Goal: Task Accomplishment & Management: Manage account settings

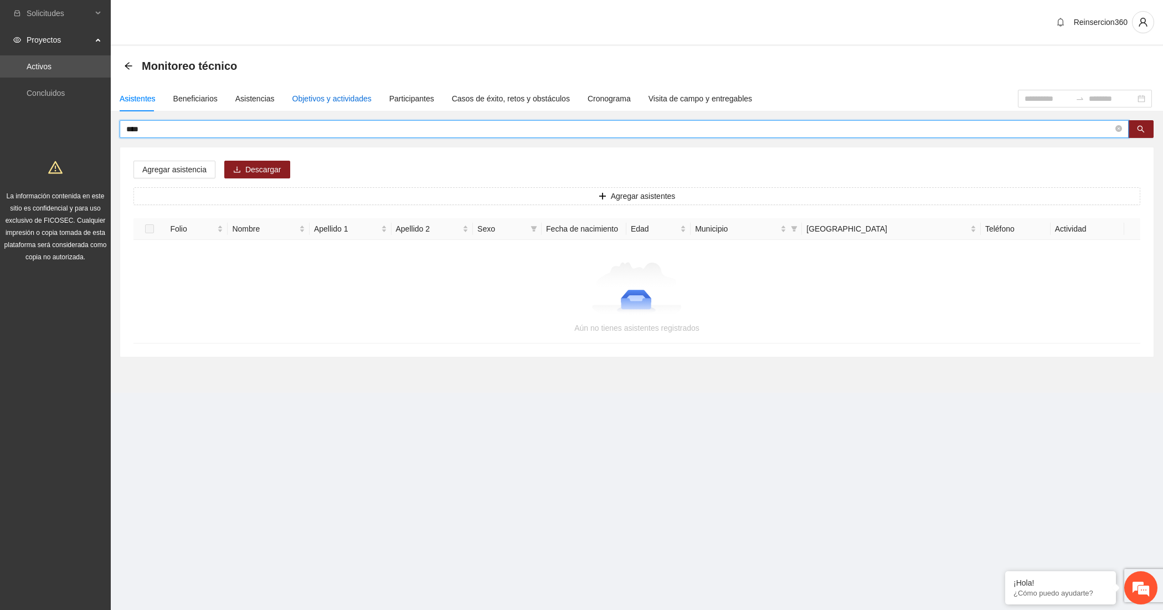
click at [326, 98] on div "Objetivos y actividades" at bounding box center [332, 99] width 79 height 12
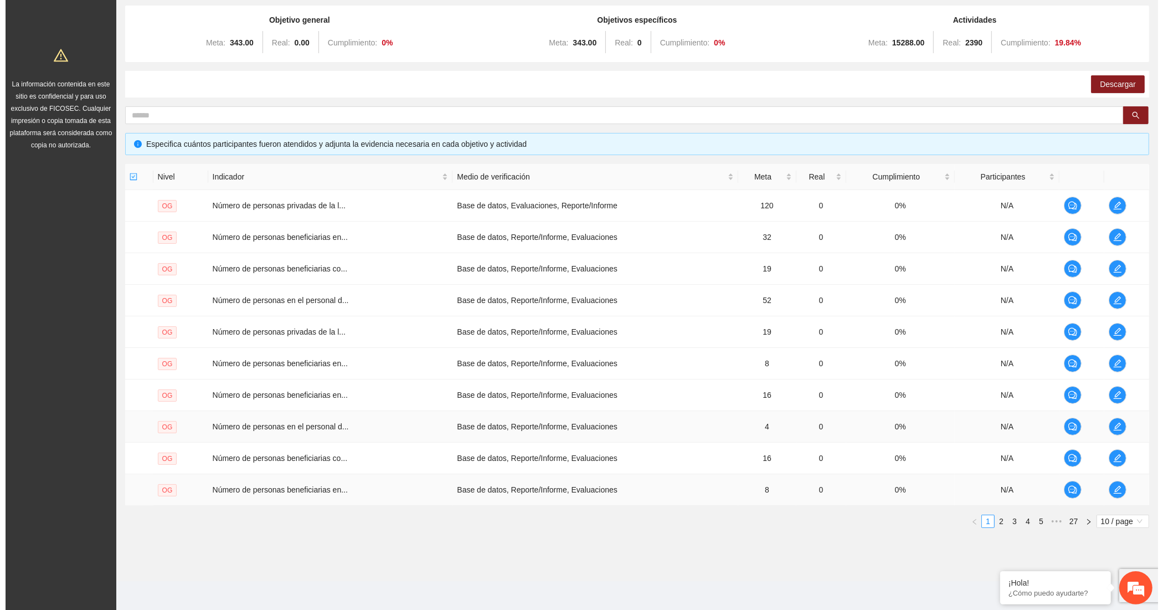
scroll to position [115, 0]
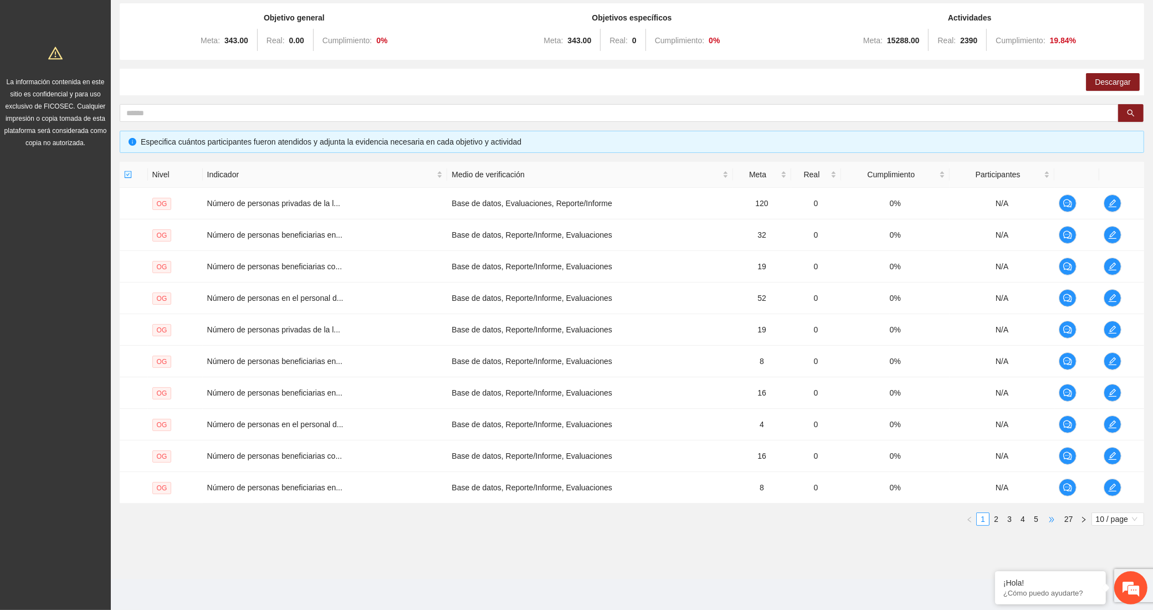
click at [1049, 516] on span "•••" at bounding box center [1052, 518] width 18 height 13
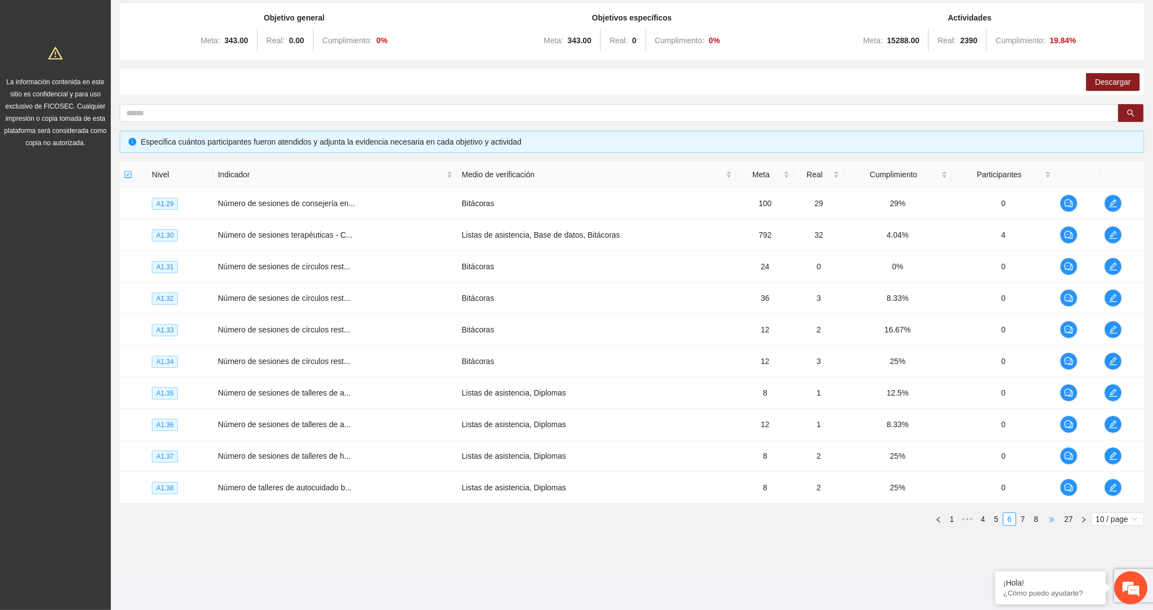
click at [1049, 516] on span "•••" at bounding box center [1052, 518] width 18 height 13
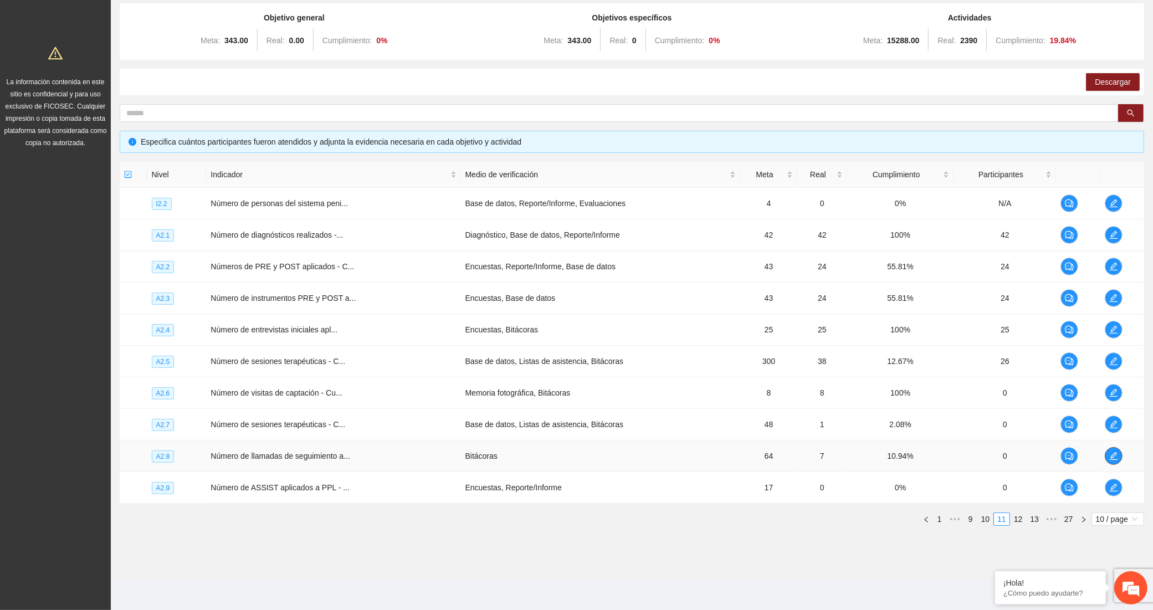
click at [1109, 458] on icon "edit" at bounding box center [1113, 456] width 9 height 9
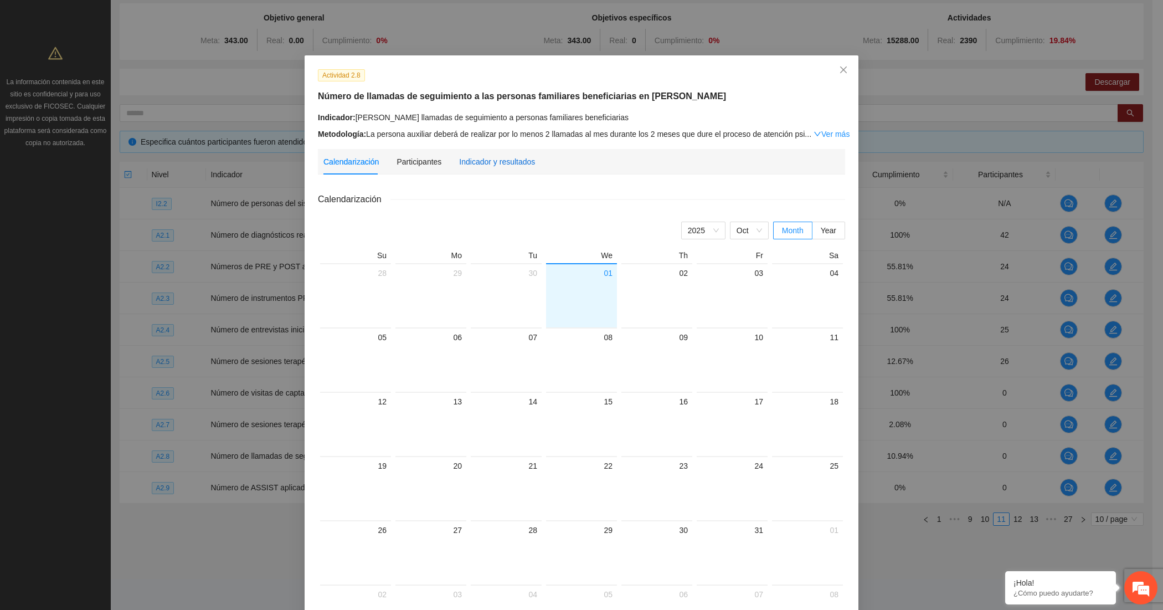
click at [510, 158] on div "Indicador y resultados" at bounding box center [497, 162] width 76 height 12
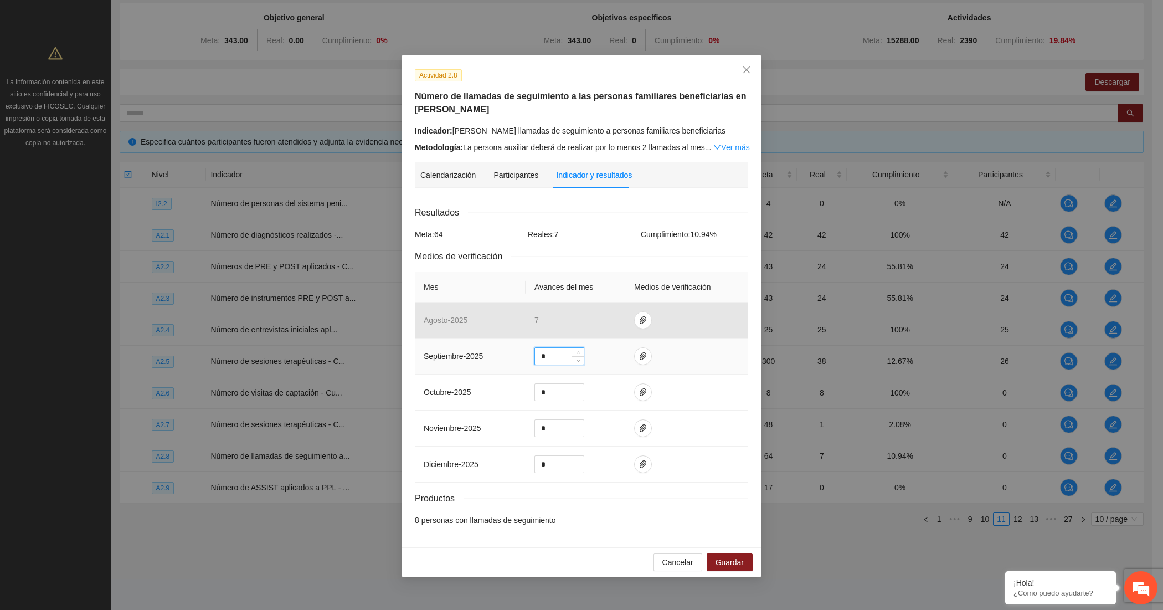
click at [553, 356] on input "*" at bounding box center [559, 356] width 49 height 17
type input "*"
click at [645, 356] on icon "paper-clip" at bounding box center [643, 356] width 9 height 9
click at [624, 317] on span "Adjuntar documento" at bounding box center [613, 323] width 69 height 12
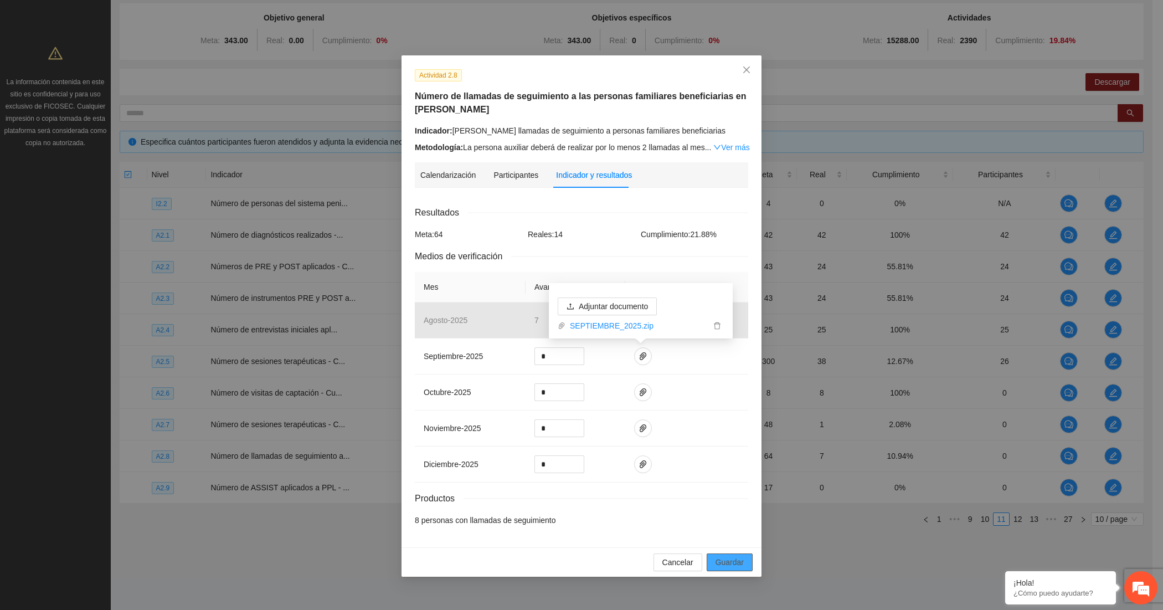
click at [726, 561] on span "Guardar" at bounding box center [730, 562] width 28 height 12
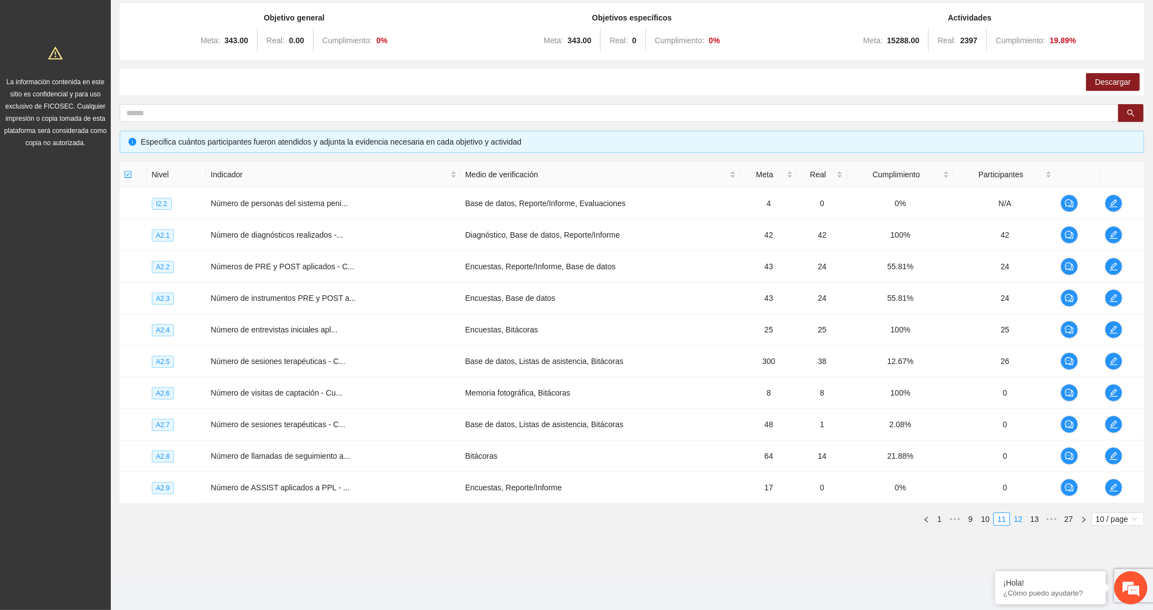
click at [1014, 522] on link "12" at bounding box center [1019, 519] width 16 height 12
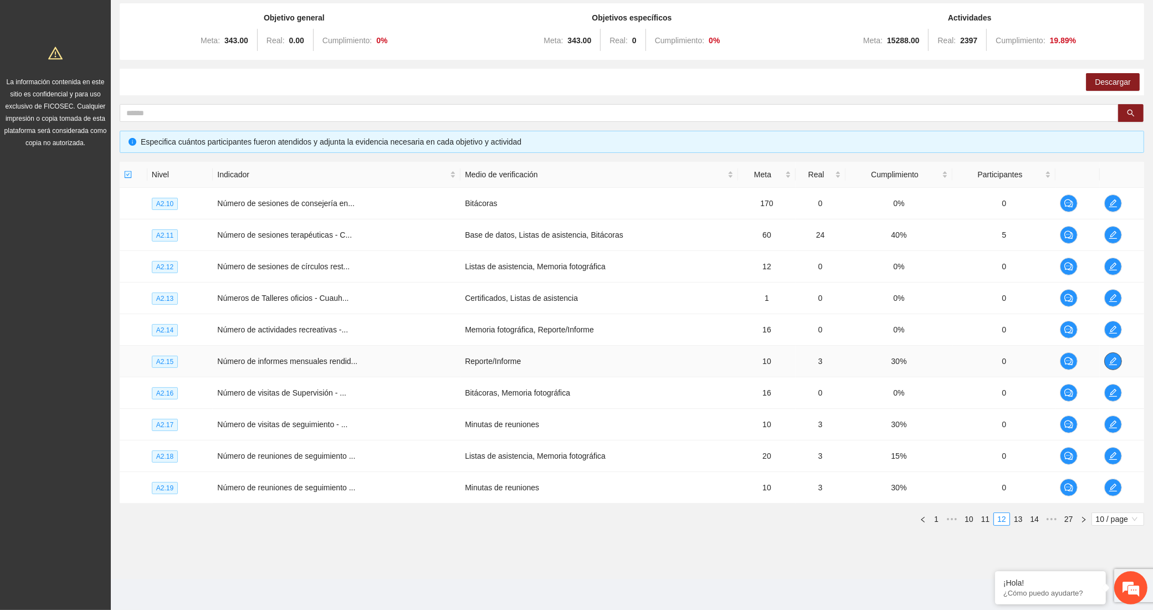
click at [1117, 357] on span "edit" at bounding box center [1113, 361] width 17 height 9
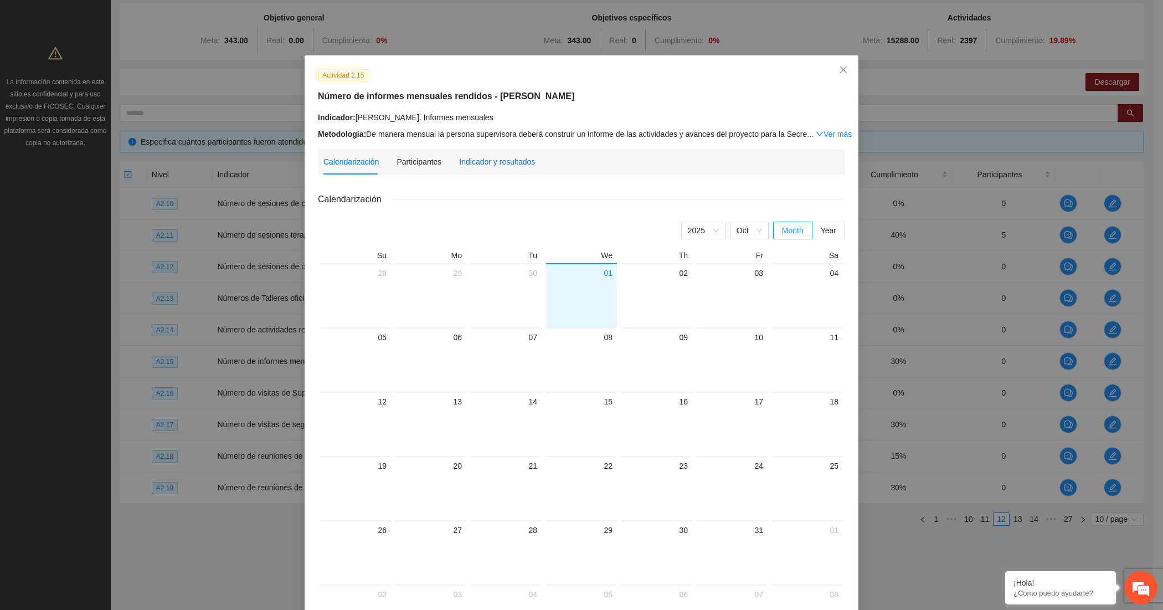
click at [491, 164] on div "Indicador y resultados" at bounding box center [497, 162] width 76 height 12
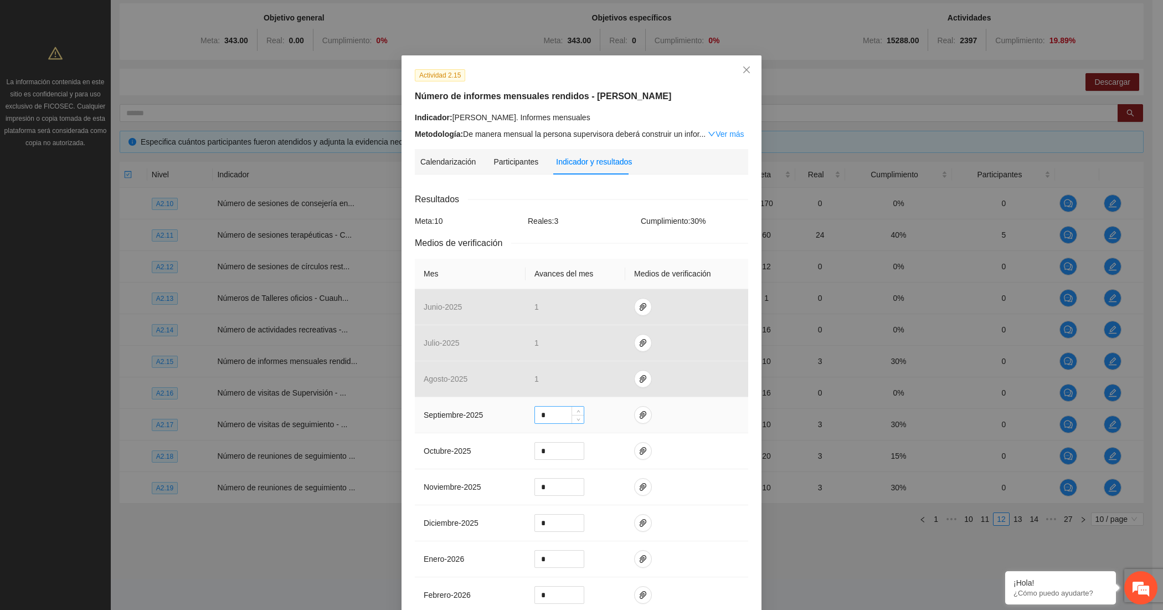
click at [535, 411] on input "*" at bounding box center [559, 415] width 49 height 17
type input "*"
click at [639, 413] on icon "paper-clip" at bounding box center [643, 415] width 9 height 9
click at [607, 377] on span "Adjuntar documento" at bounding box center [607, 382] width 69 height 12
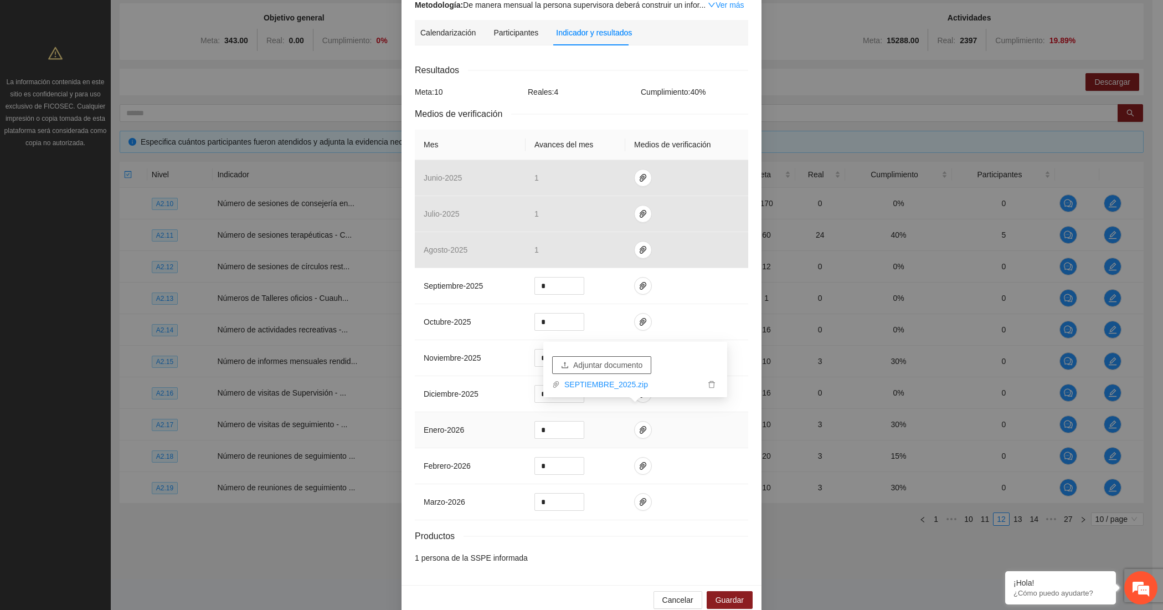
scroll to position [150, 0]
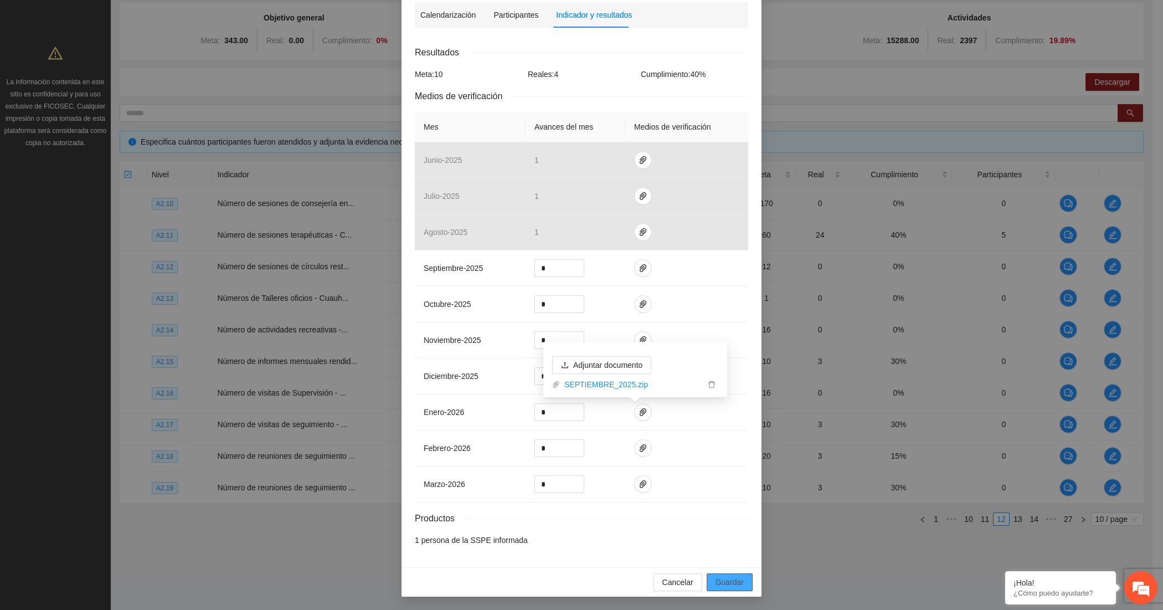
click at [725, 586] on span "Guardar" at bounding box center [730, 582] width 28 height 12
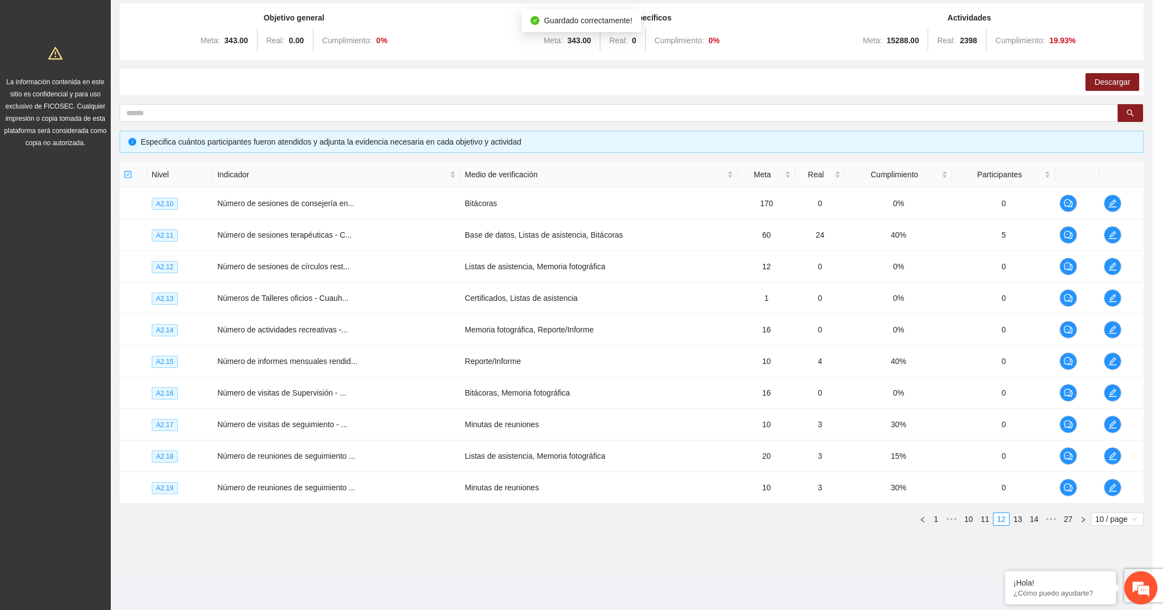
scroll to position [95, 0]
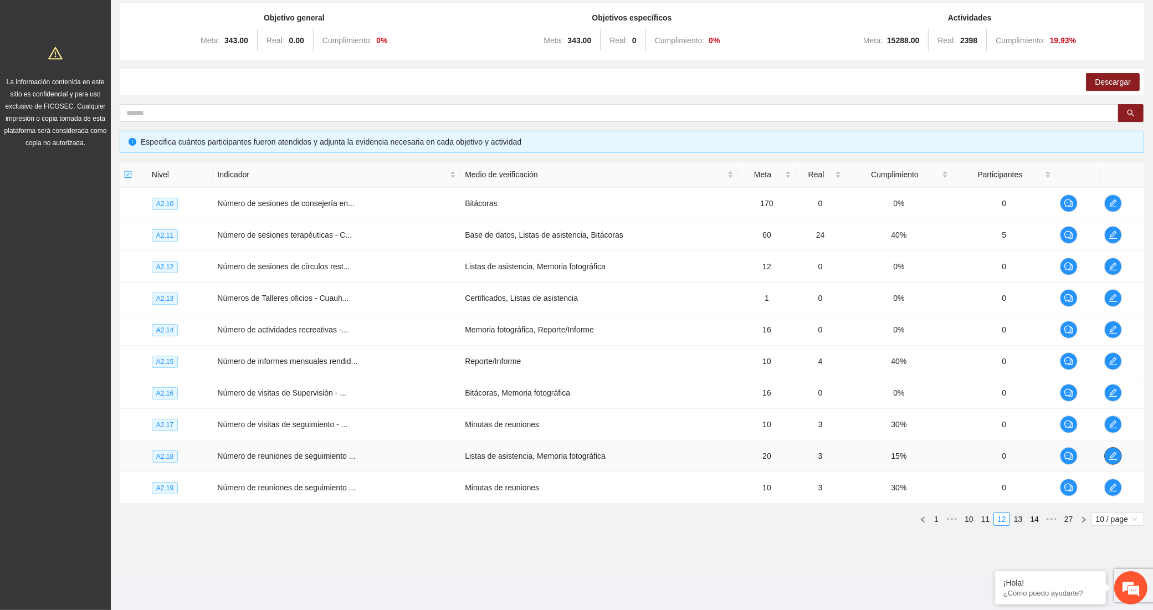
click at [1109, 452] on icon "edit" at bounding box center [1113, 456] width 9 height 9
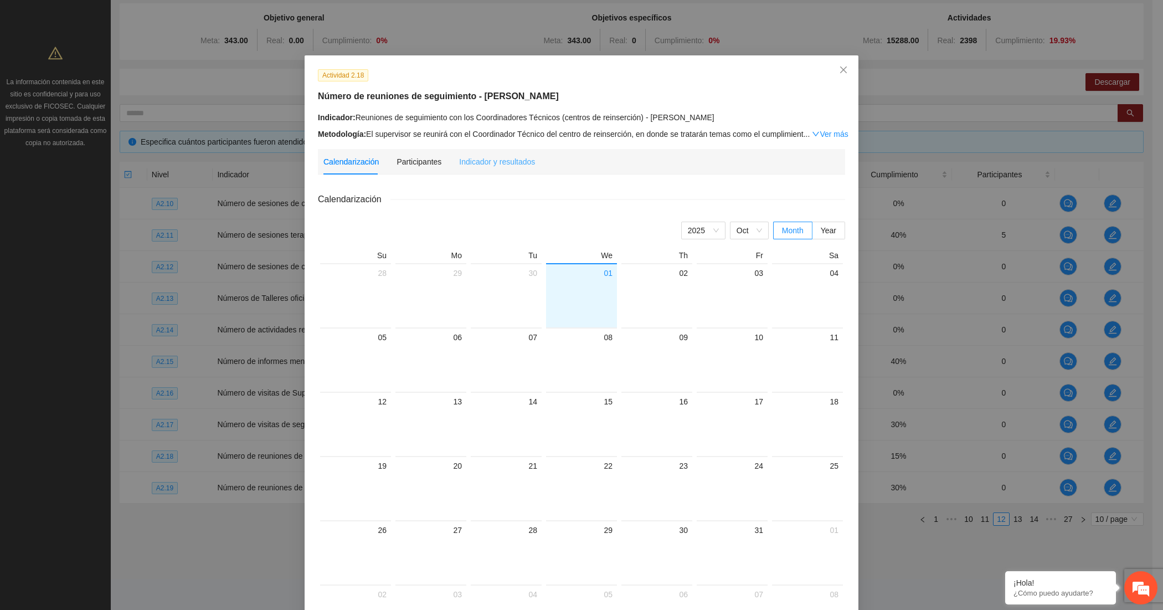
click at [471, 151] on div "Indicador y resultados" at bounding box center [497, 161] width 76 height 25
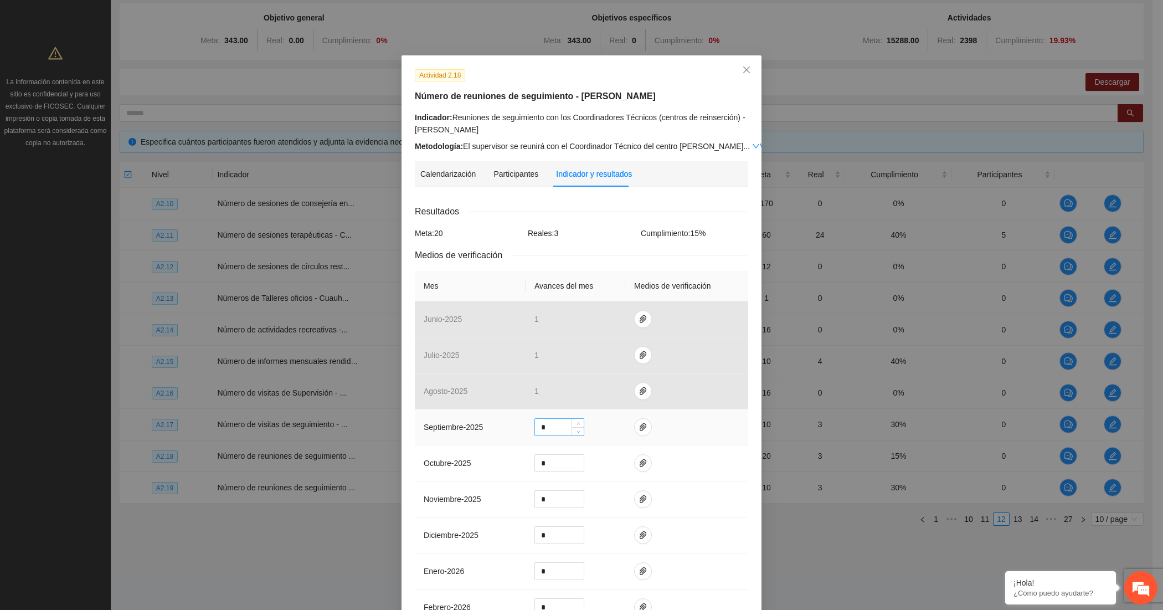
click at [546, 424] on input "*" at bounding box center [559, 427] width 49 height 17
type input "*"
click at [640, 425] on span "paper-clip" at bounding box center [643, 427] width 17 height 9
click at [624, 396] on span "Adjuntar documento" at bounding box center [607, 394] width 69 height 12
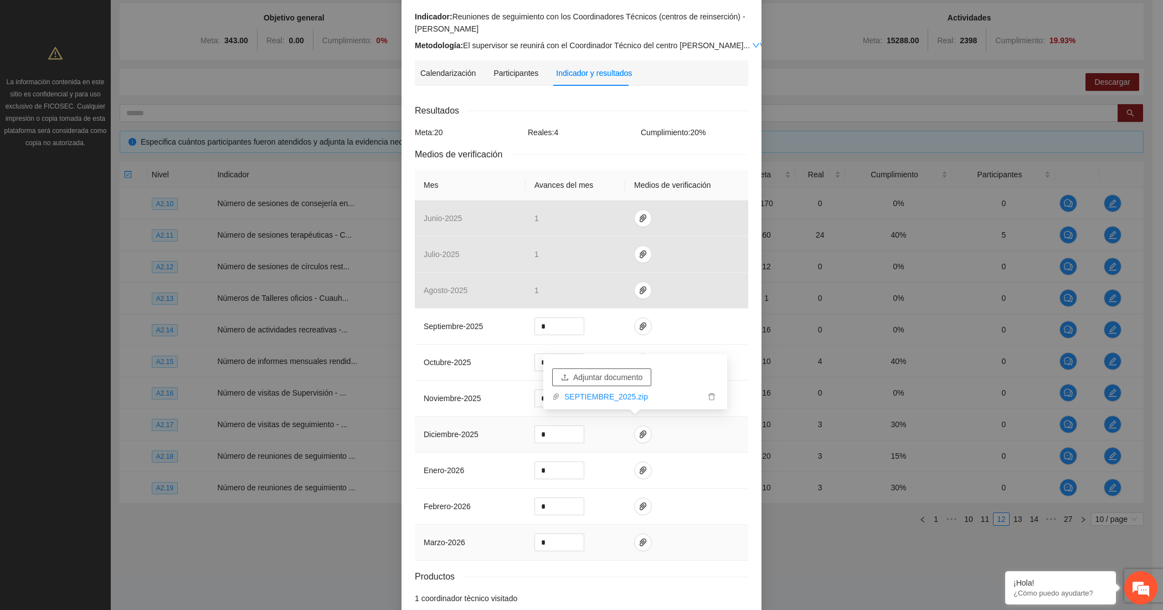
scroll to position [162, 0]
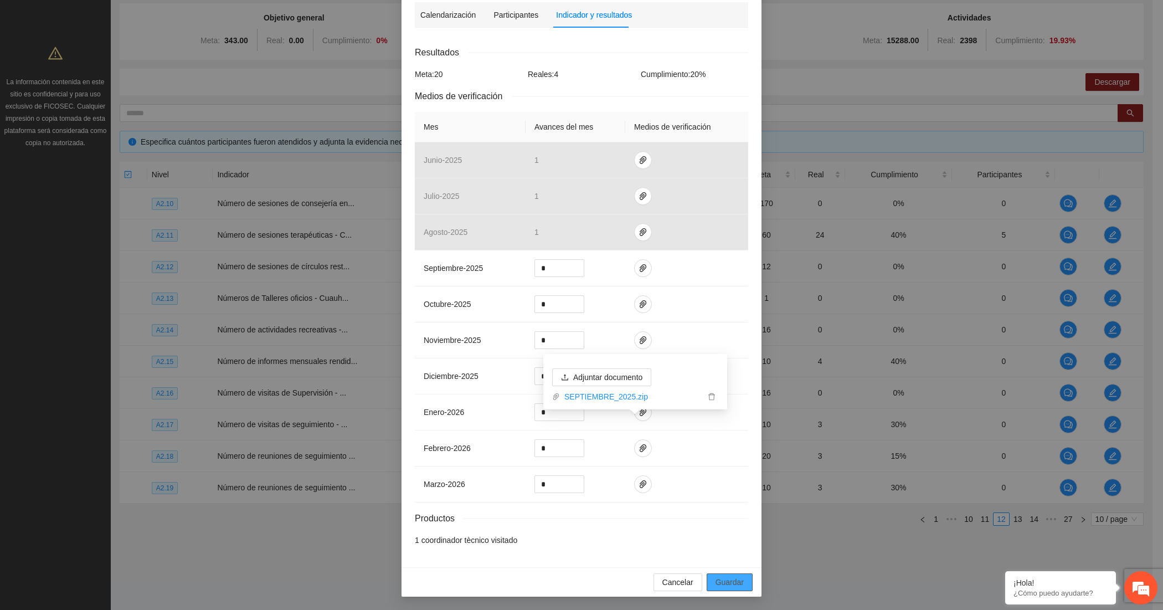
click at [735, 588] on span "Guardar" at bounding box center [730, 582] width 28 height 12
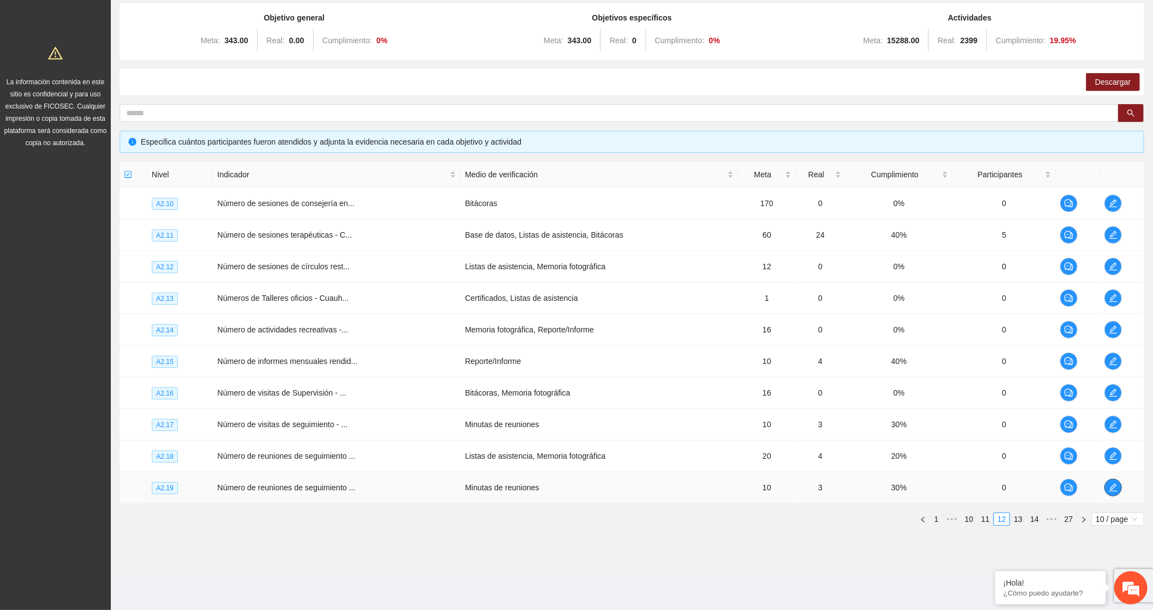
click at [1114, 482] on button "button" at bounding box center [1113, 488] width 18 height 18
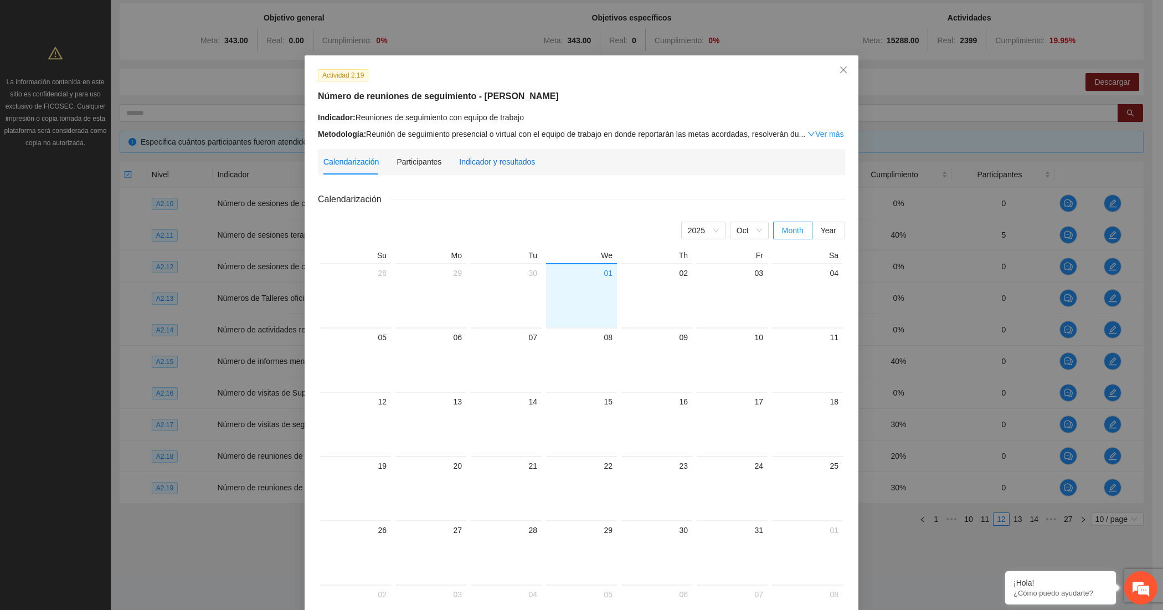
click at [500, 157] on div "Indicador y resultados" at bounding box center [497, 162] width 76 height 12
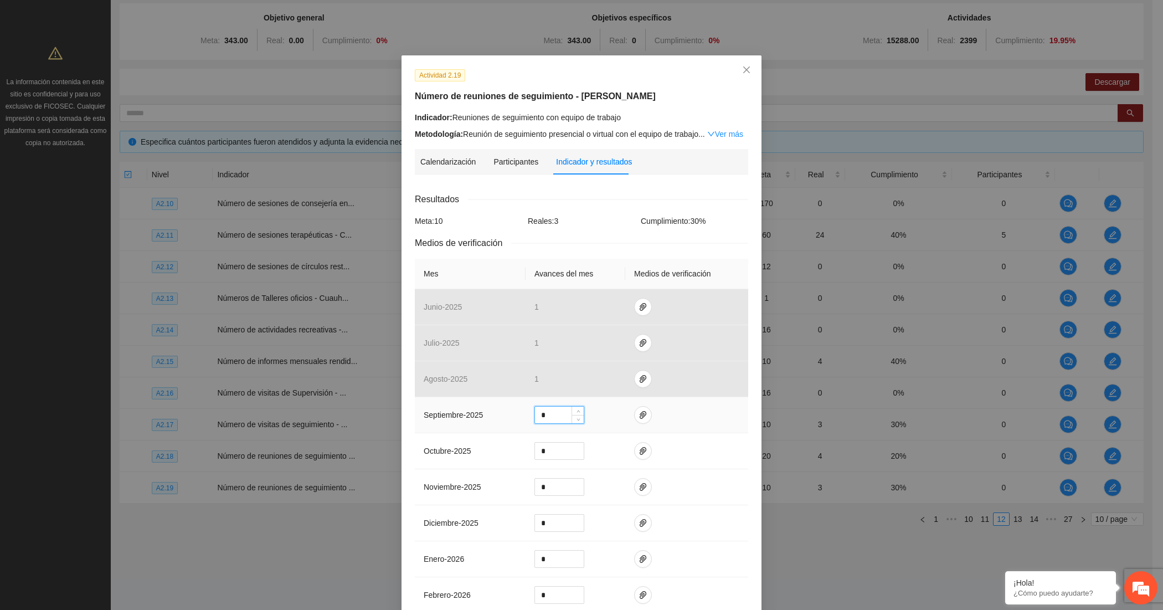
click at [553, 416] on input "*" at bounding box center [559, 415] width 49 height 17
type input "*"
click at [639, 416] on icon "paper-clip" at bounding box center [643, 415] width 9 height 9
click at [608, 381] on span "Adjuntar documento" at bounding box center [607, 382] width 69 height 12
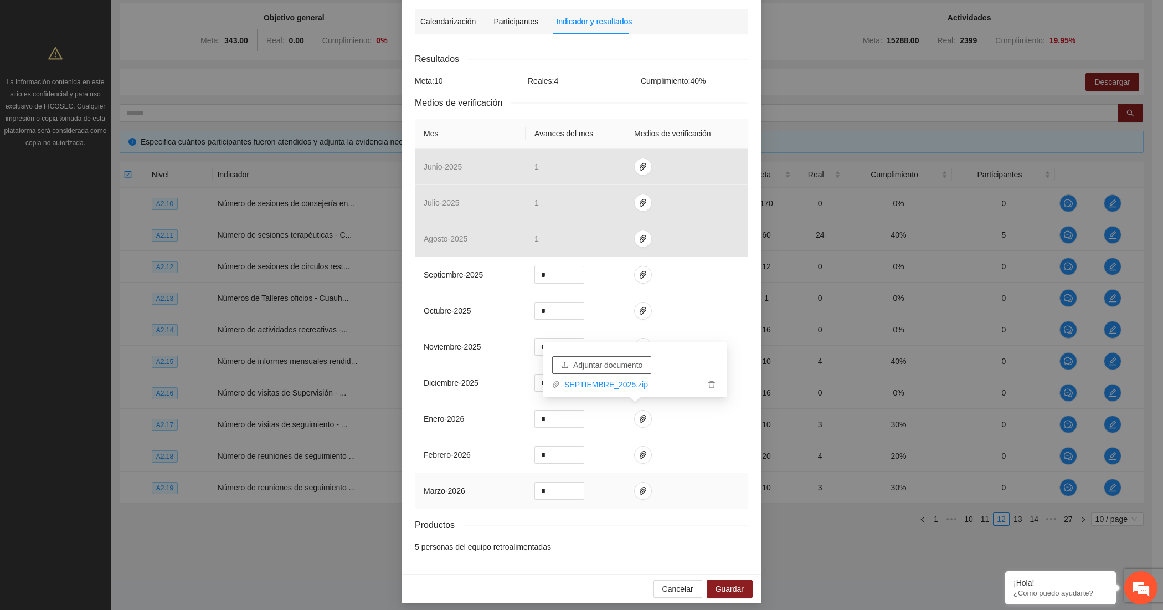
scroll to position [150, 0]
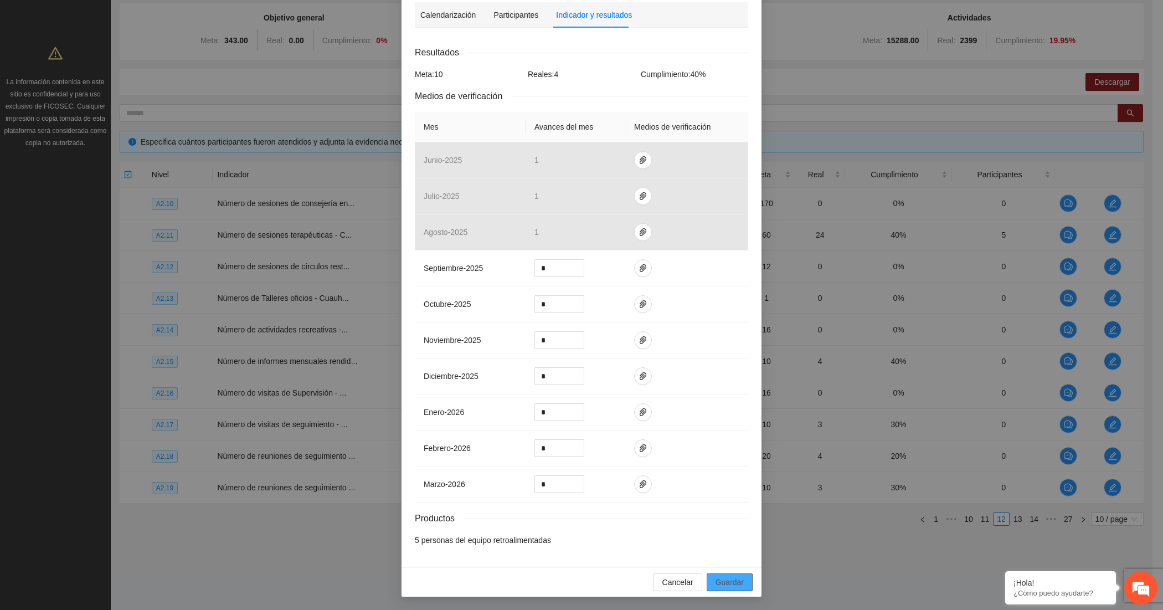
click at [732, 577] on span "Guardar" at bounding box center [730, 582] width 28 height 12
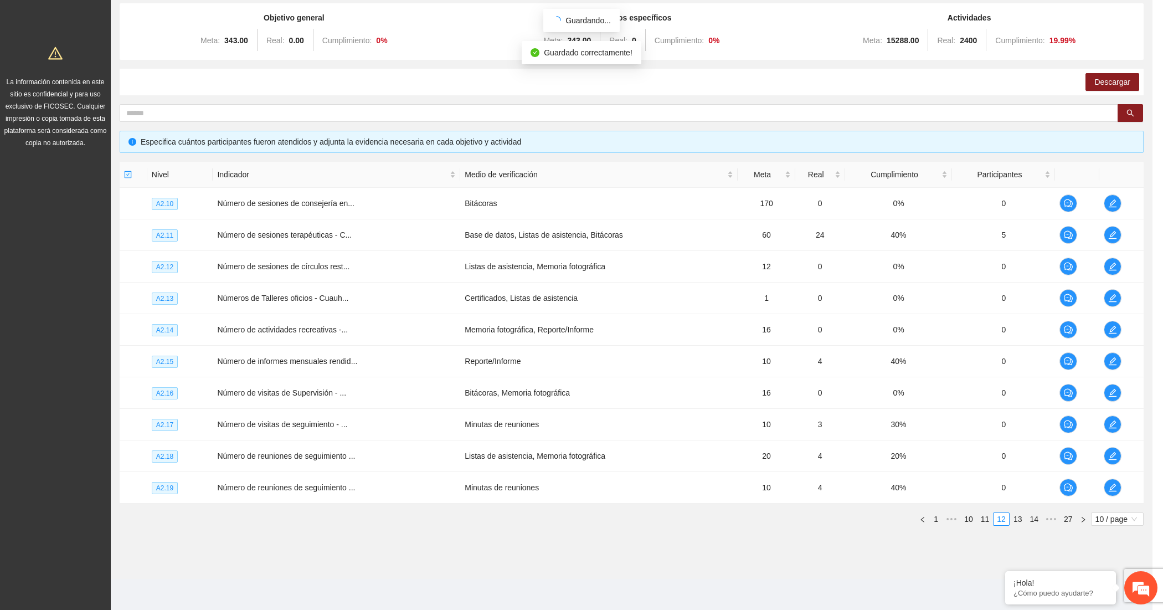
scroll to position [95, 0]
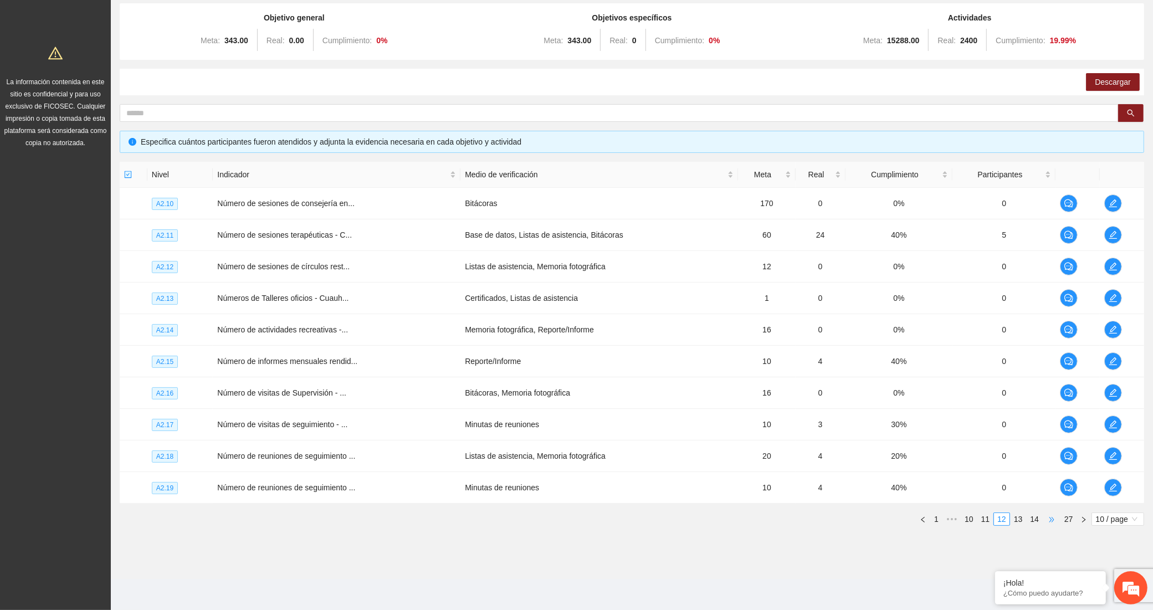
click at [1048, 518] on span "•••" at bounding box center [1052, 518] width 18 height 13
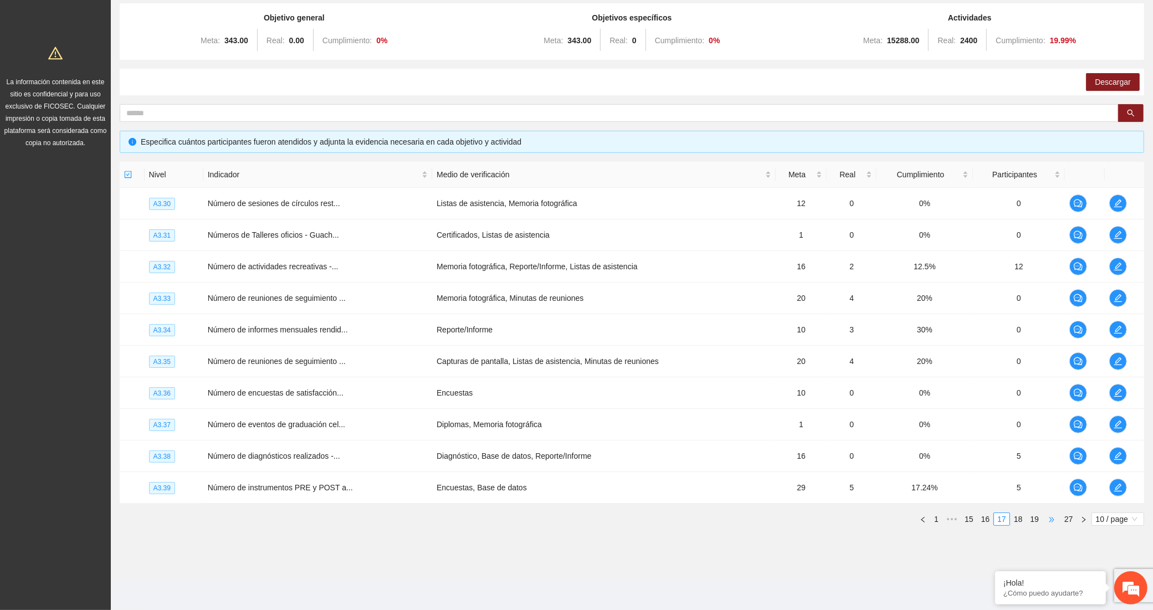
click at [1048, 519] on span "•••" at bounding box center [1052, 518] width 18 height 13
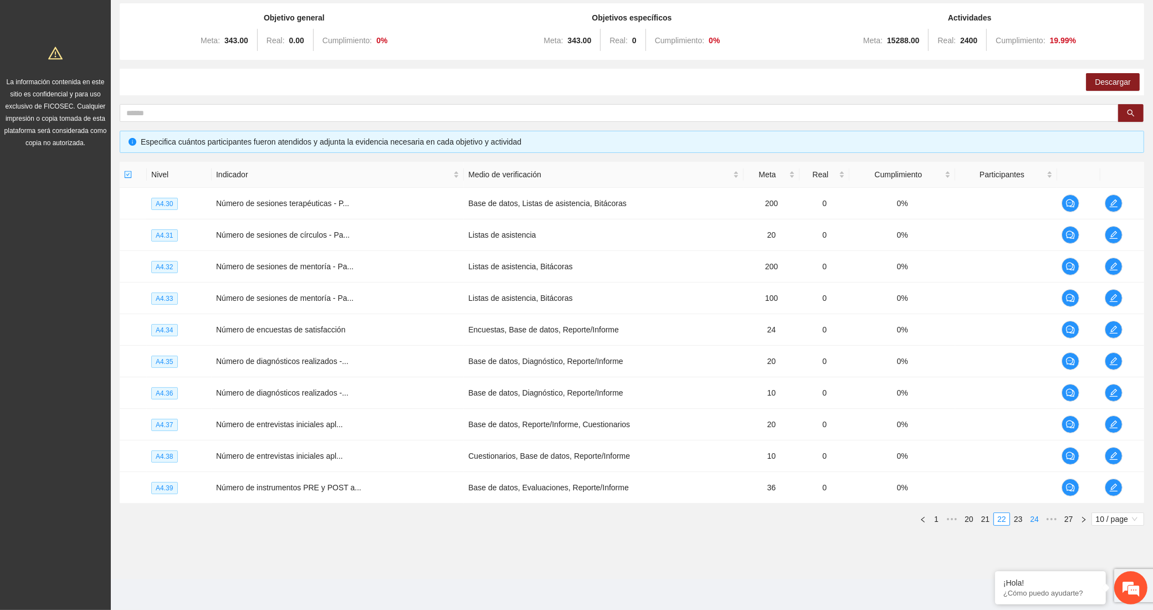
click at [1037, 519] on link "24" at bounding box center [1035, 519] width 16 height 12
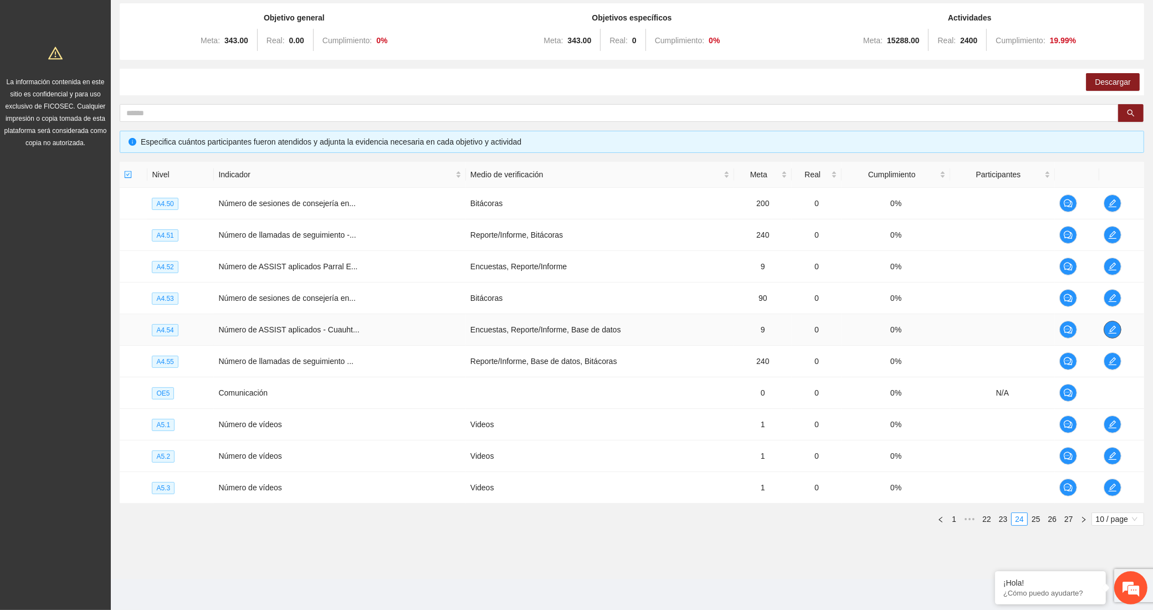
click at [1111, 330] on icon "edit" at bounding box center [1113, 330] width 8 height 8
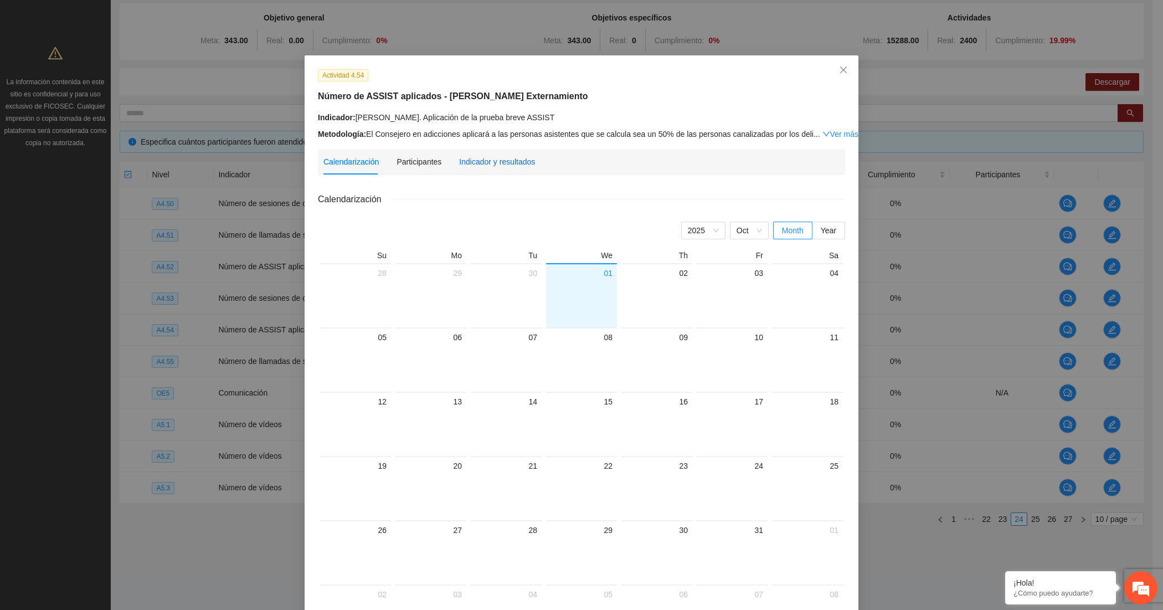
click at [486, 156] on div "Indicador y resultados" at bounding box center [497, 162] width 76 height 12
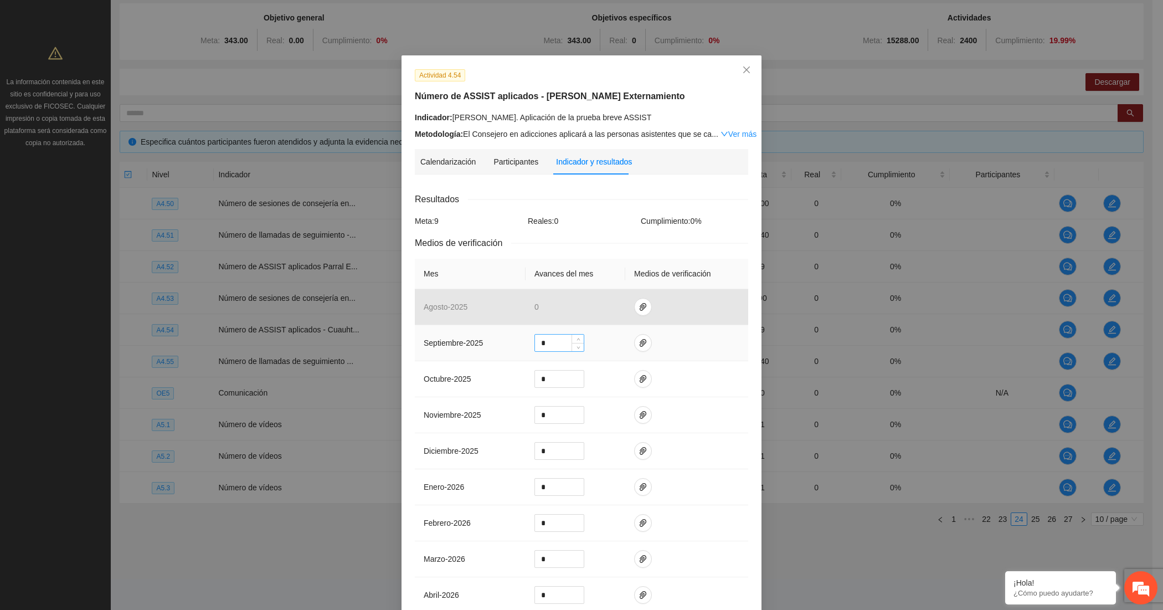
click at [551, 334] on div "*" at bounding box center [560, 343] width 50 height 18
click at [557, 342] on input "*" at bounding box center [559, 343] width 49 height 17
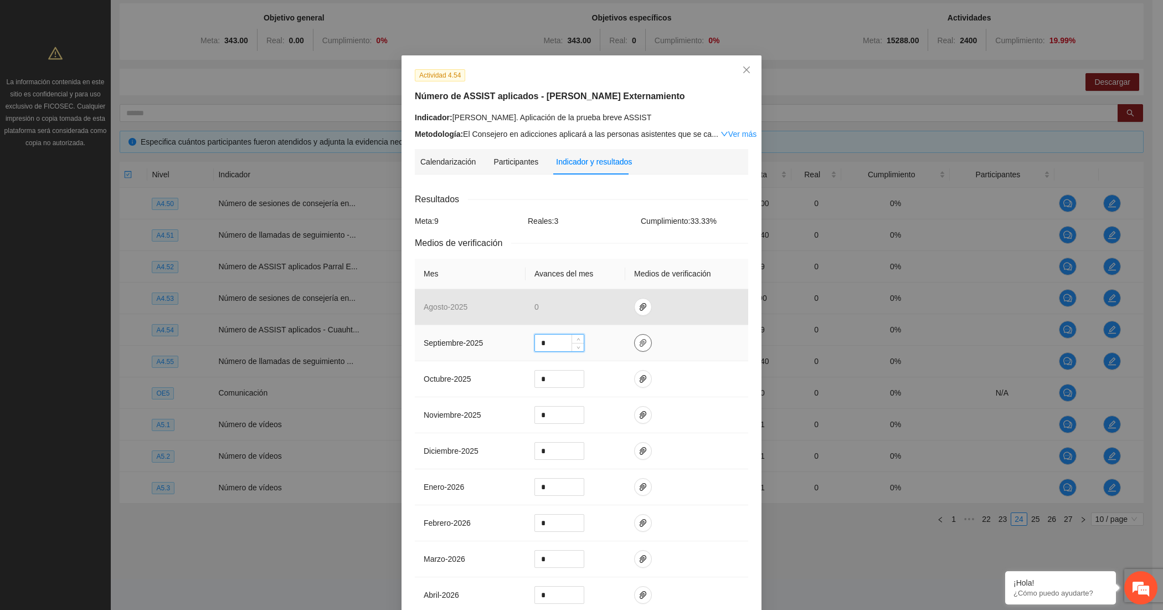
type input "*"
click at [640, 342] on icon "paper-clip" at bounding box center [643, 343] width 7 height 8
click at [622, 309] on span "Adjuntar documento" at bounding box center [607, 310] width 69 height 12
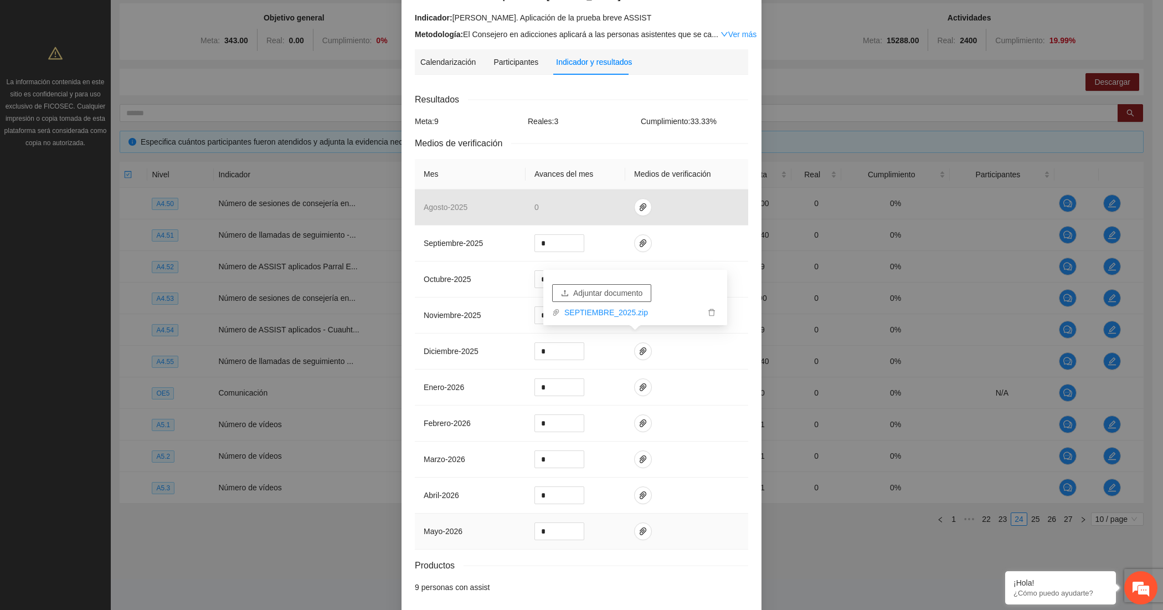
scroll to position [151, 0]
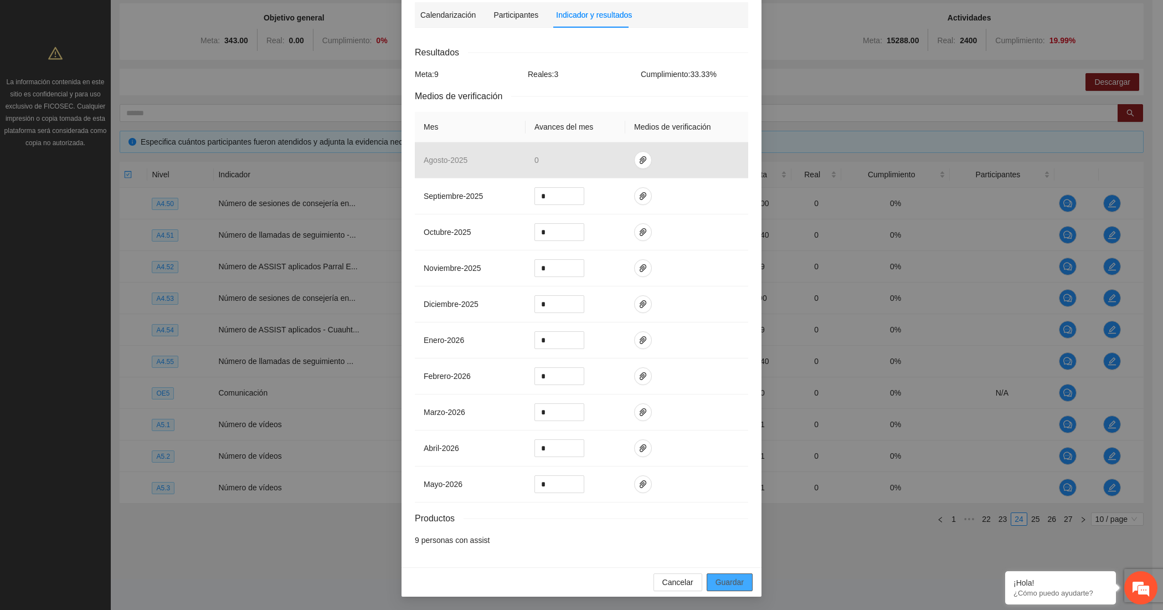
click at [736, 577] on span "Guardar" at bounding box center [730, 582] width 28 height 12
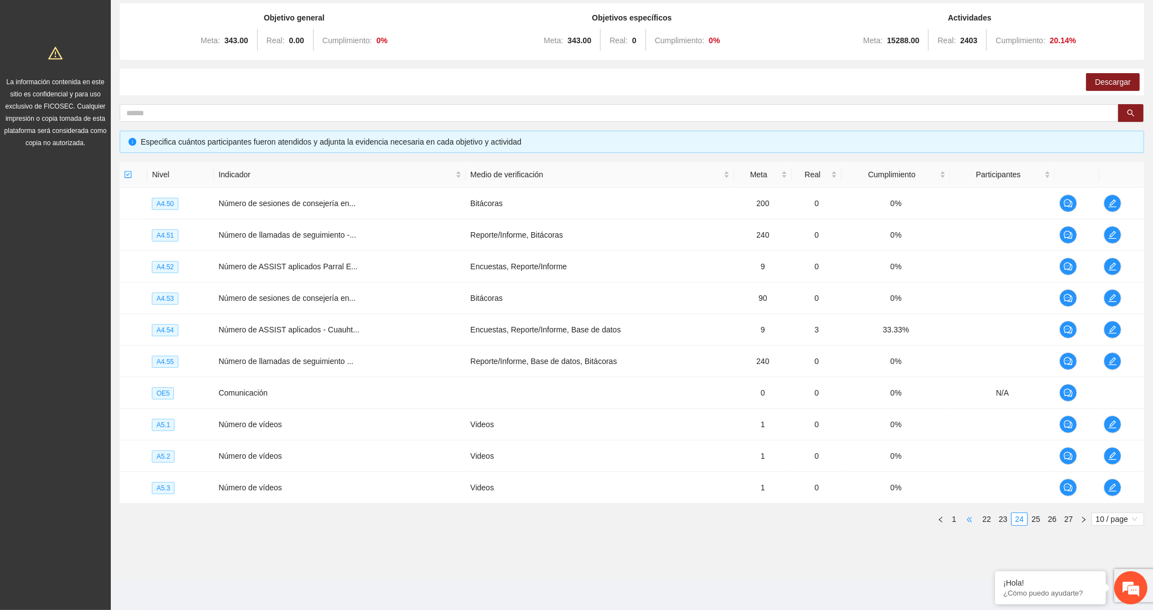
click at [963, 521] on span "•••" at bounding box center [970, 518] width 18 height 13
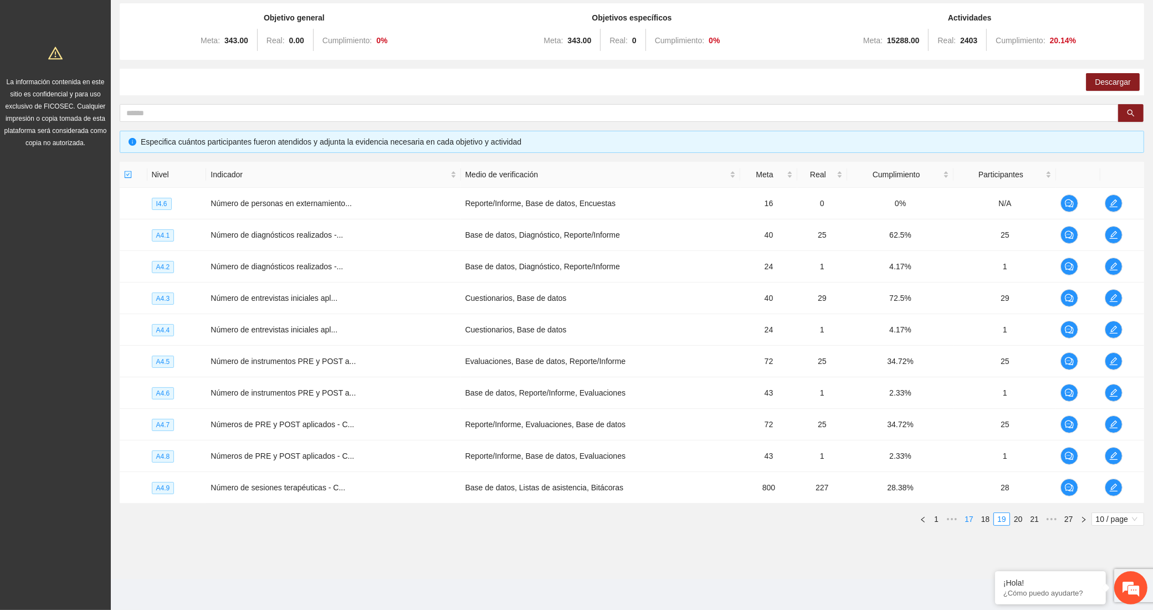
click at [970, 521] on link "17" at bounding box center [969, 519] width 16 height 12
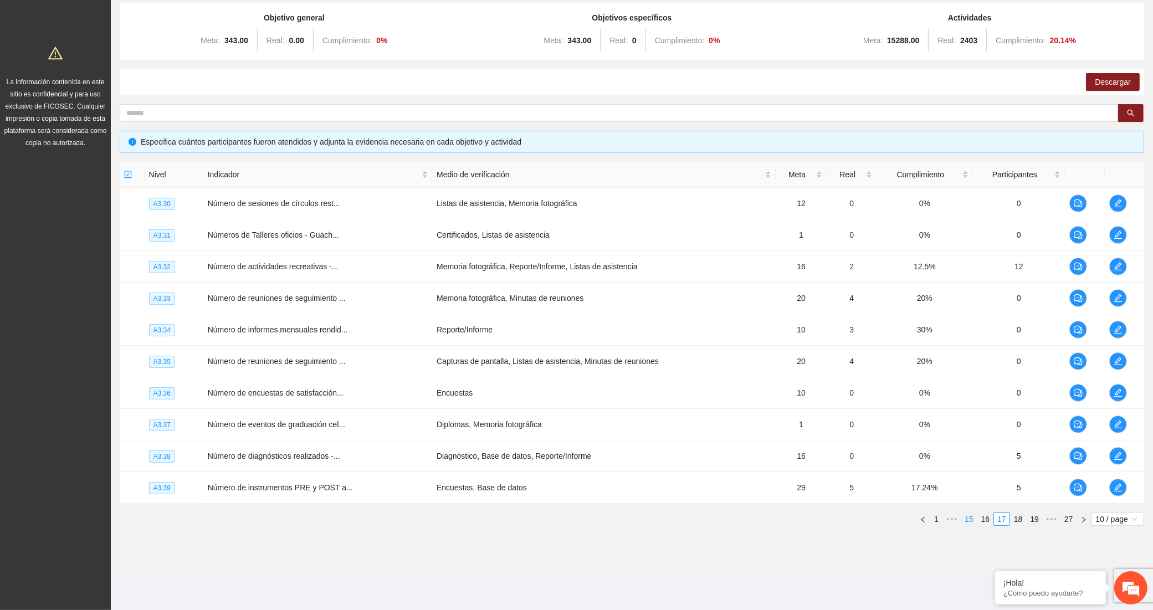
click at [968, 521] on link "15" at bounding box center [969, 519] width 16 height 12
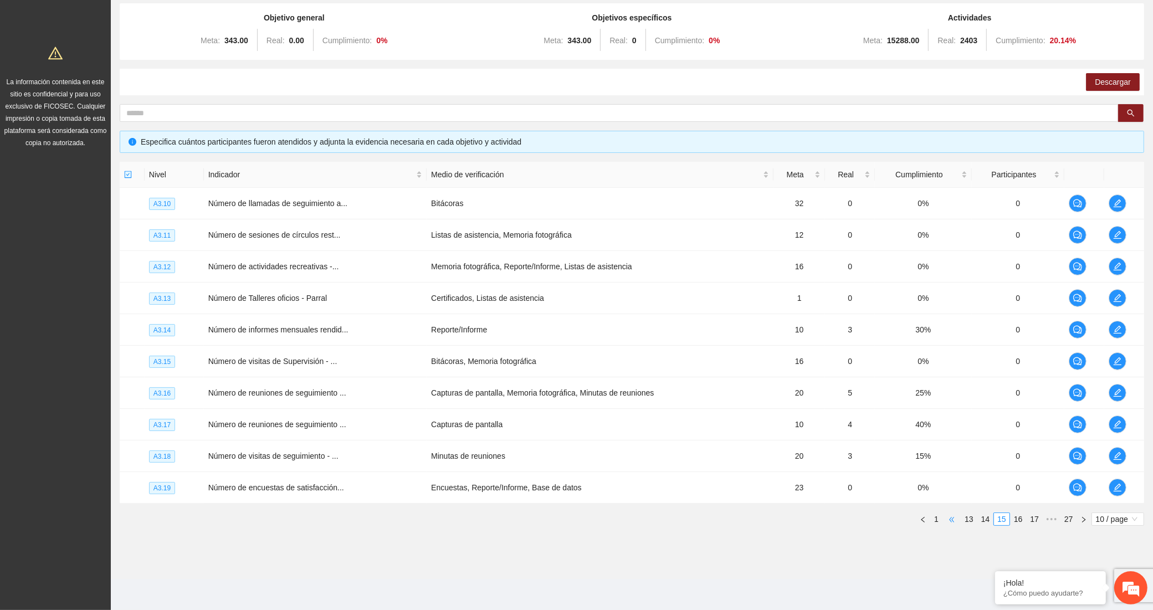
click at [951, 521] on span "•••" at bounding box center [952, 518] width 18 height 13
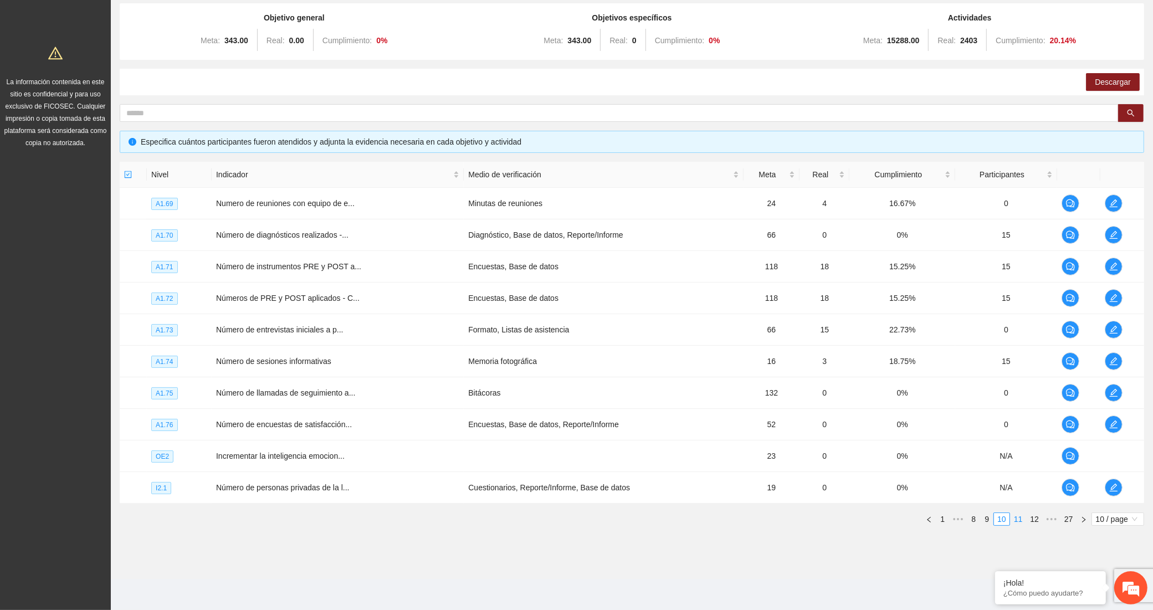
click at [1021, 521] on link "11" at bounding box center [1019, 519] width 16 height 12
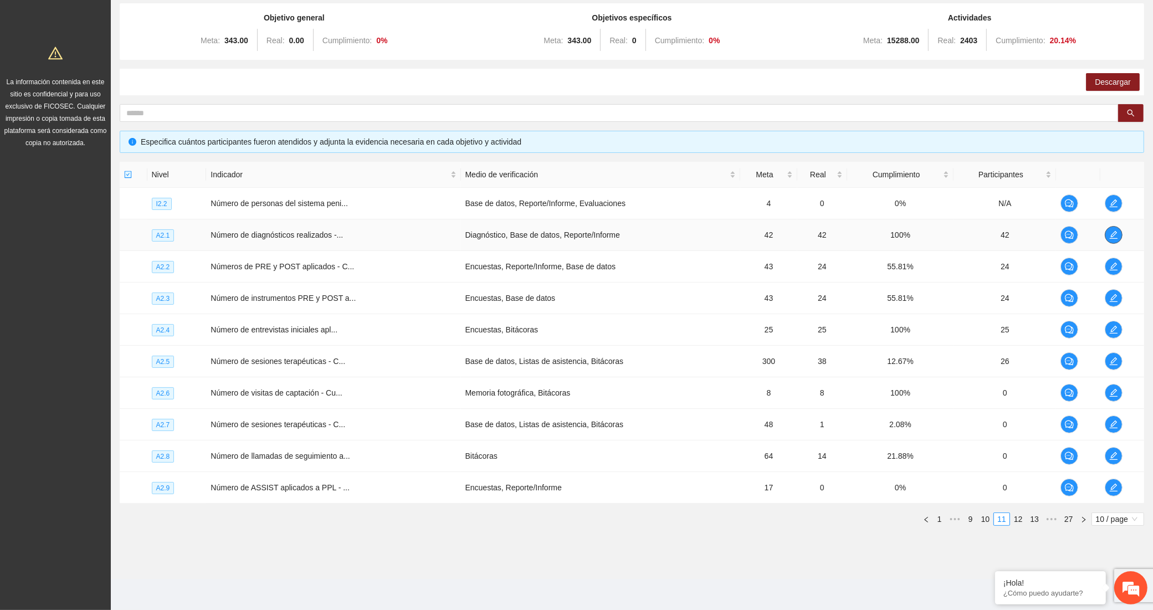
click at [1114, 239] on button "button" at bounding box center [1114, 235] width 18 height 18
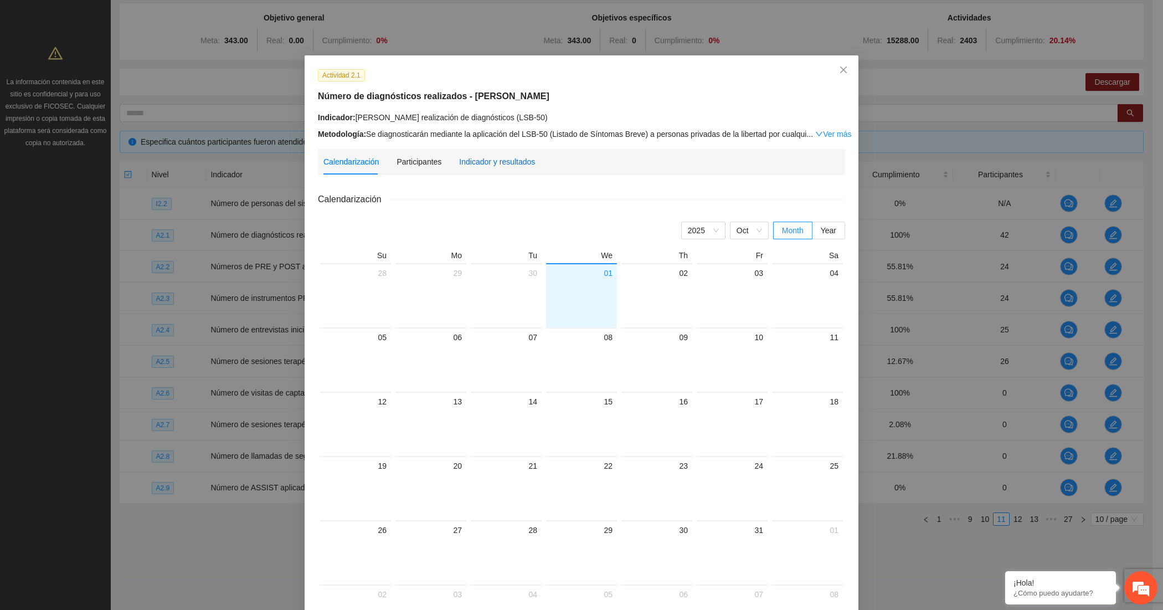
click at [508, 167] on div "Indicador y resultados" at bounding box center [497, 162] width 76 height 12
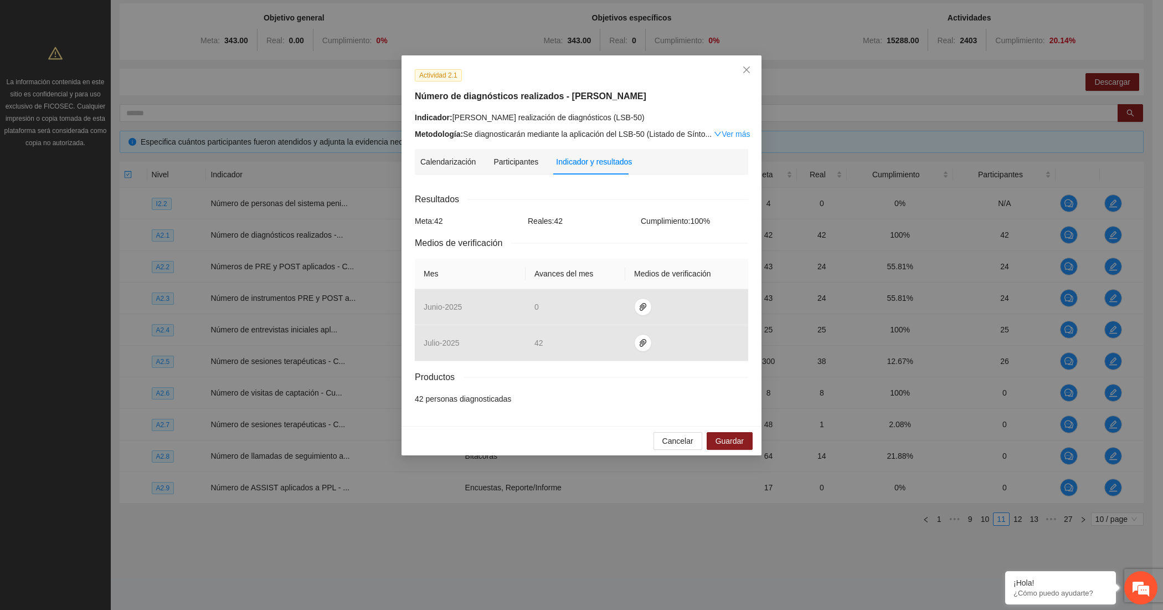
click at [520, 122] on div "Indicador: [PERSON_NAME] realización de diagnósticos (LSB-50)" at bounding box center [582, 117] width 334 height 12
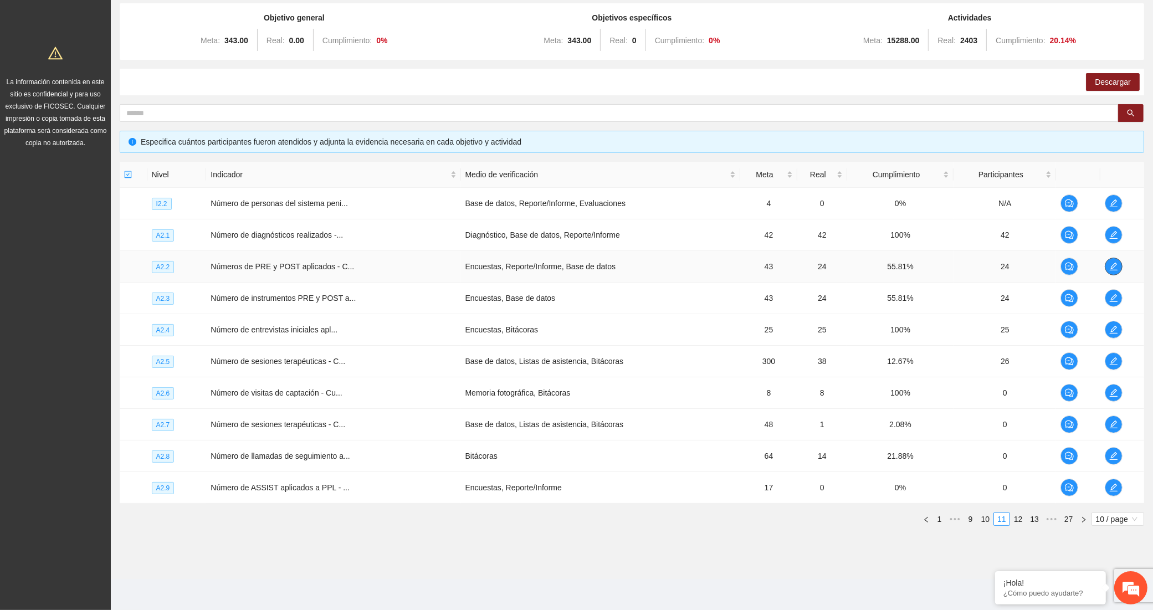
click at [1106, 263] on span "edit" at bounding box center [1113, 266] width 17 height 9
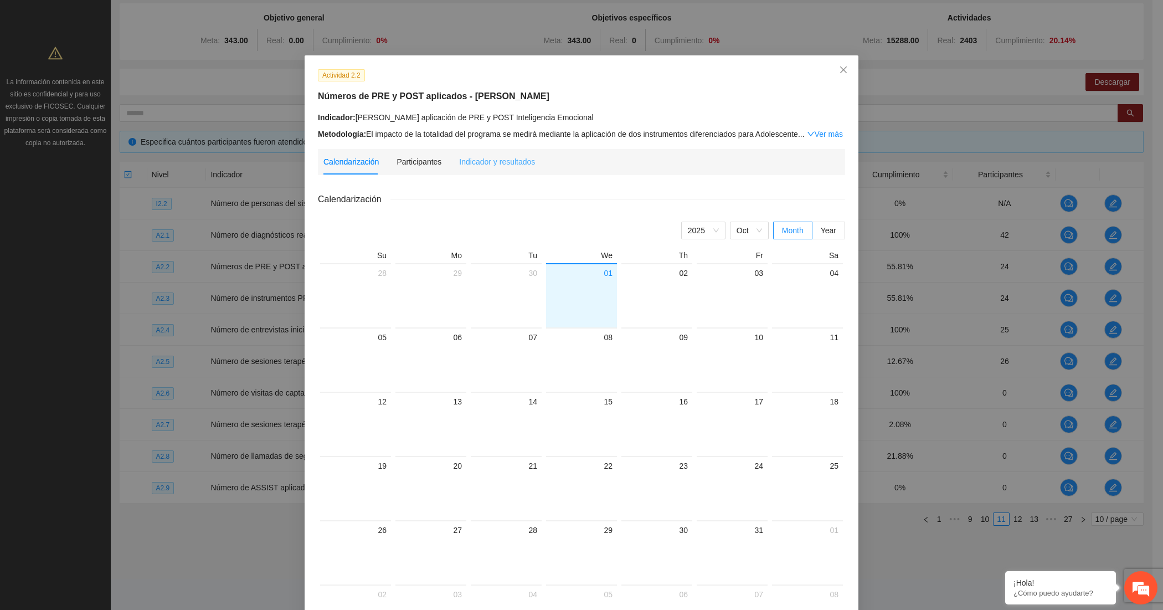
click at [480, 167] on div "Indicador y resultados" at bounding box center [497, 161] width 76 height 25
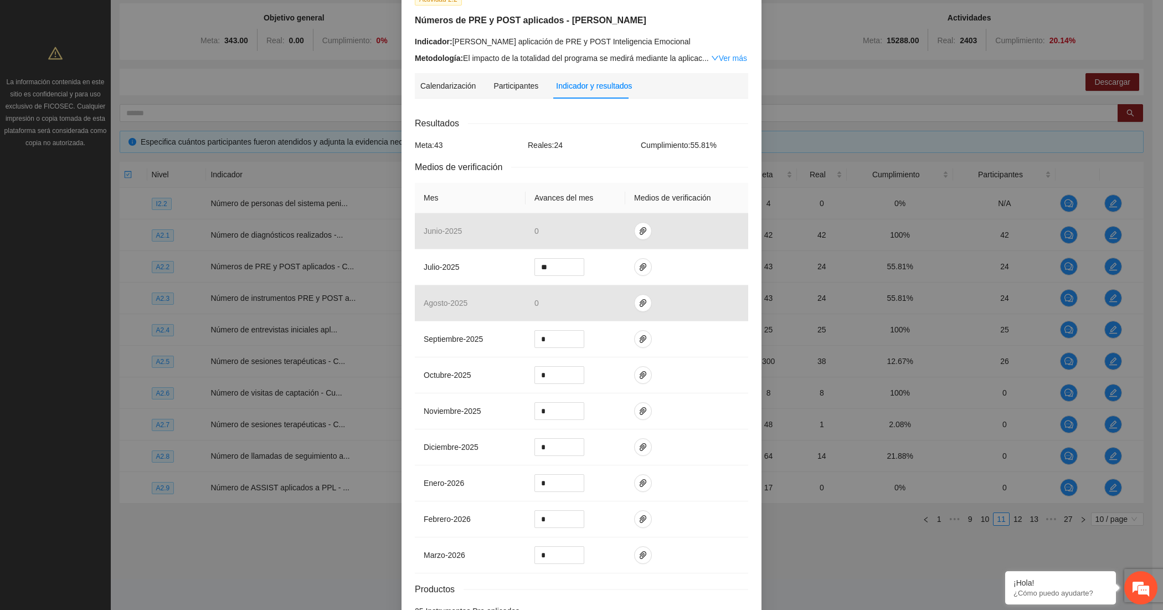
scroll to position [0, 0]
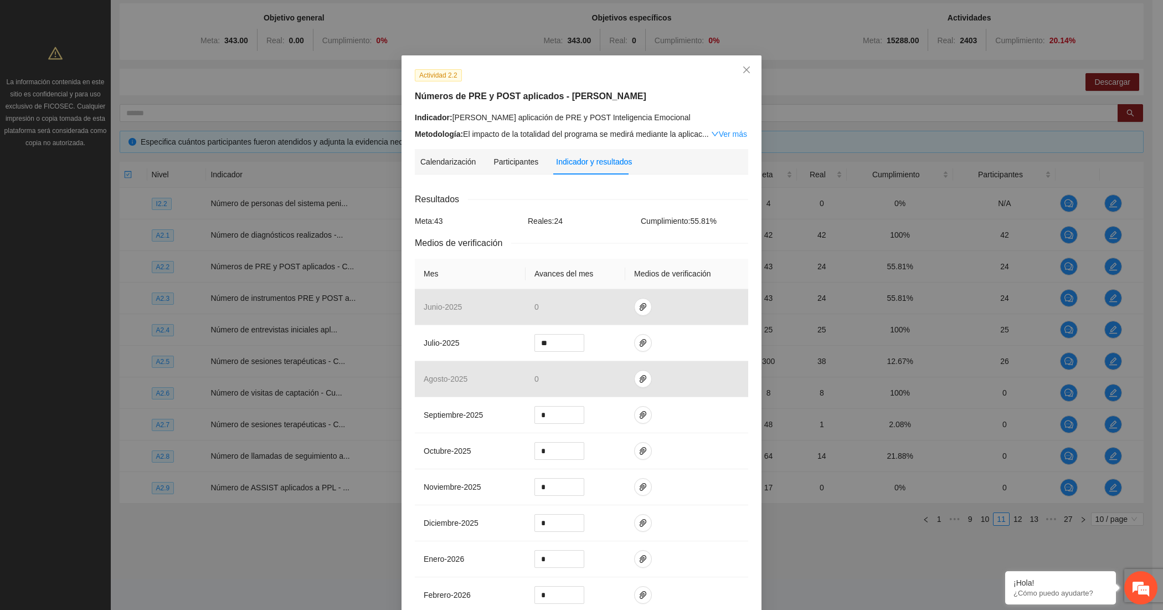
click at [602, 106] on div "Actividad 2.2 Números de PRE y POST aplicados - [PERSON_NAME] Indicador: [PERSO…" at bounding box center [582, 104] width 342 height 71
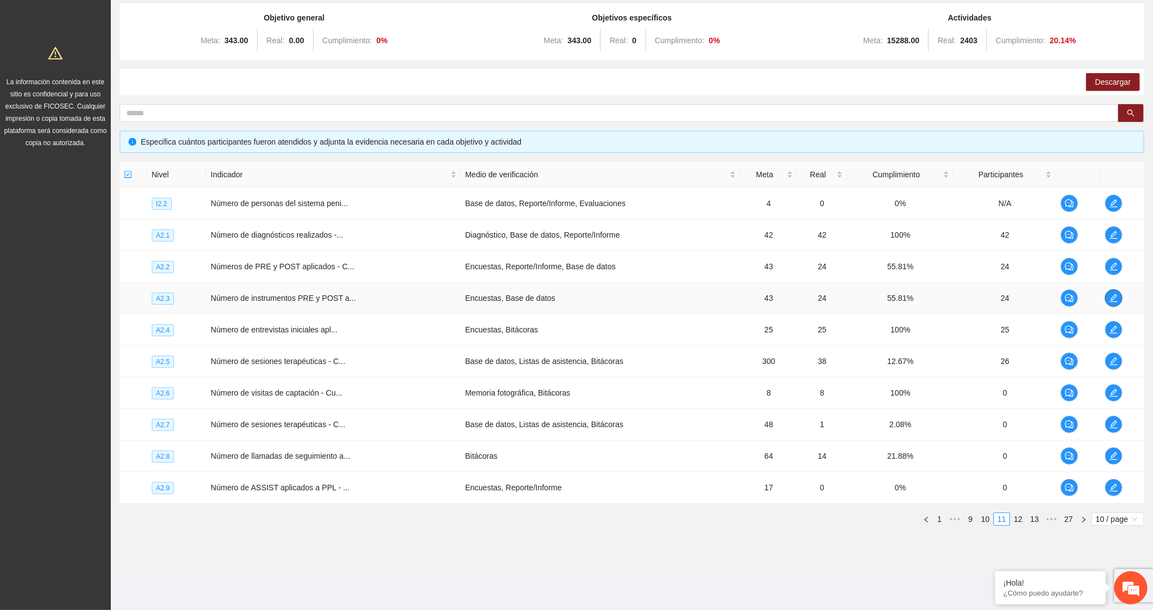
click at [1109, 296] on icon "edit" at bounding box center [1113, 298] width 9 height 9
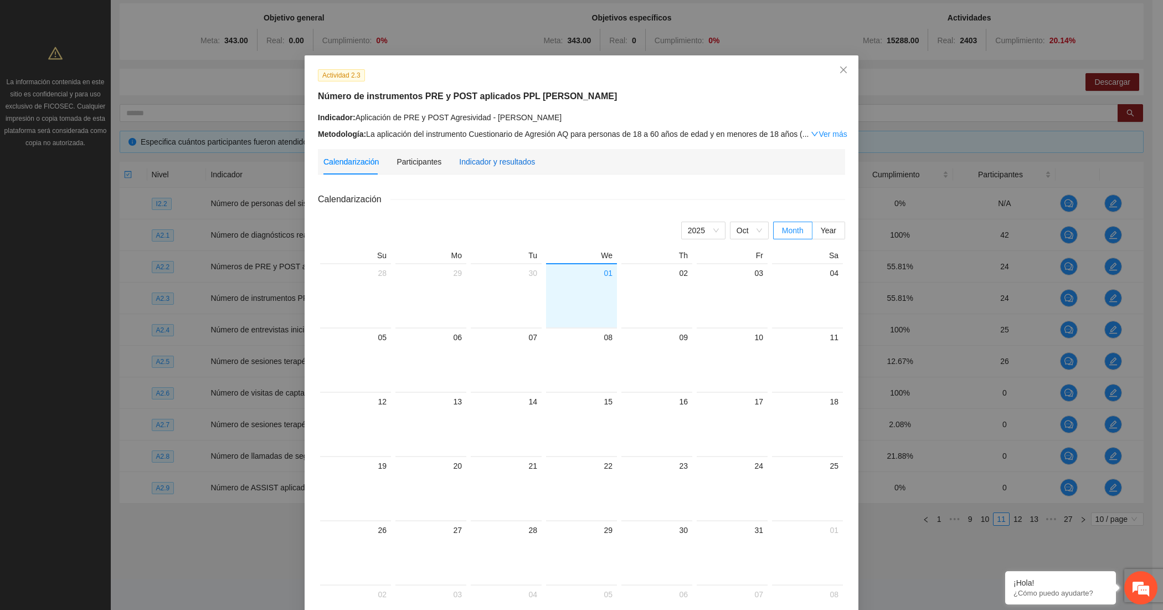
click at [513, 161] on div "Indicador y resultados" at bounding box center [497, 162] width 76 height 12
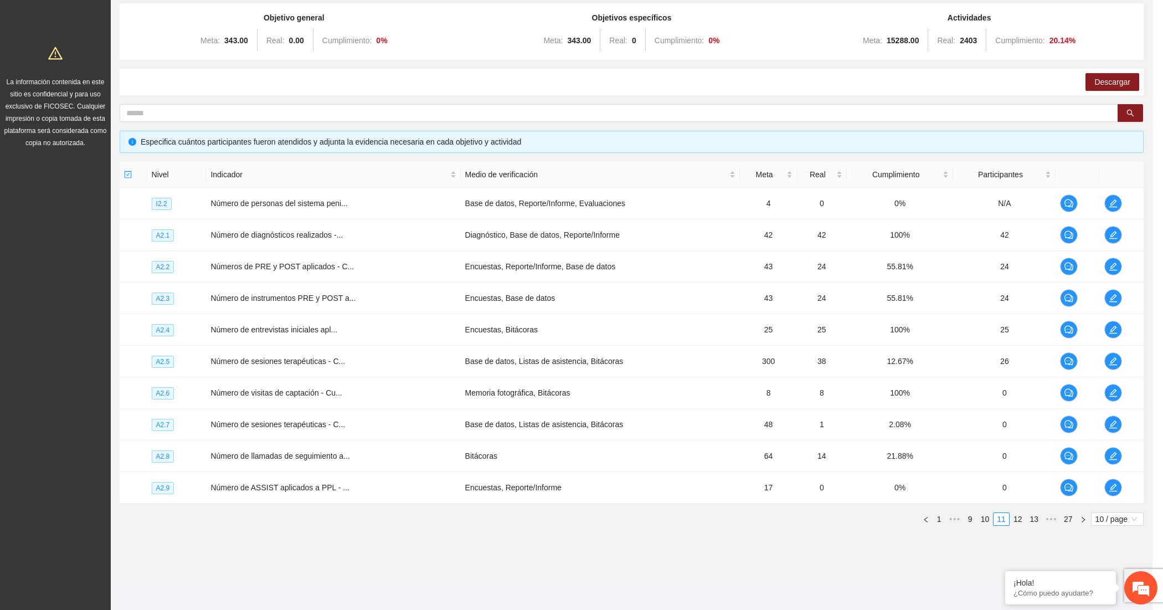
scroll to position [107, 0]
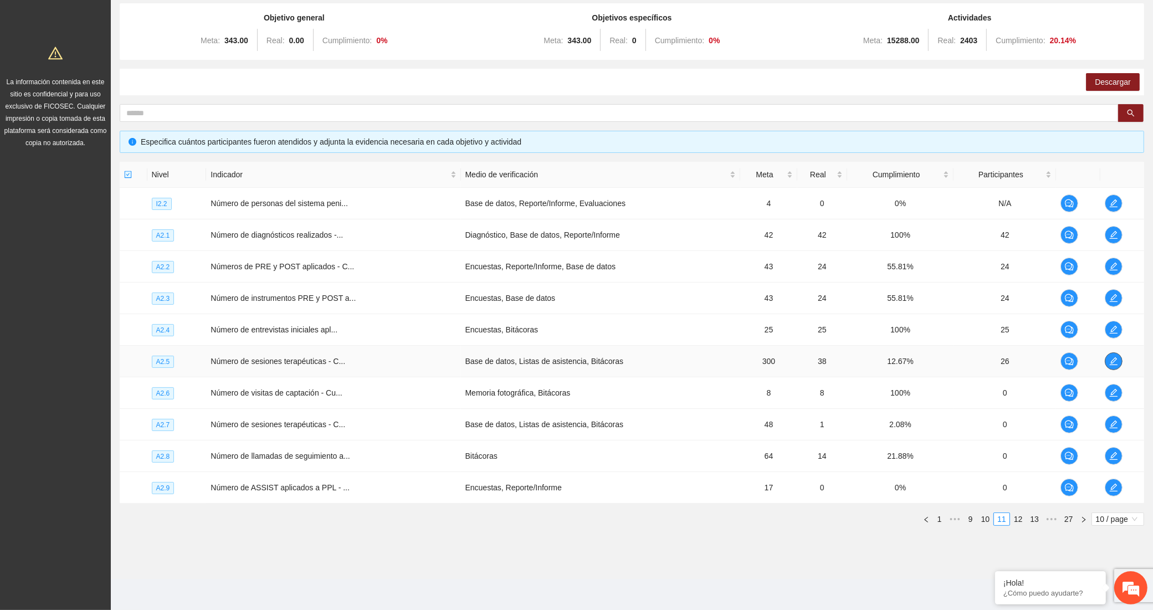
click at [1115, 360] on icon "edit" at bounding box center [1113, 361] width 9 height 9
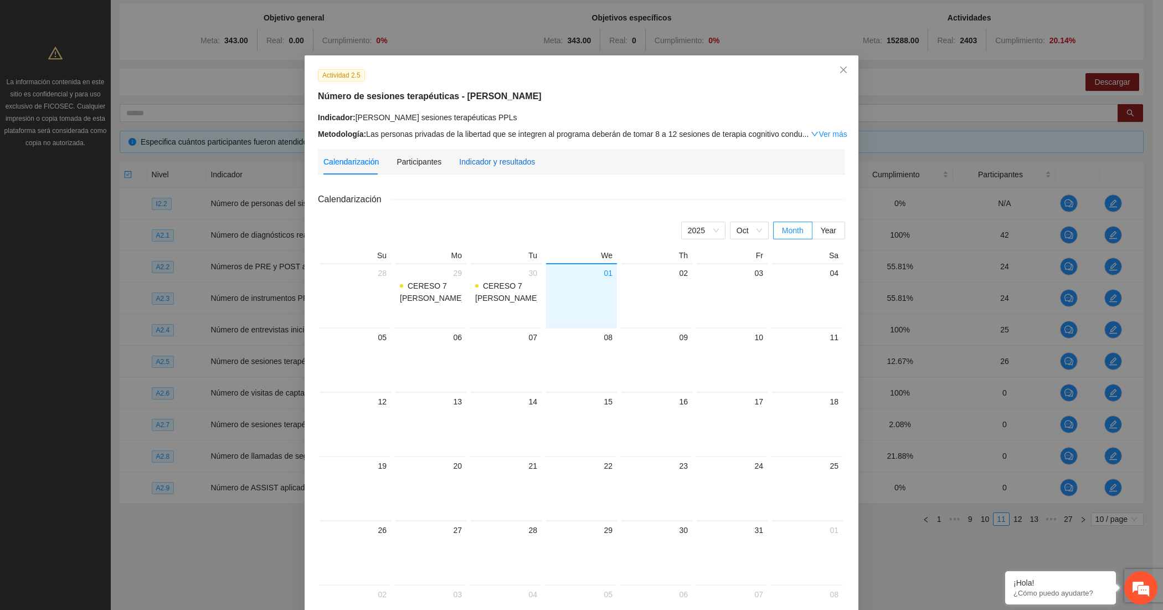
click at [493, 161] on div "Indicador y resultados" at bounding box center [497, 162] width 76 height 12
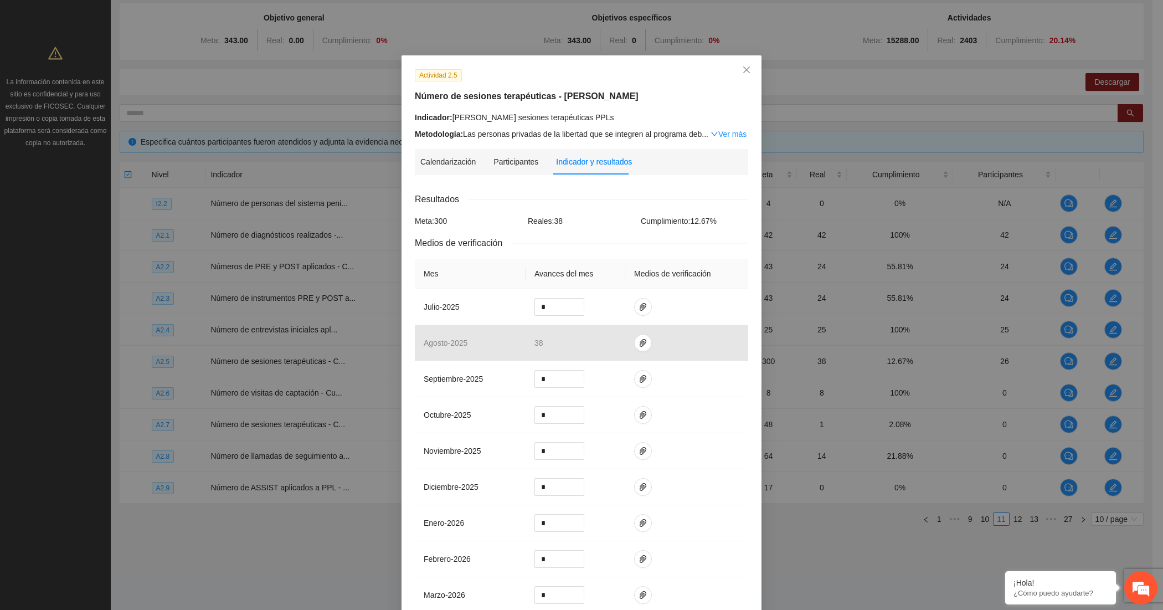
scroll to position [92, 0]
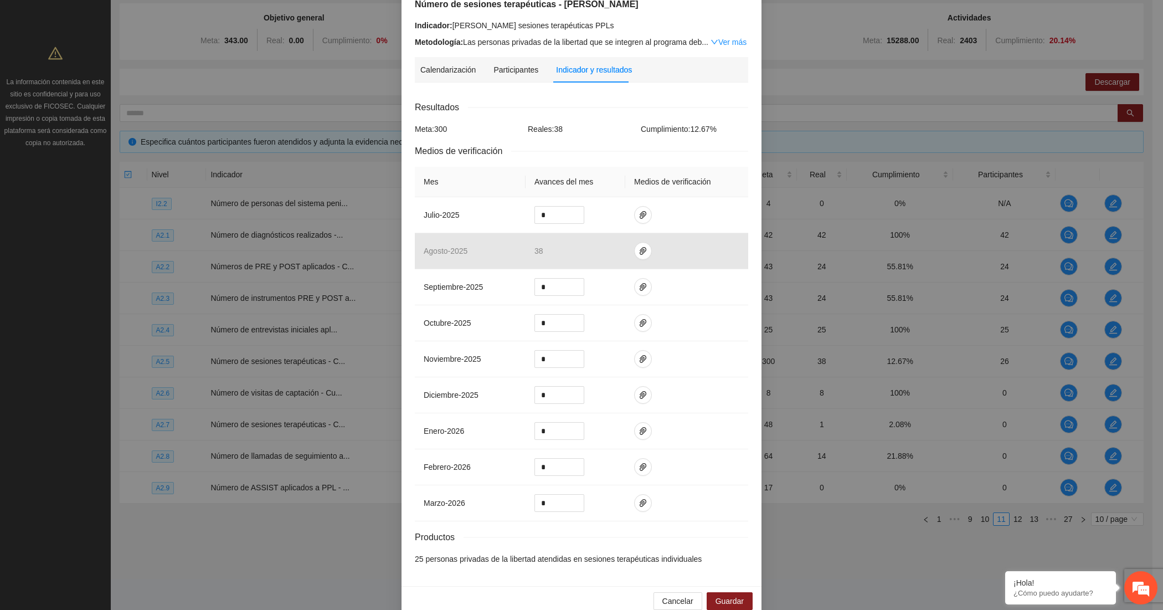
click at [330, 294] on div "Actividad 2.5 Número de sesiones terapéuticas - [PERSON_NAME] Indicador: [PERSO…" at bounding box center [581, 305] width 1163 height 610
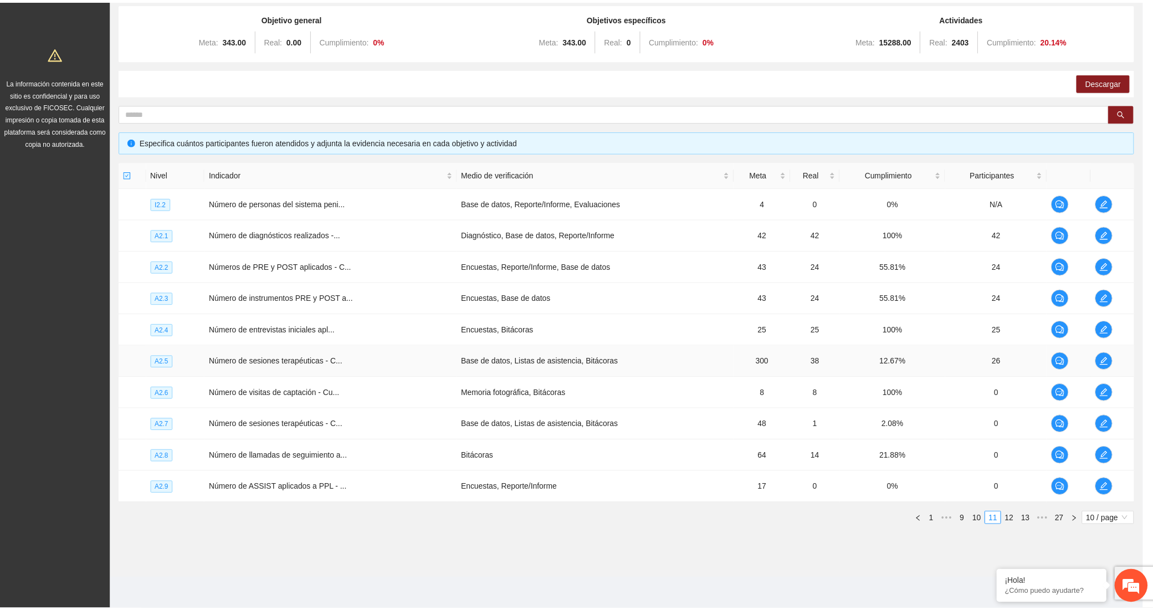
scroll to position [59, 0]
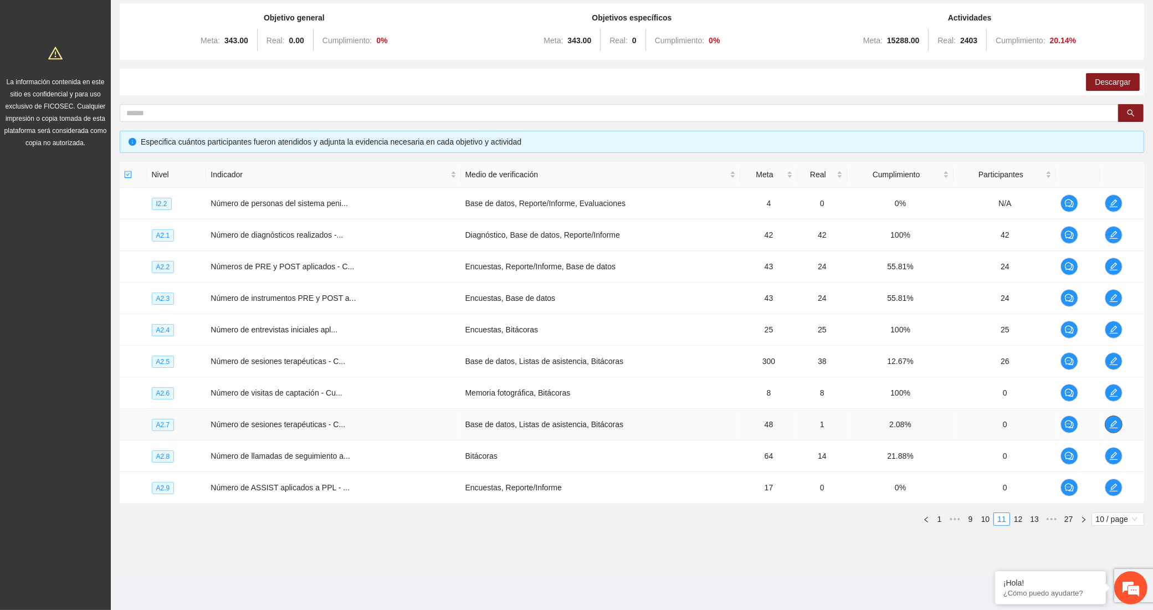
click at [1114, 425] on icon "edit" at bounding box center [1113, 424] width 9 height 9
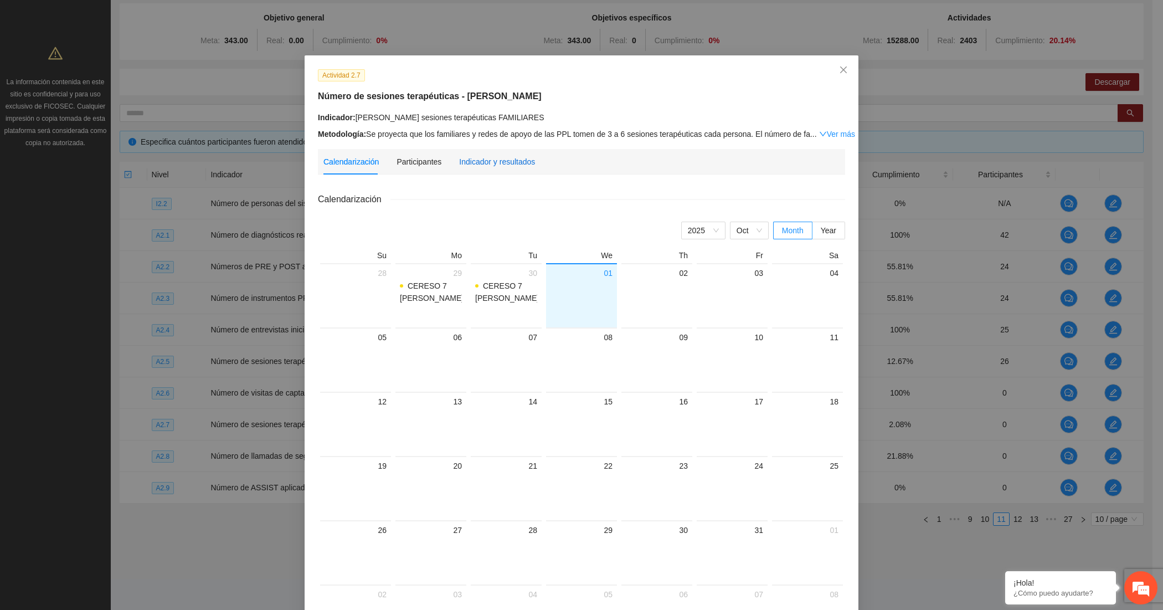
click at [478, 162] on div "Indicador y resultados" at bounding box center [497, 162] width 76 height 12
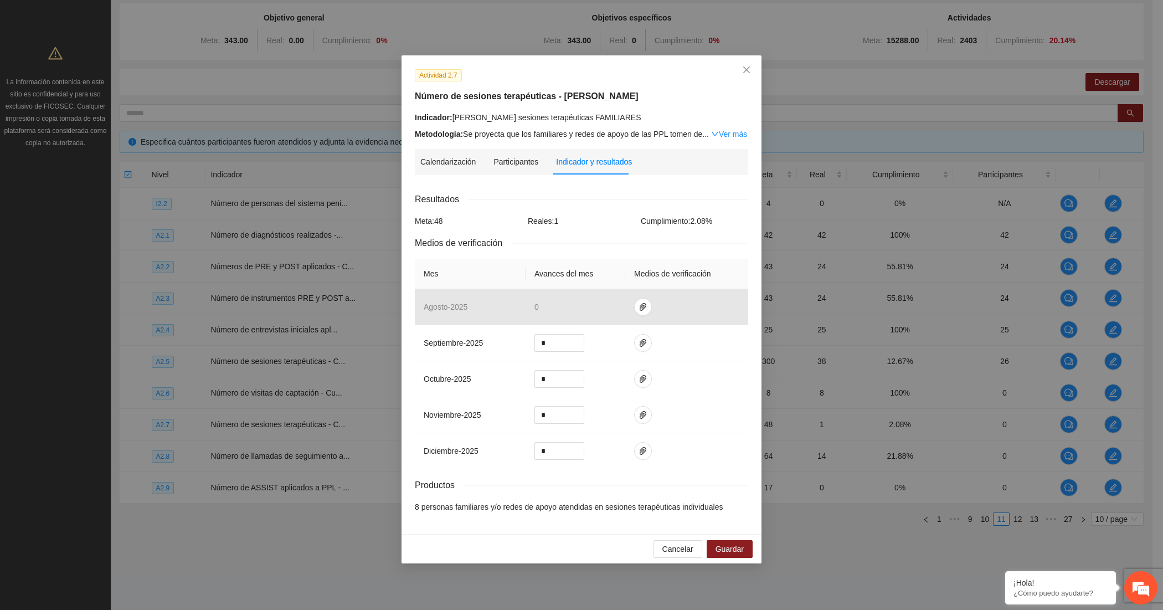
click at [634, 93] on h5 "Número de sesiones terapéuticas - [PERSON_NAME]" at bounding box center [582, 96] width 334 height 13
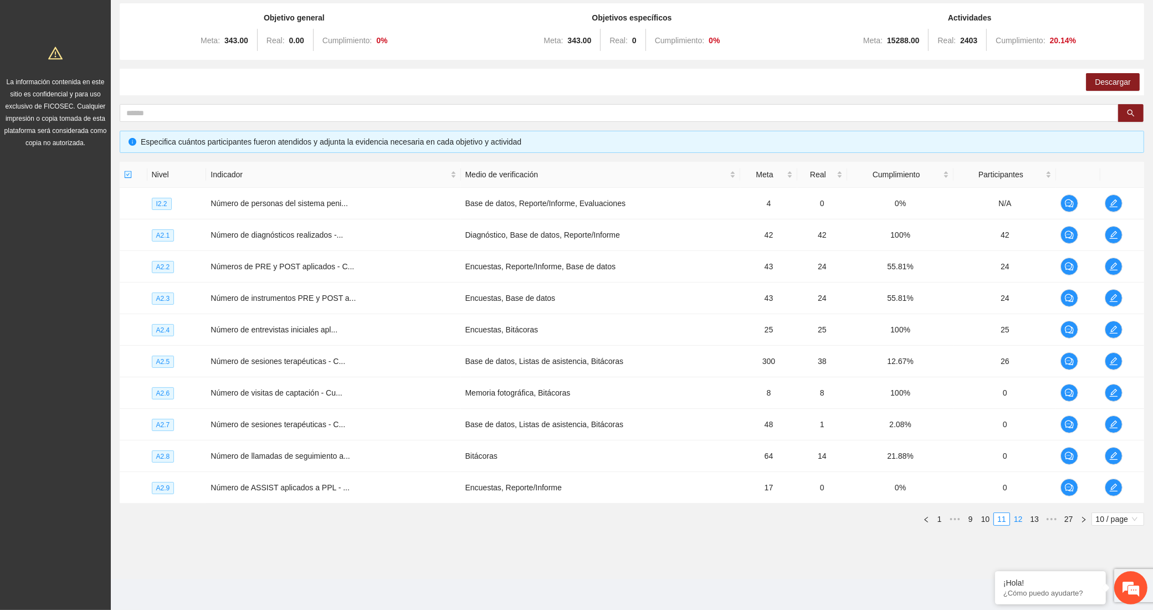
click at [1017, 517] on link "12" at bounding box center [1019, 519] width 16 height 12
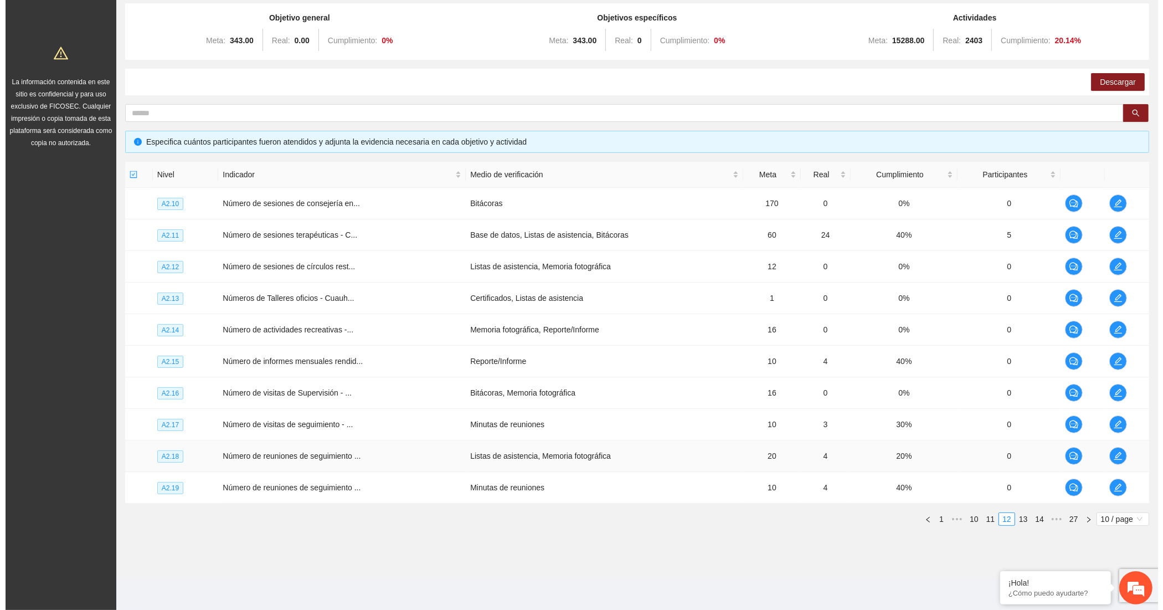
scroll to position [23, 0]
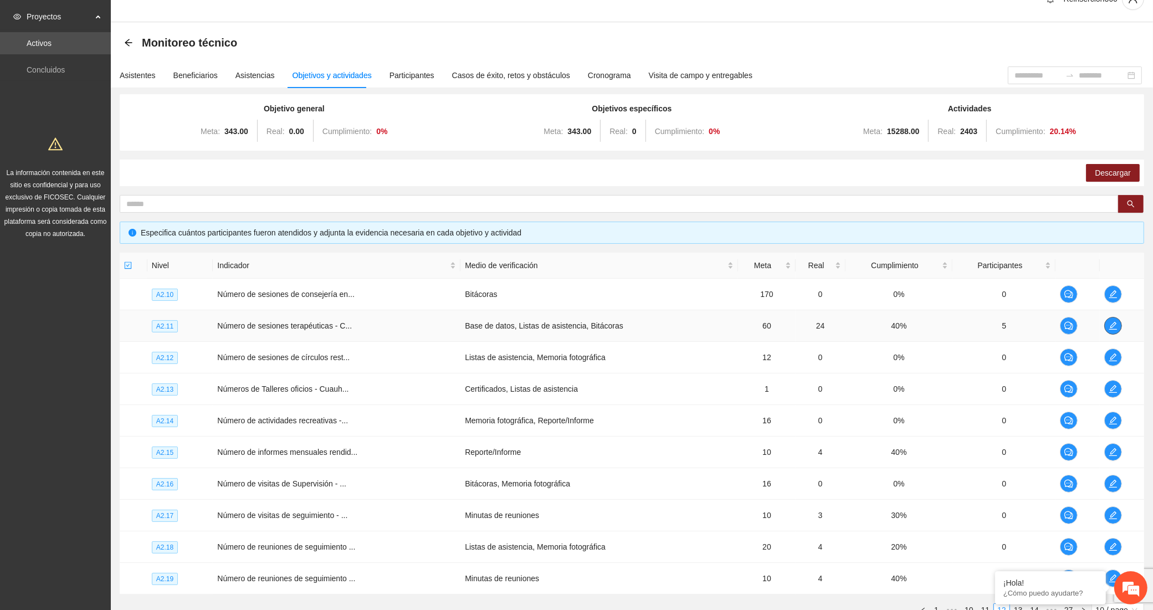
click at [1111, 323] on icon "edit" at bounding box center [1113, 325] width 9 height 9
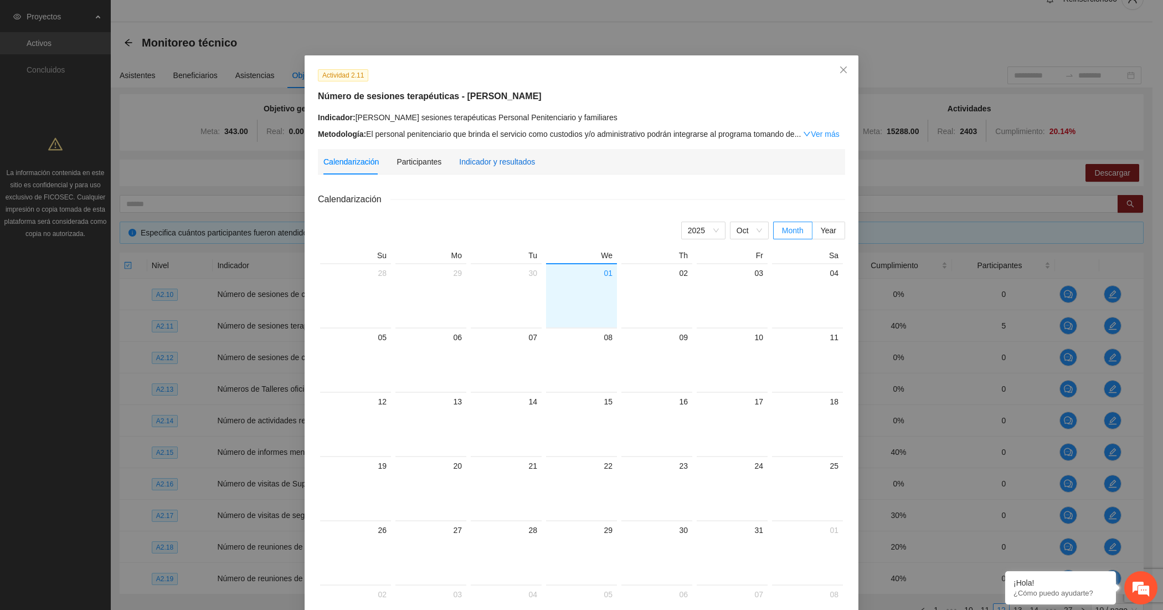
click at [514, 157] on div "Indicador y resultados" at bounding box center [497, 162] width 76 height 12
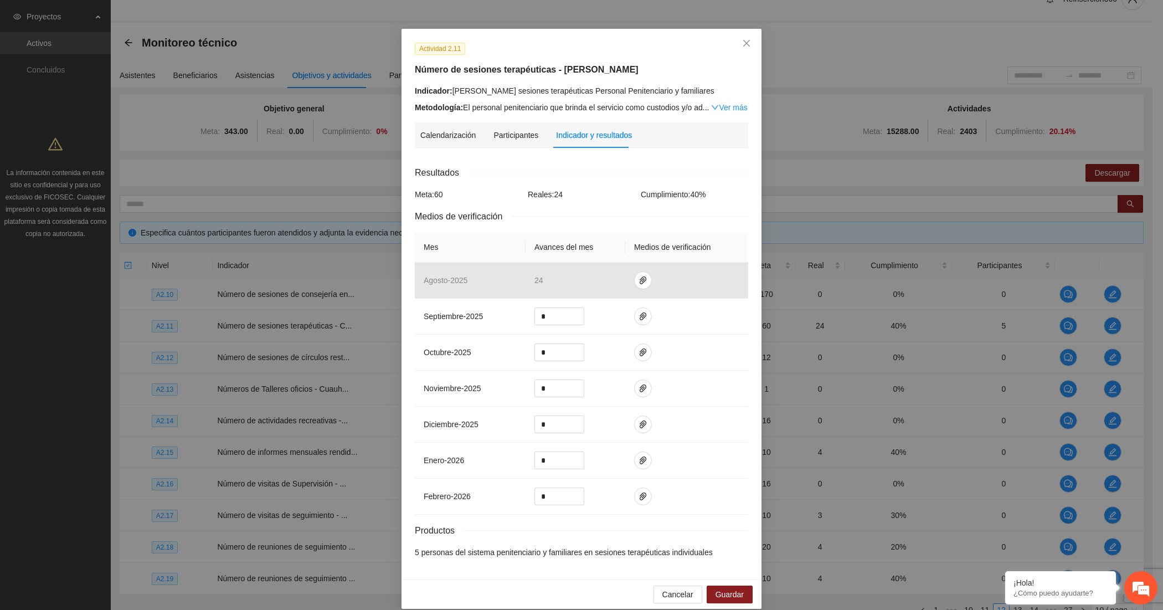
scroll to position [42, 0]
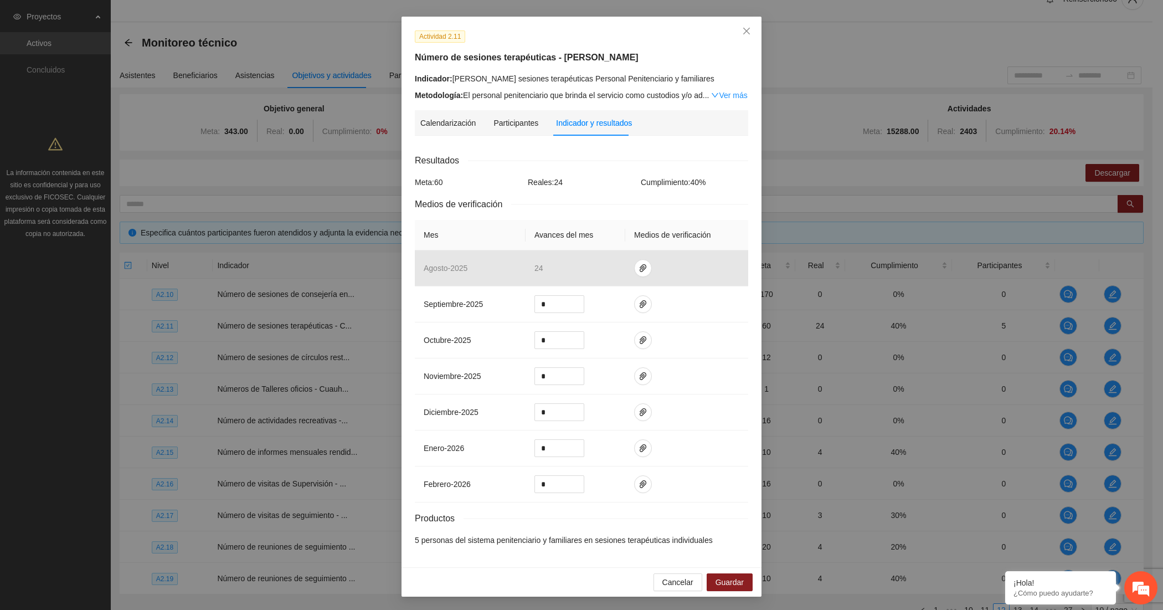
click at [582, 36] on div "Actividad 2.11" at bounding box center [582, 36] width 342 height 13
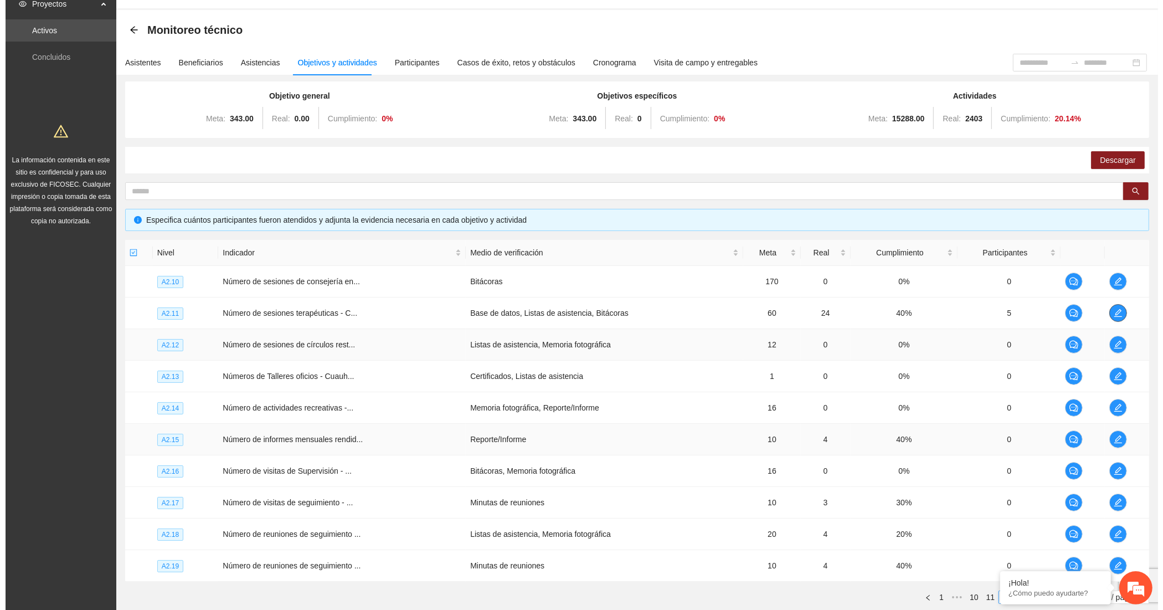
scroll to position [115, 0]
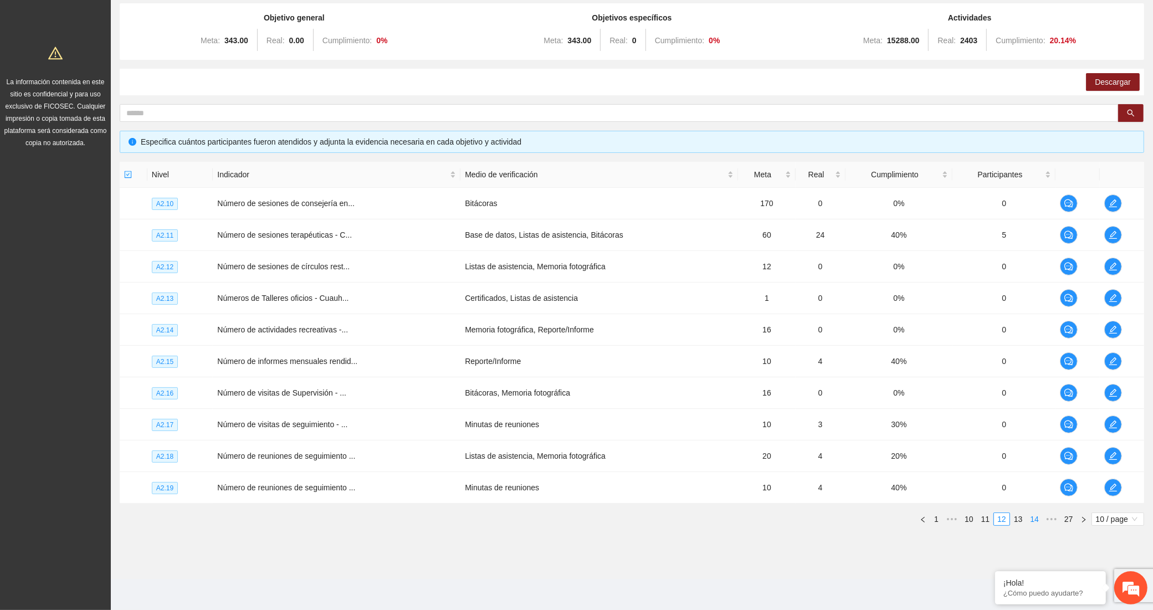
click at [1020, 519] on link "13" at bounding box center [1019, 519] width 16 height 12
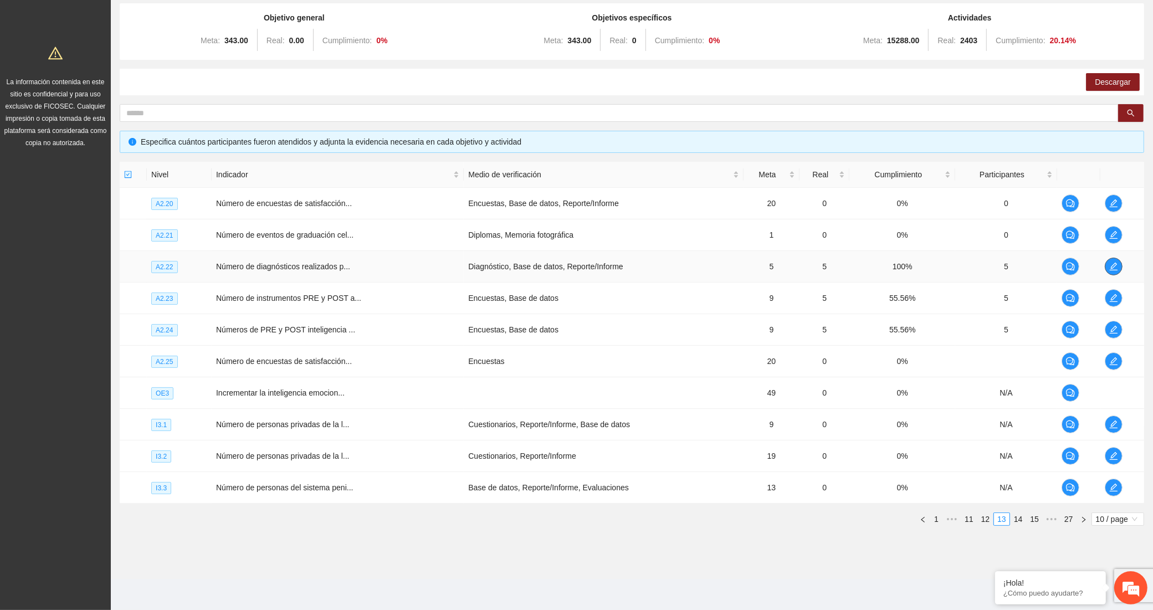
click at [1114, 267] on icon "edit" at bounding box center [1113, 266] width 9 height 9
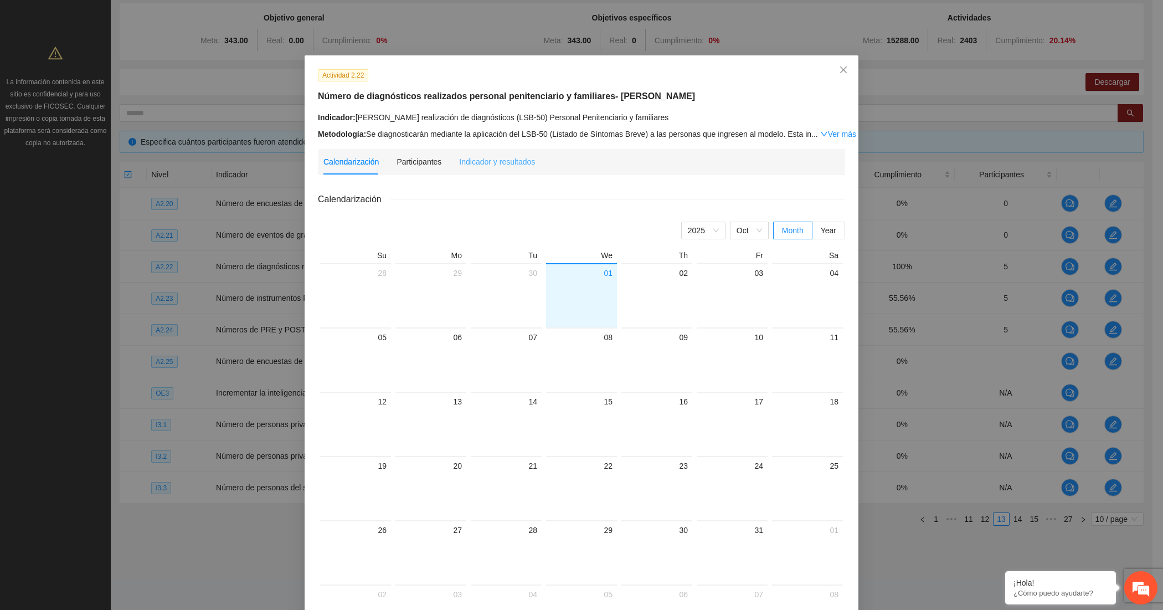
click at [494, 151] on div "Indicador y resultados" at bounding box center [497, 161] width 76 height 25
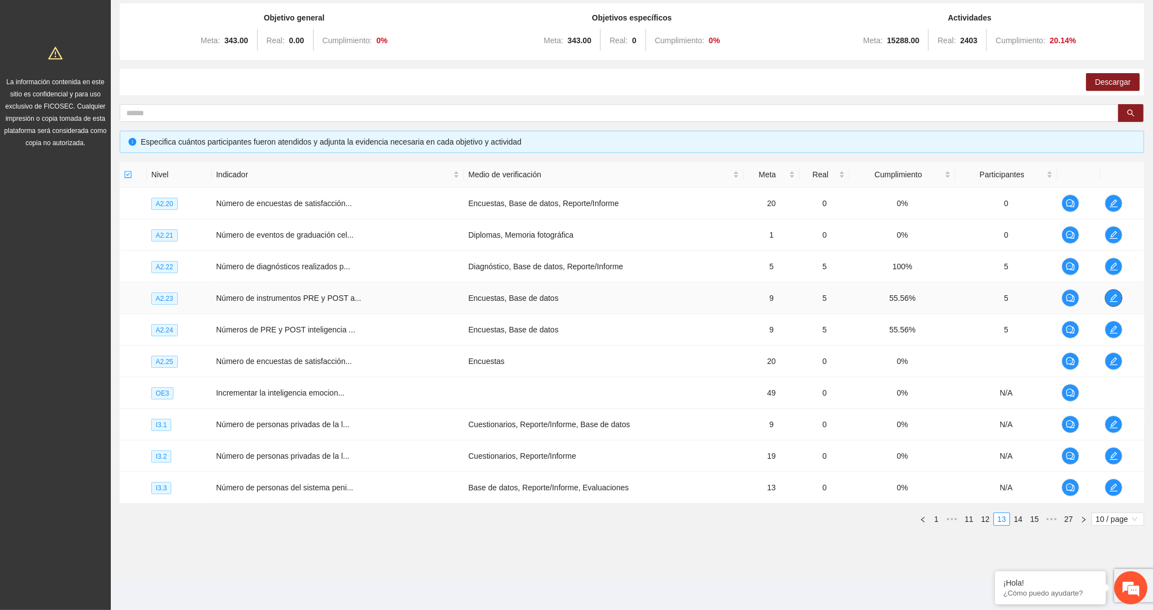
click at [1111, 294] on icon "edit" at bounding box center [1113, 298] width 9 height 9
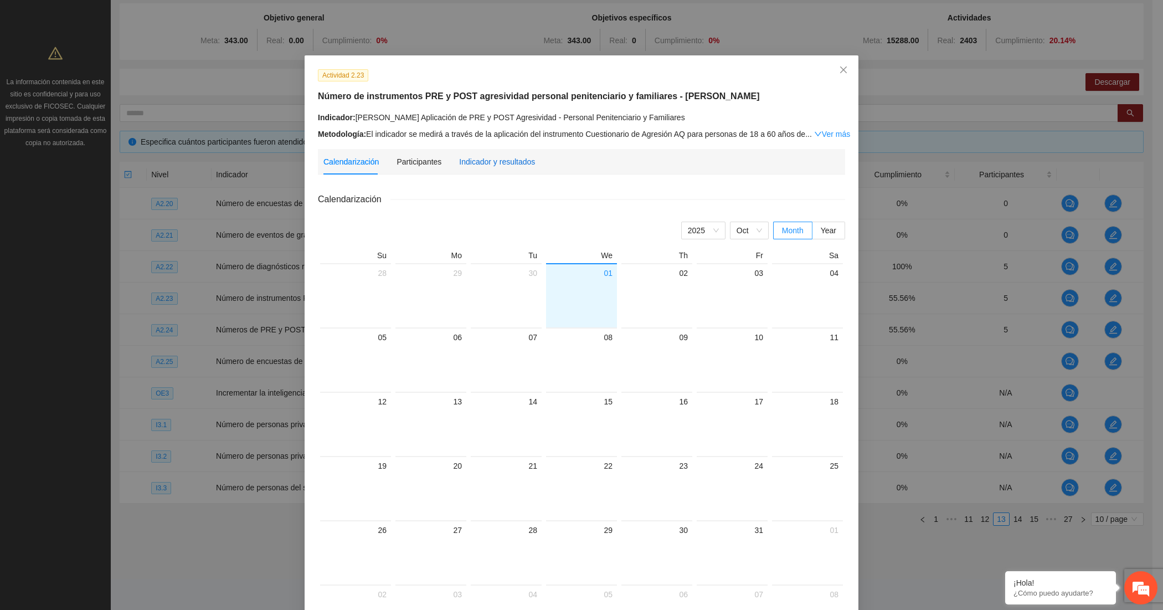
click at [495, 159] on div "Indicador y resultados" at bounding box center [497, 162] width 76 height 12
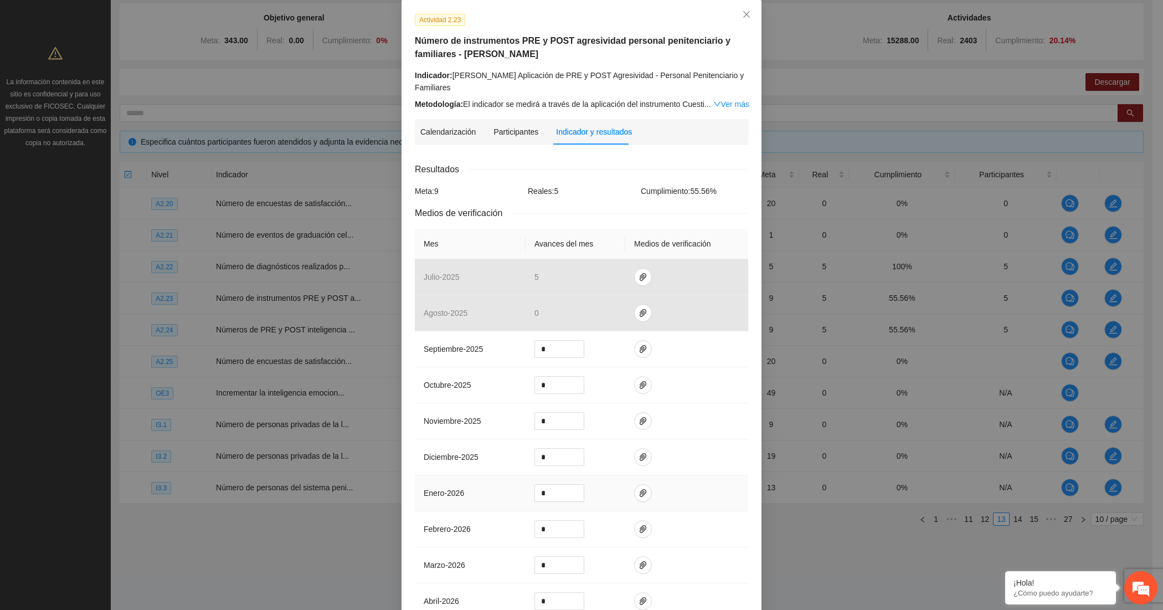
scroll to position [39, 0]
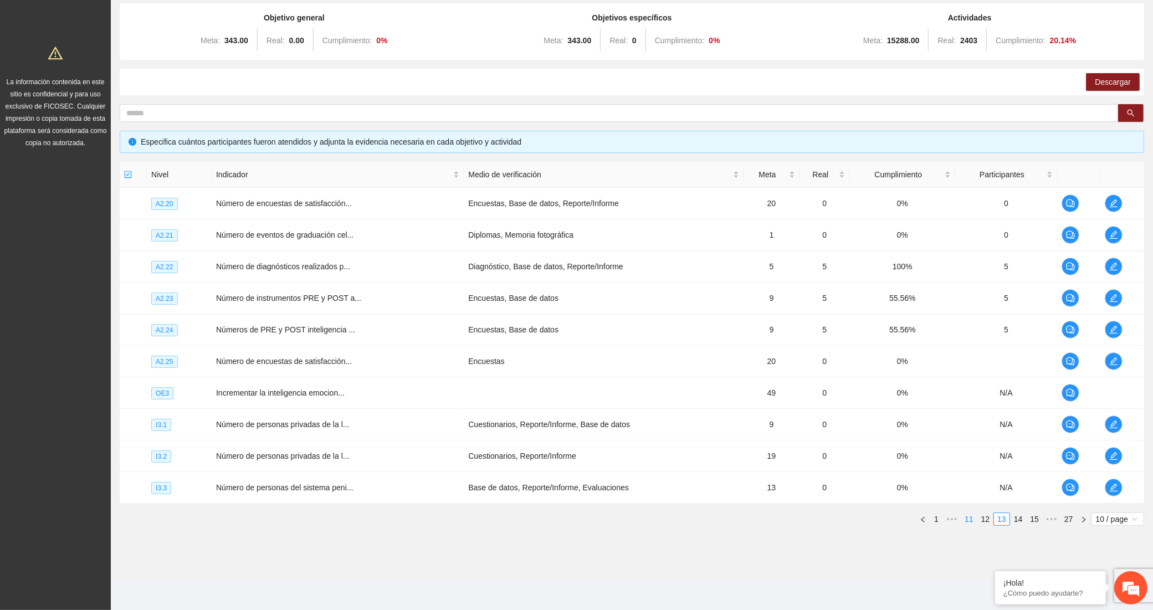
click at [968, 521] on link "11" at bounding box center [969, 519] width 16 height 12
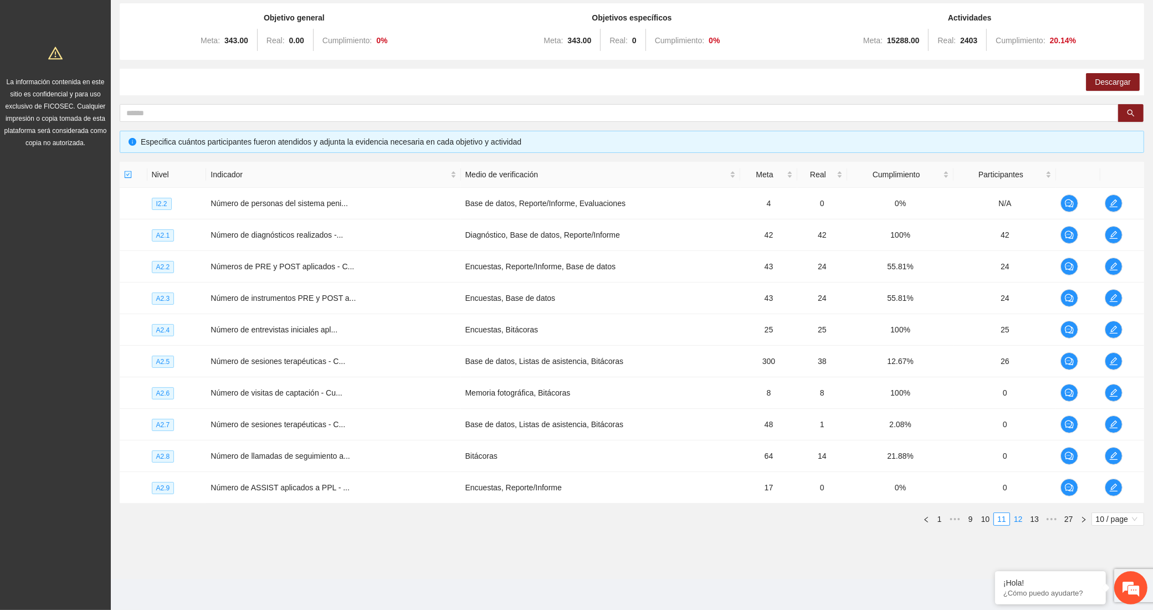
click at [1015, 519] on link "12" at bounding box center [1019, 519] width 16 height 12
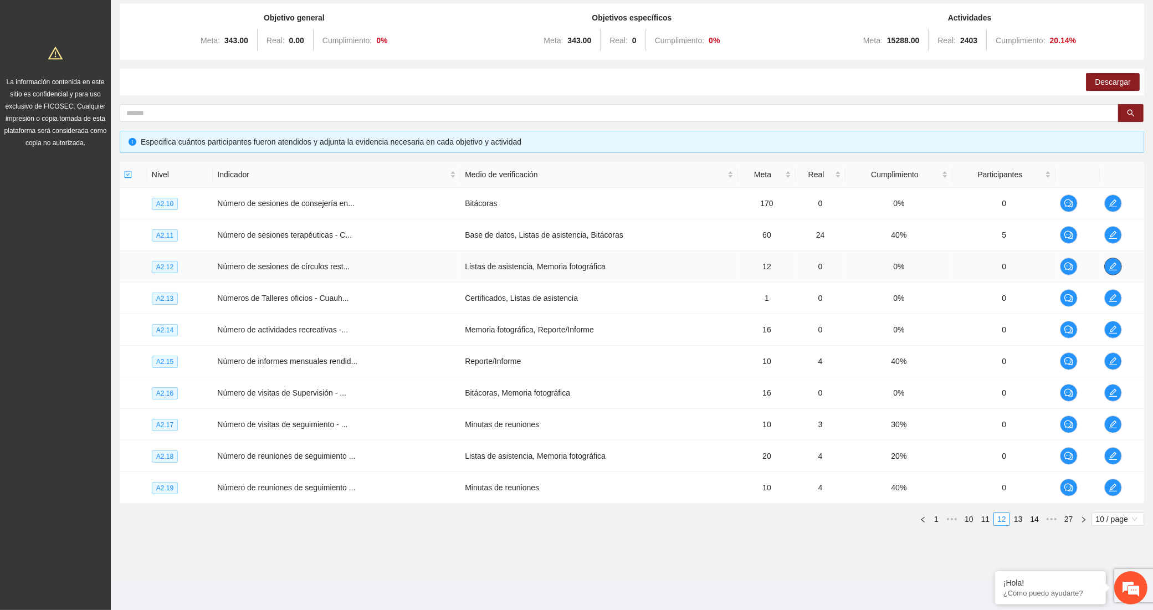
click at [1109, 263] on icon "edit" at bounding box center [1113, 266] width 9 height 9
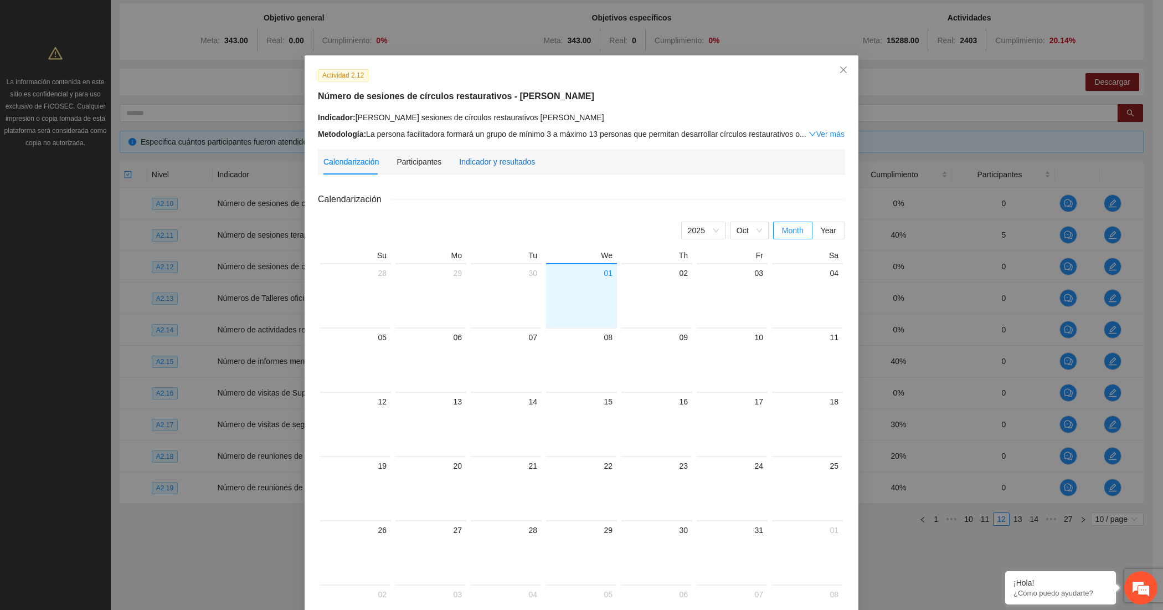
click at [510, 161] on div "Indicador y resultados" at bounding box center [497, 162] width 76 height 12
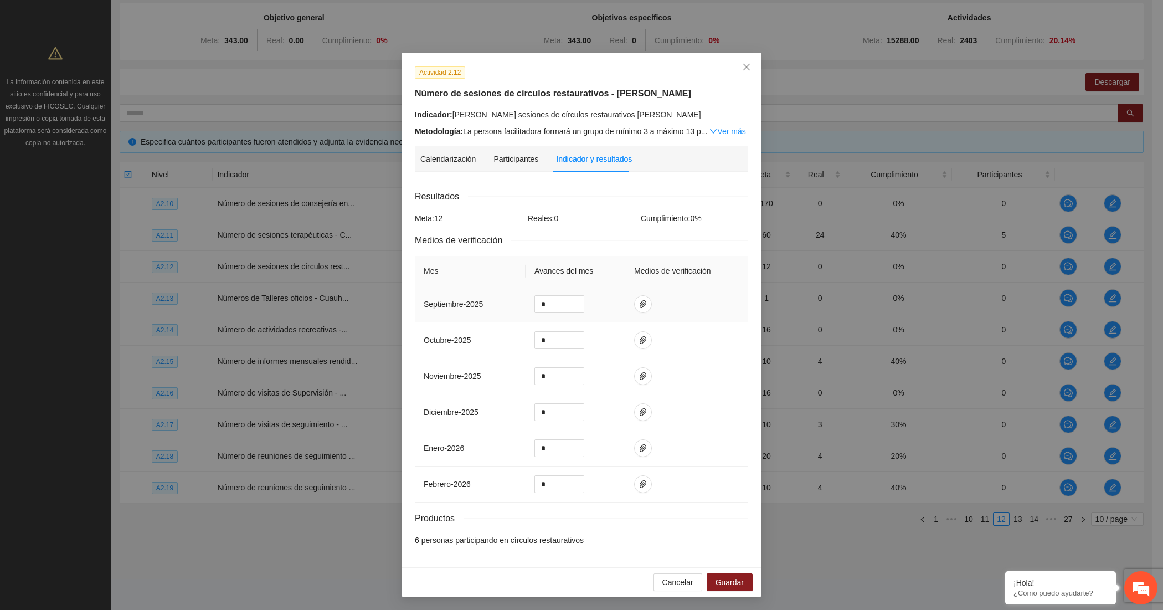
scroll to position [6, 0]
click at [589, 73] on div "Actividad 2.12" at bounding box center [582, 72] width 342 height 13
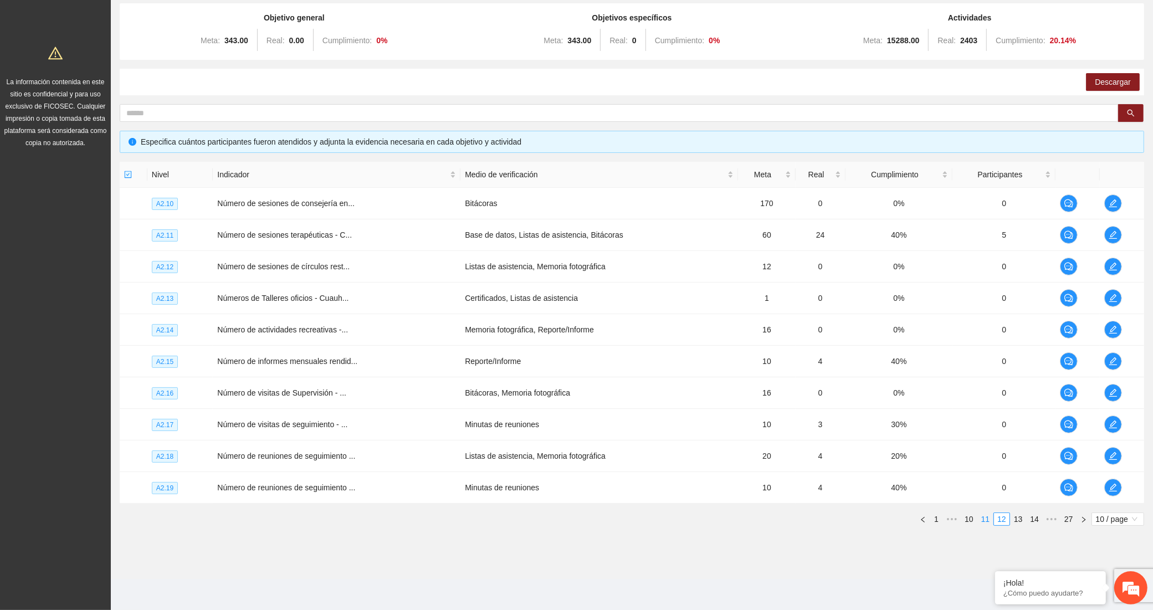
click at [981, 517] on link "11" at bounding box center [986, 519] width 16 height 12
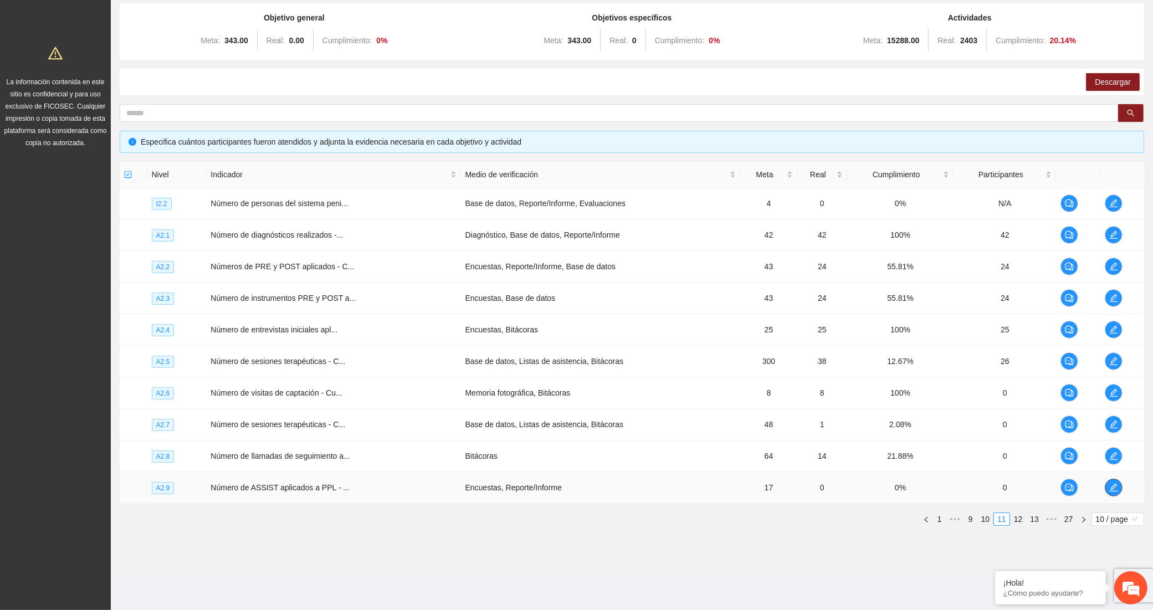
click at [1115, 486] on icon "edit" at bounding box center [1113, 487] width 9 height 9
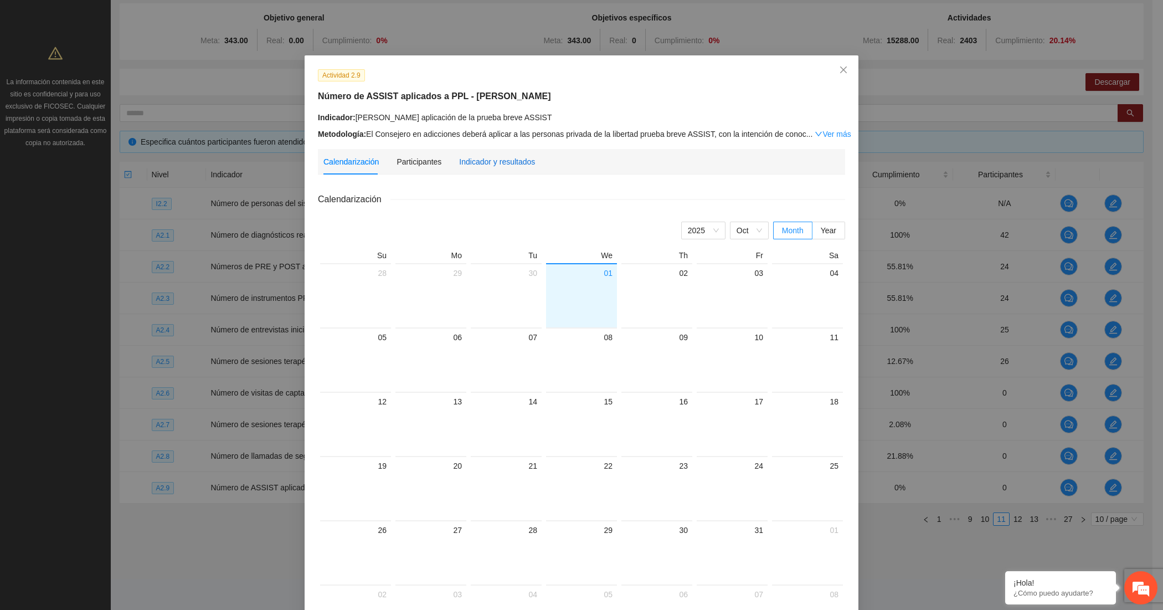
click at [469, 159] on div "Indicador y resultados" at bounding box center [497, 162] width 76 height 12
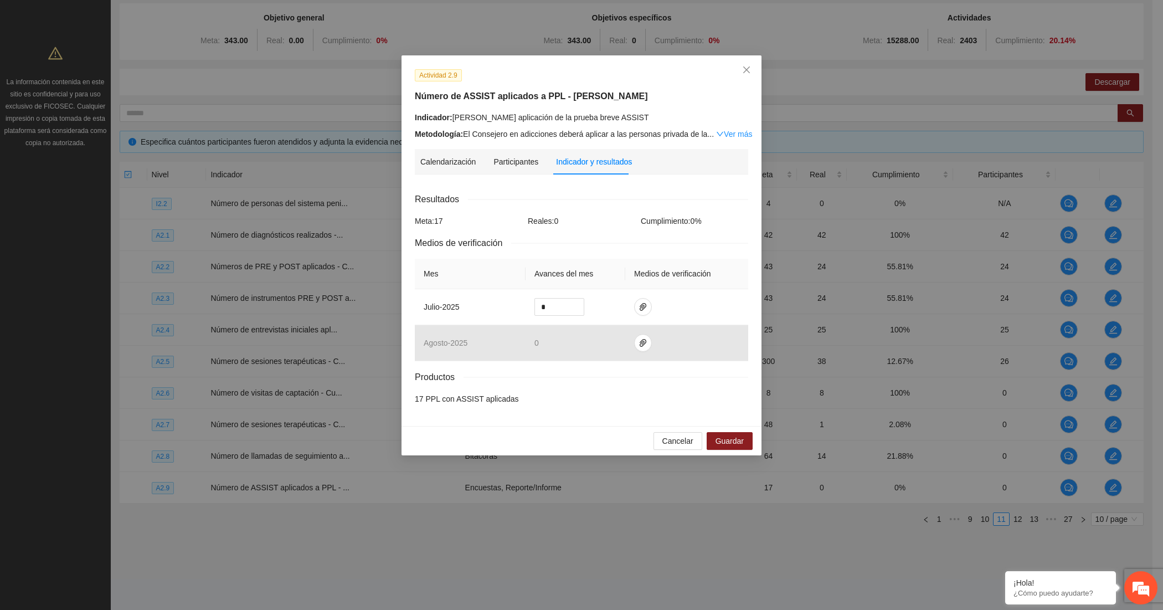
click at [533, 82] on div "Actividad 2.9 Número de ASSIST aplicados a PPL - [PERSON_NAME] Indicador: [PERS…" at bounding box center [582, 104] width 342 height 71
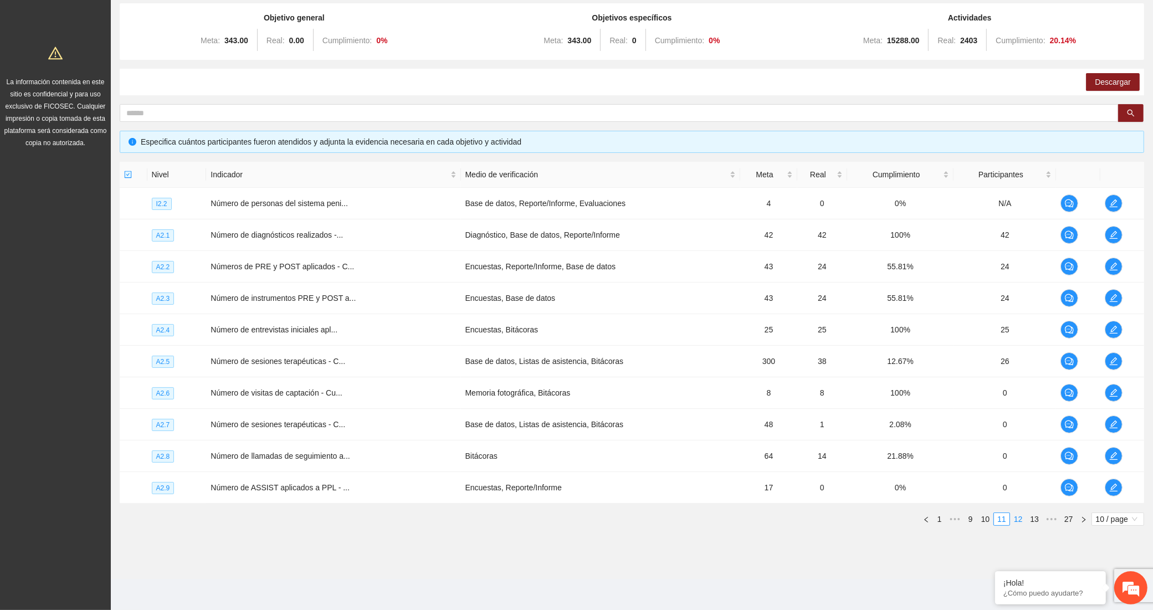
click at [1017, 521] on link "12" at bounding box center [1019, 519] width 16 height 12
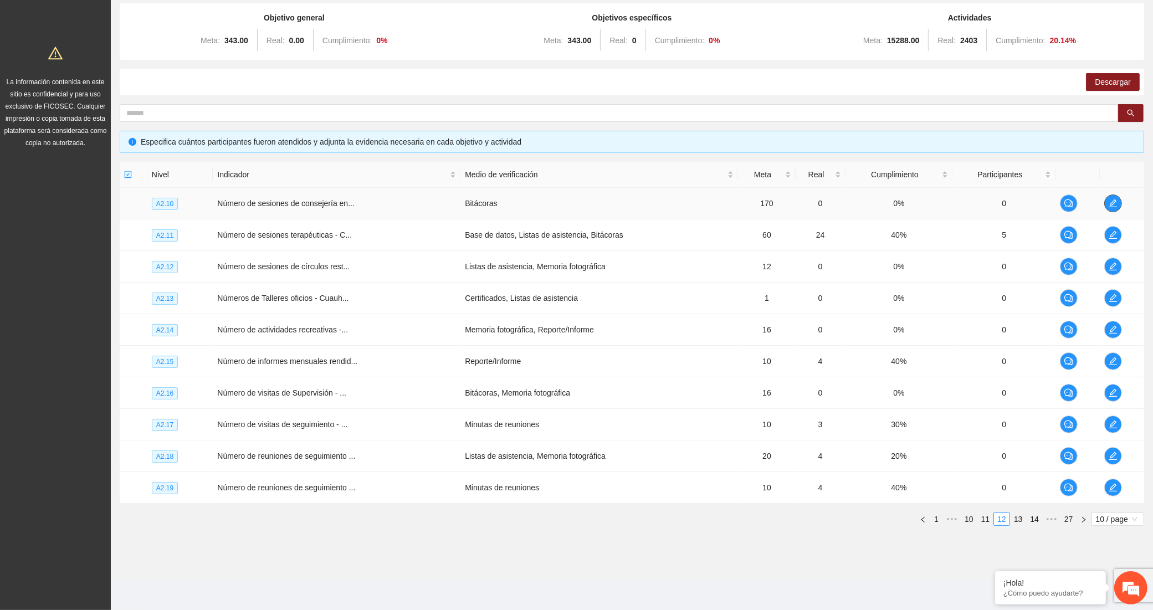
click at [1109, 206] on icon "edit" at bounding box center [1113, 203] width 8 height 8
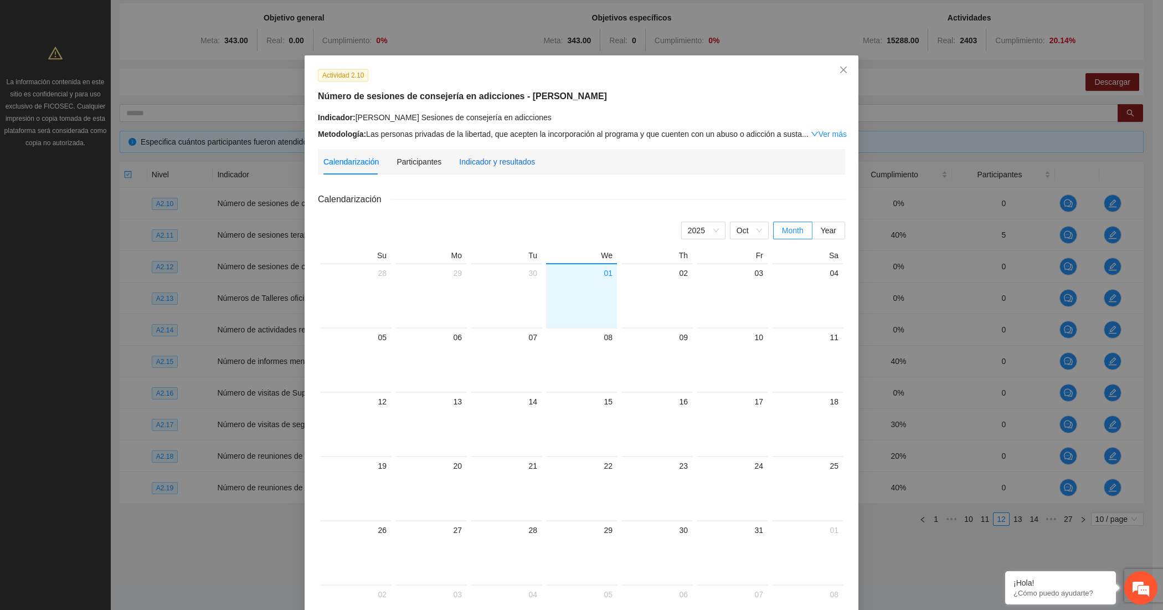
click at [515, 162] on div "Indicador y resultados" at bounding box center [497, 162] width 76 height 12
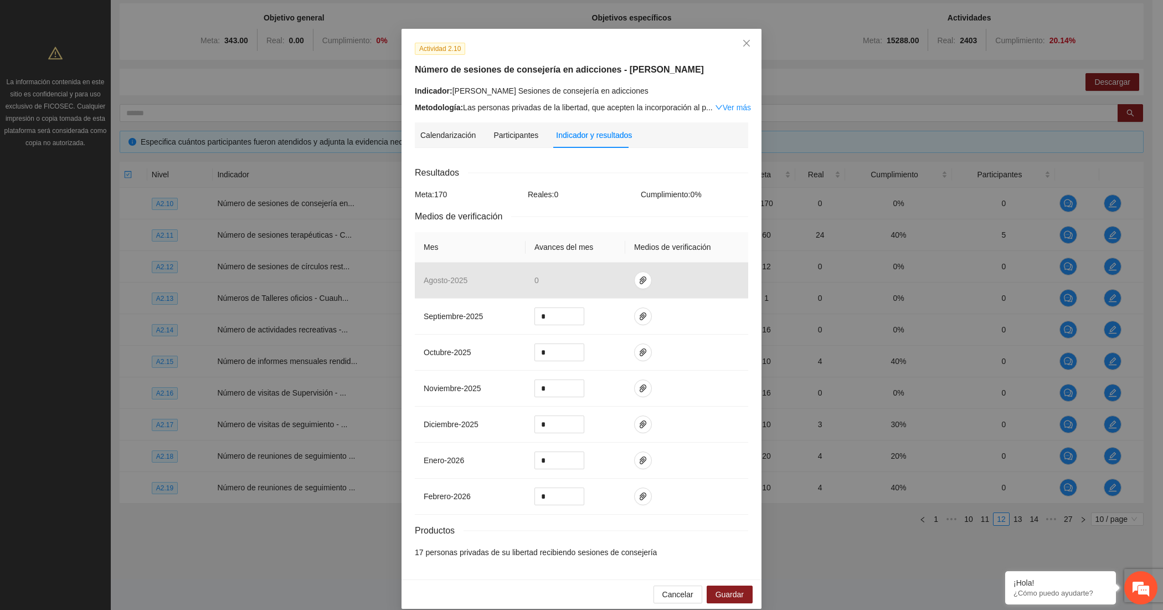
scroll to position [42, 0]
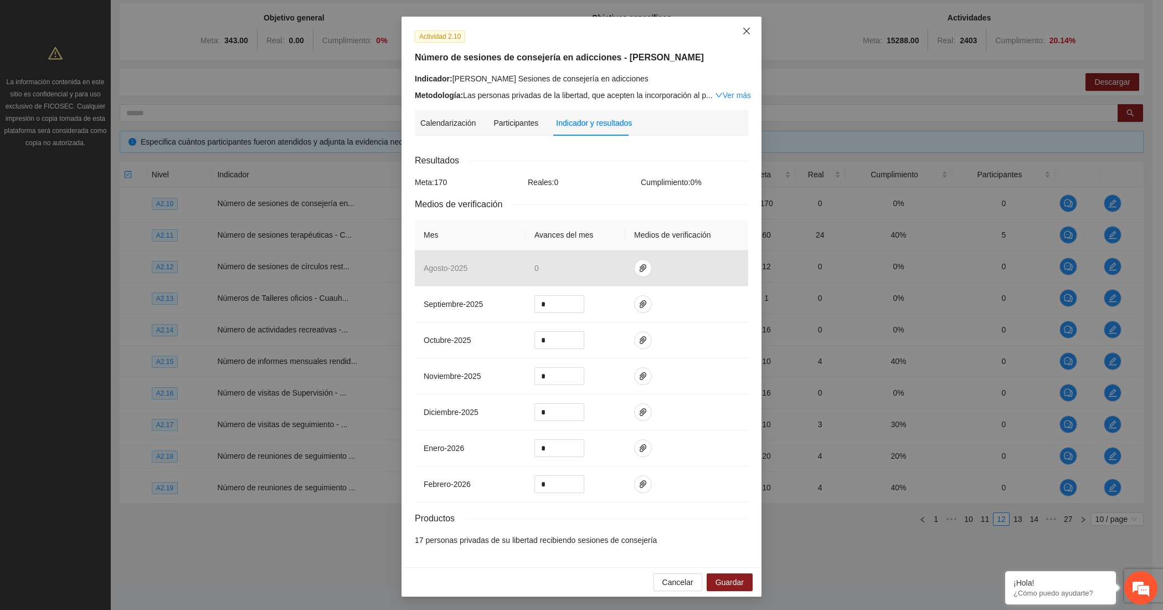
drag, startPoint x: 742, startPoint y: 30, endPoint x: 742, endPoint y: 38, distance: 7.2
click at [742, 31] on icon "close" at bounding box center [746, 31] width 9 height 9
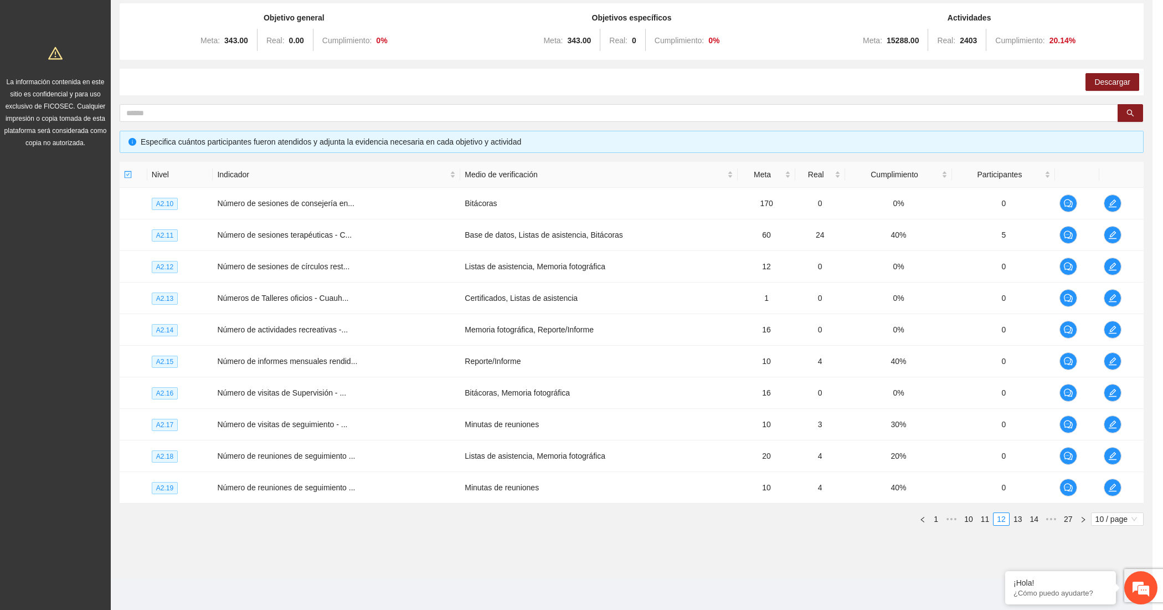
scroll to position [0, 0]
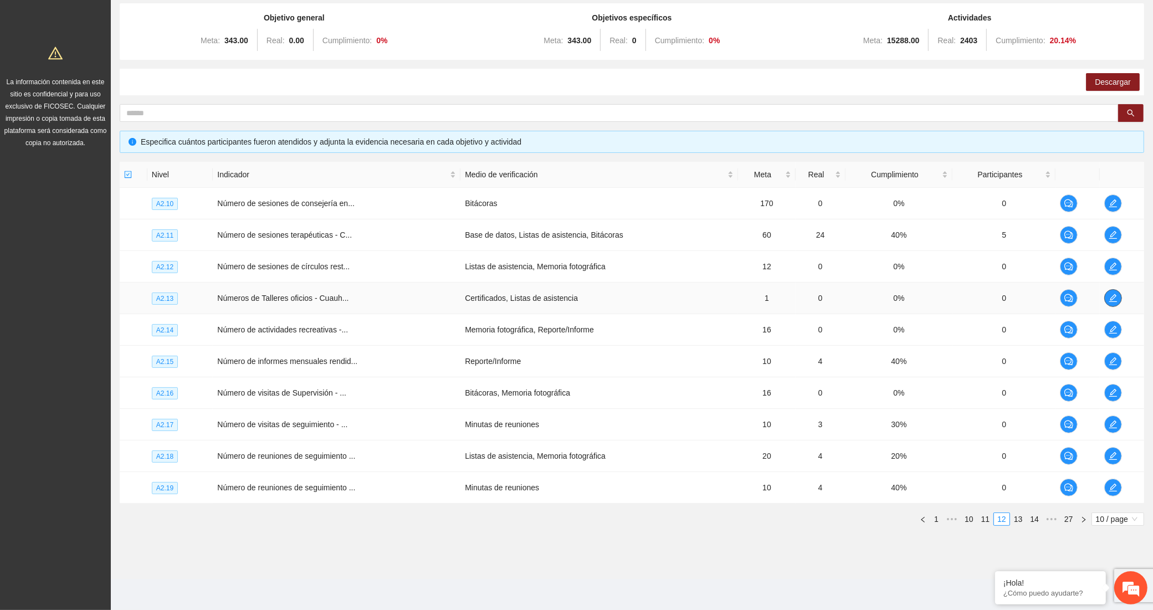
click at [1115, 295] on icon "edit" at bounding box center [1113, 298] width 8 height 8
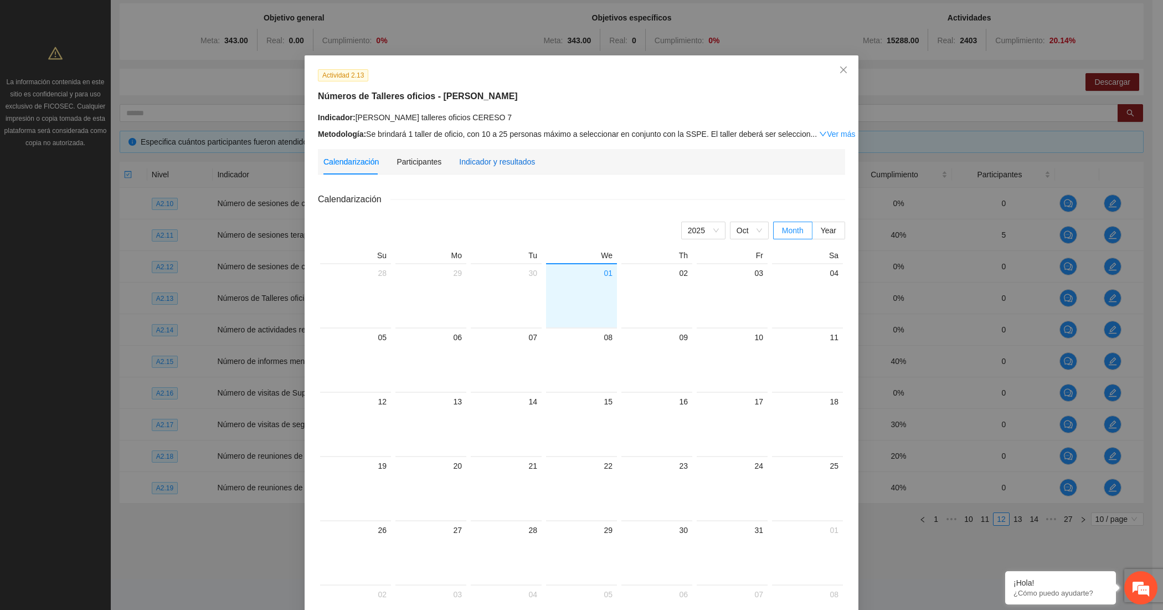
click at [477, 157] on div "Indicador y resultados" at bounding box center [497, 162] width 76 height 12
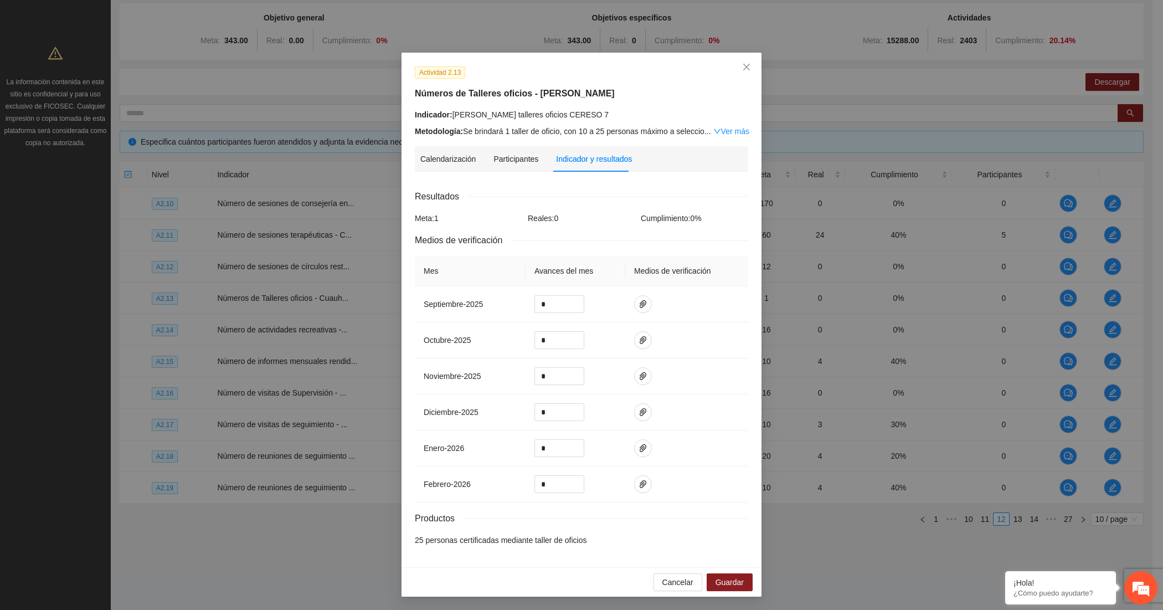
scroll to position [6, 0]
click at [746, 64] on span "Close" at bounding box center [747, 68] width 30 height 30
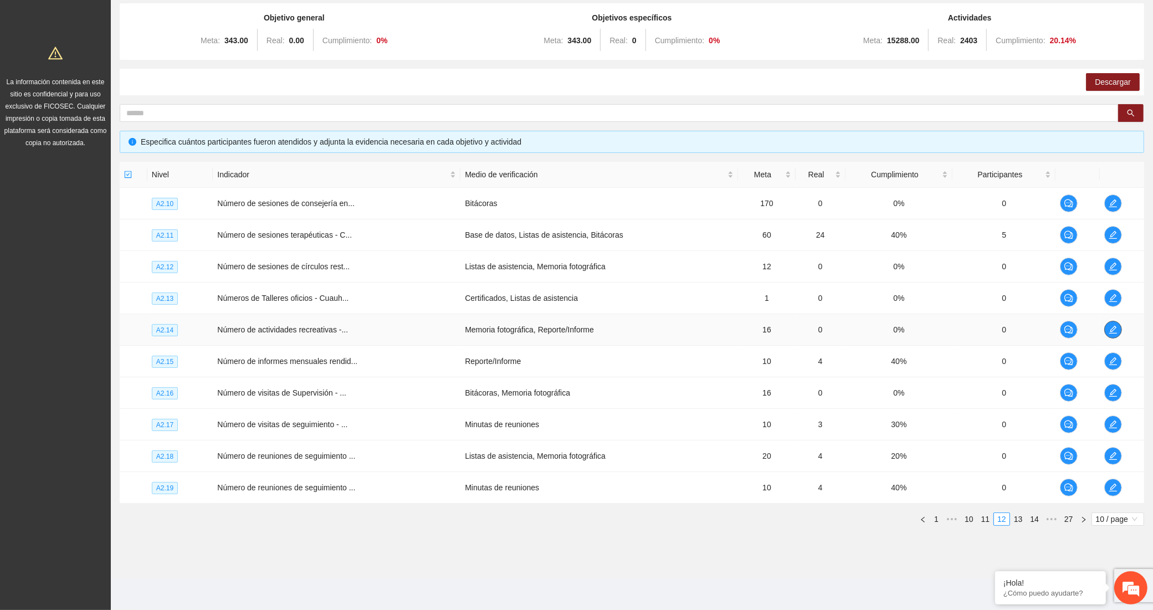
click at [1105, 325] on span "edit" at bounding box center [1113, 329] width 17 height 9
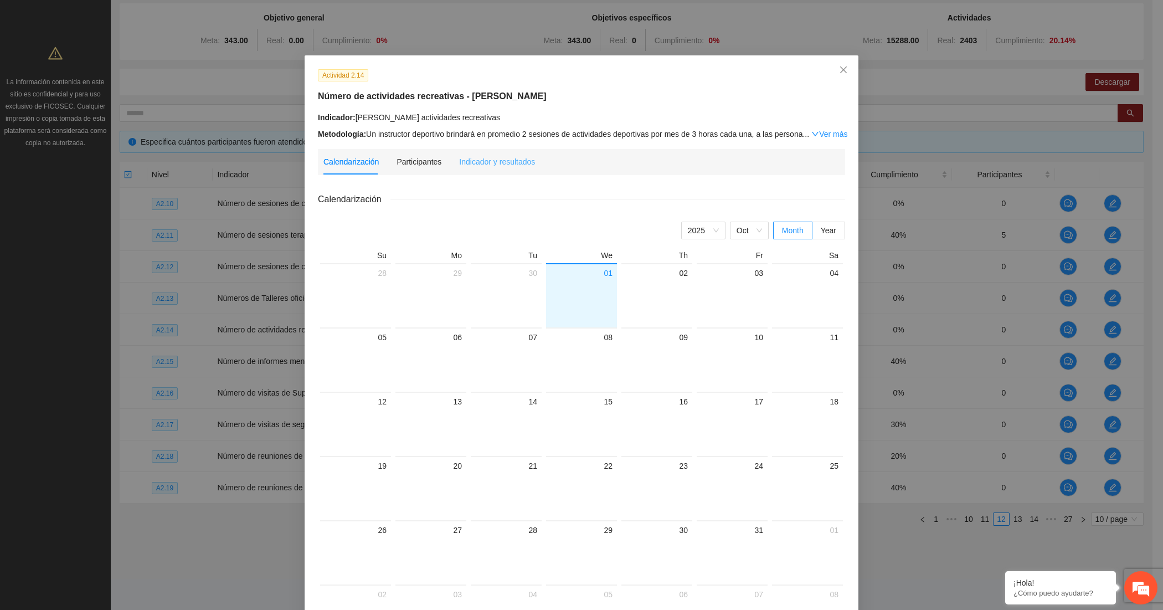
click at [489, 153] on div "Indicador y resultados" at bounding box center [497, 161] width 76 height 25
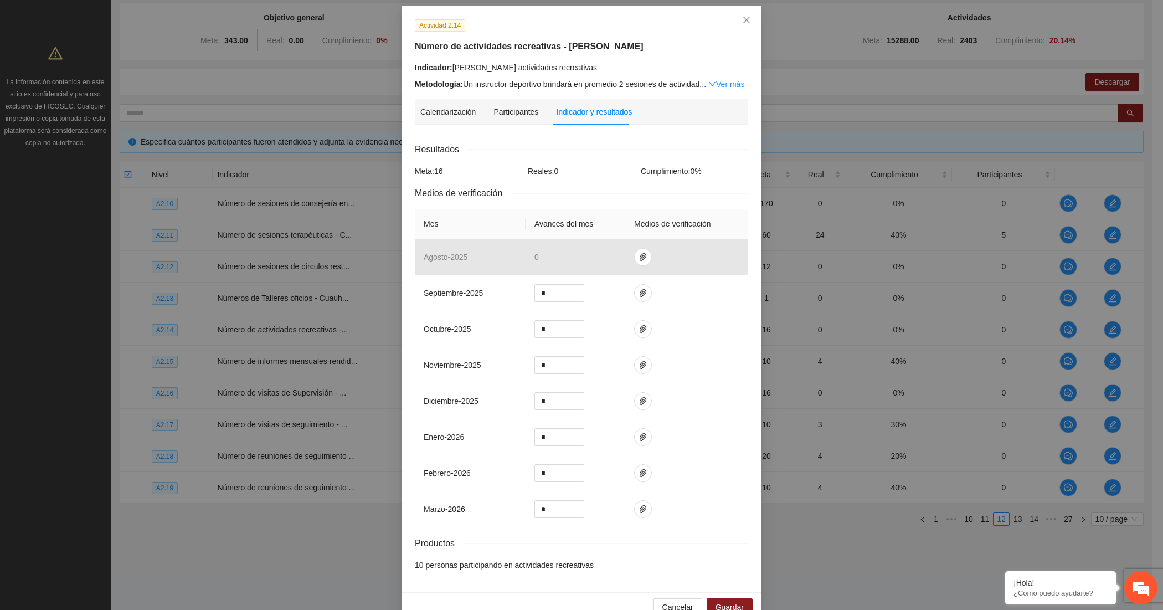
scroll to position [78, 0]
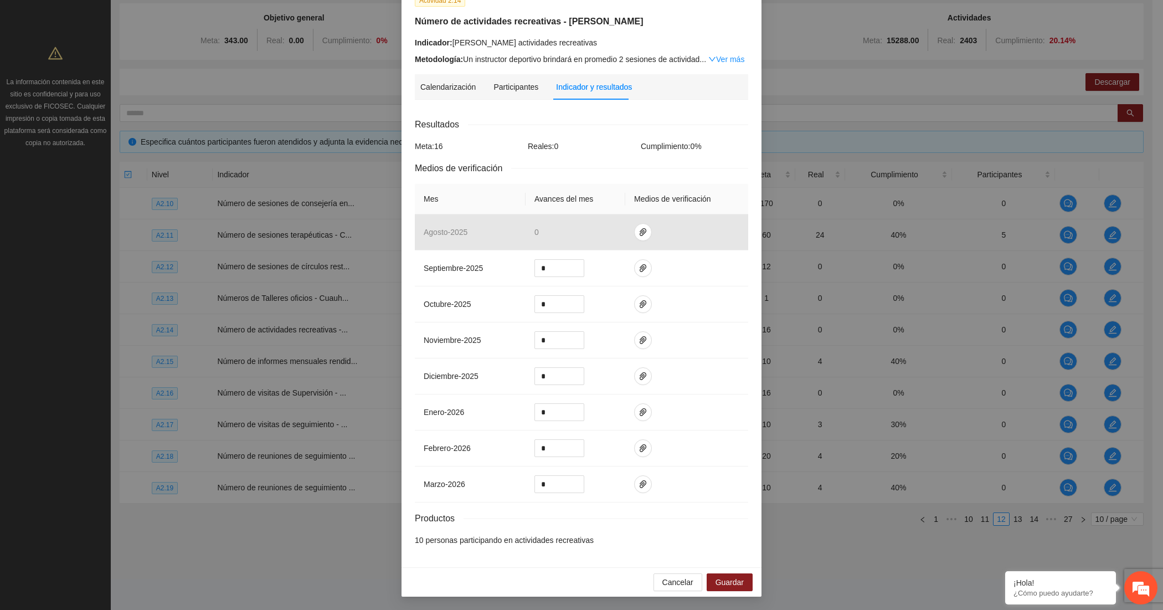
click at [671, 110] on div "Calendarización [DATE] Month Year Su Mo Tu We Th Fr Sa 28 29 30 01 02 03 04 05 …" at bounding box center [582, 331] width 334 height 445
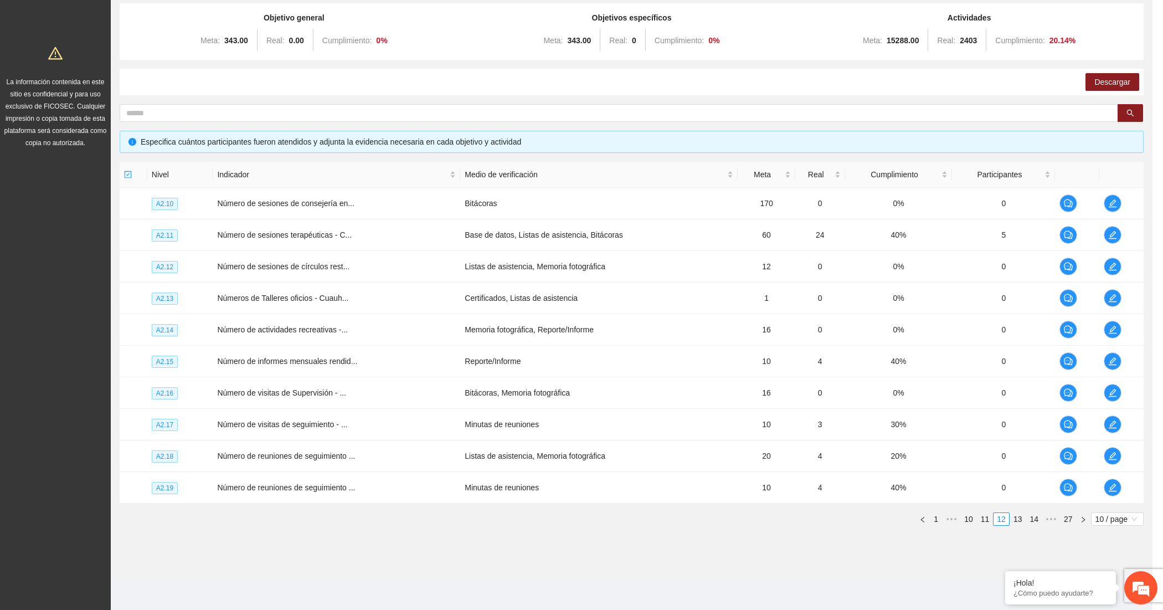
scroll to position [22, 0]
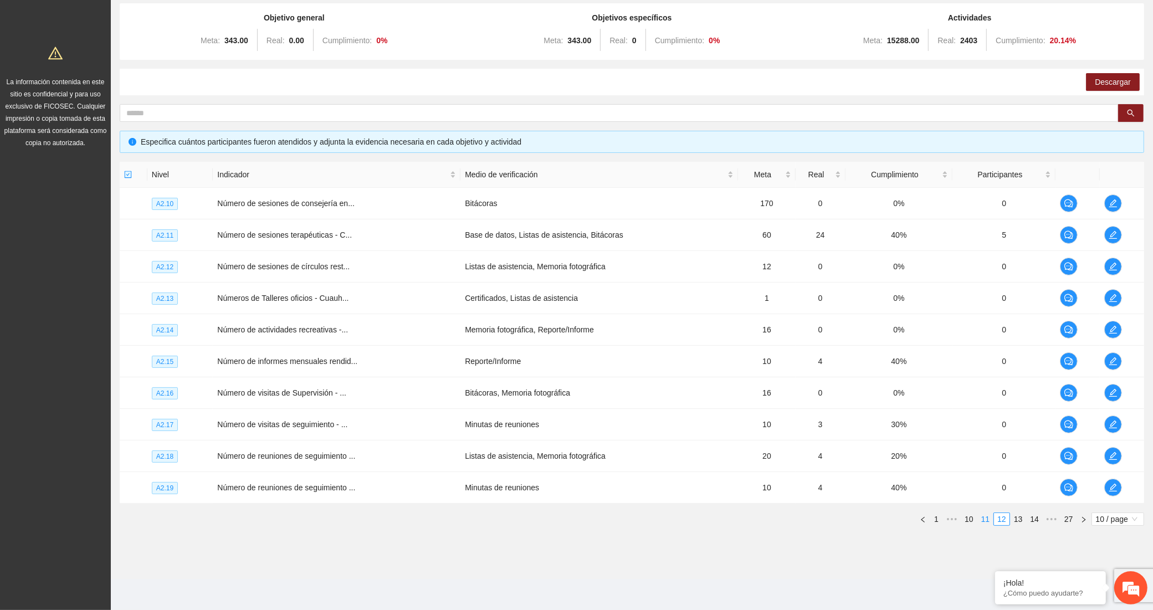
click at [982, 515] on link "11" at bounding box center [986, 519] width 16 height 12
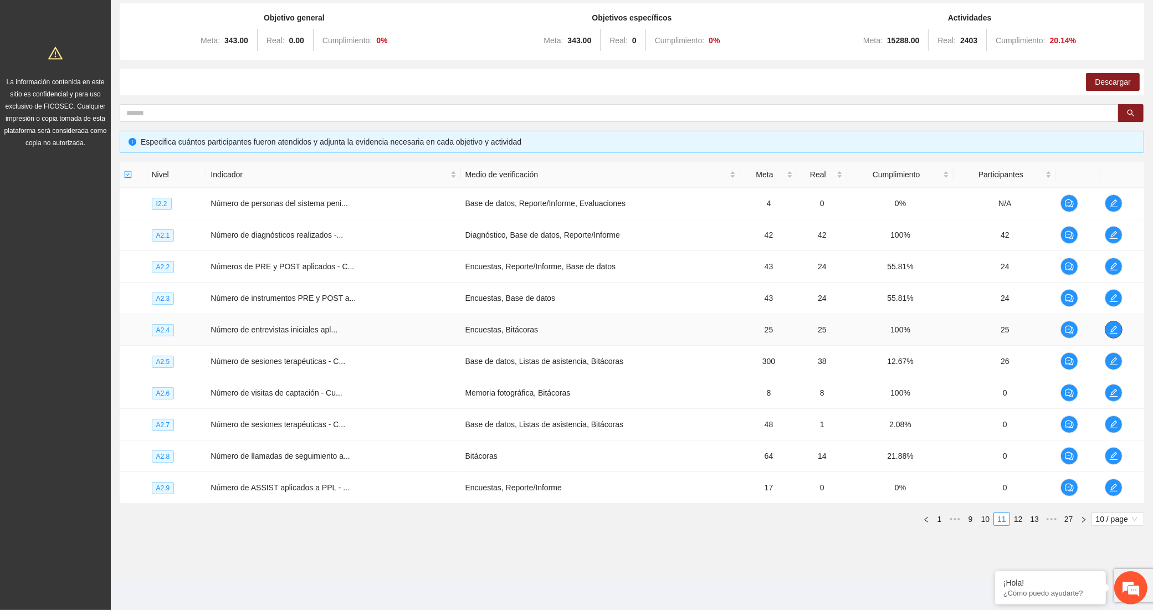
click at [1112, 330] on icon "edit" at bounding box center [1114, 330] width 8 height 8
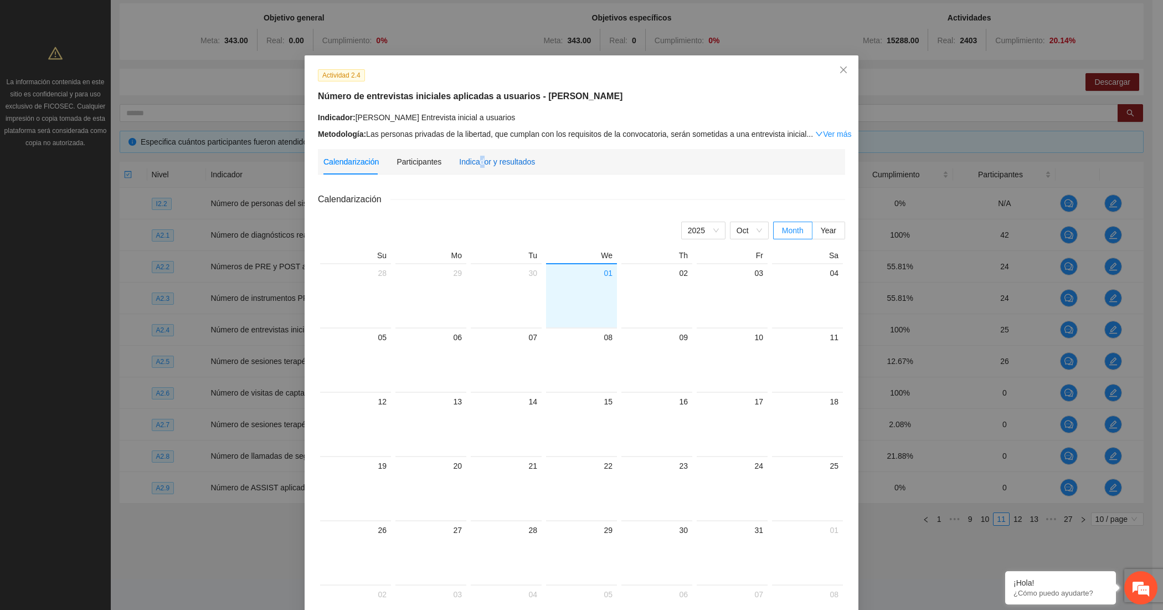
click at [474, 163] on div "Indicador y resultados" at bounding box center [497, 162] width 76 height 12
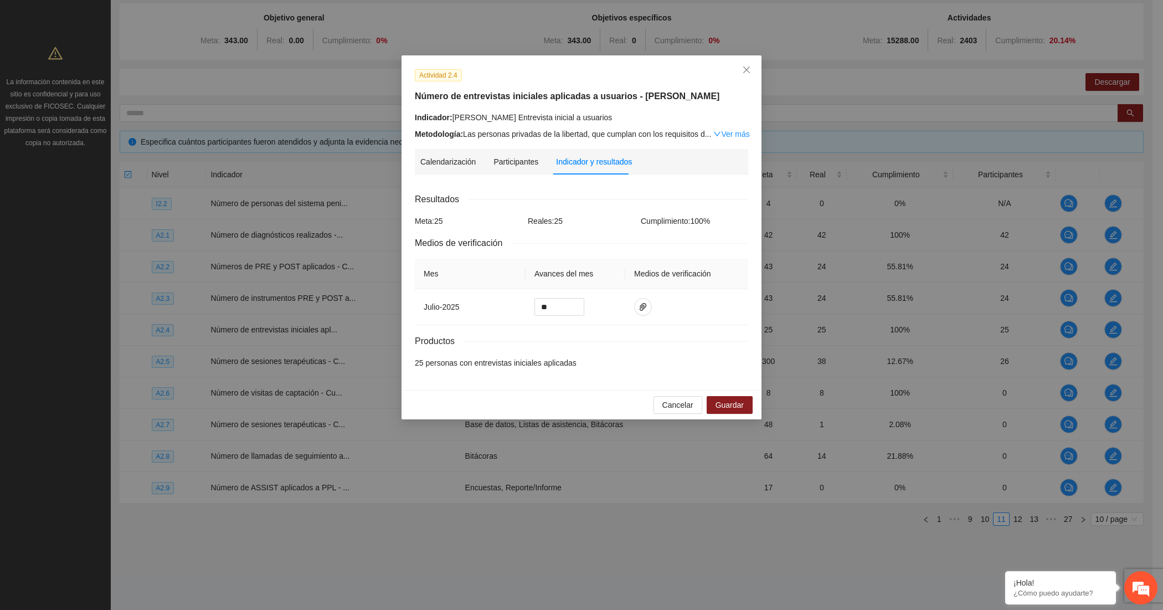
click at [654, 84] on div "Actividad 2.4 Número de entrevistas iniciales aplicadas a usuarios - [PERSON_NA…" at bounding box center [582, 104] width 342 height 71
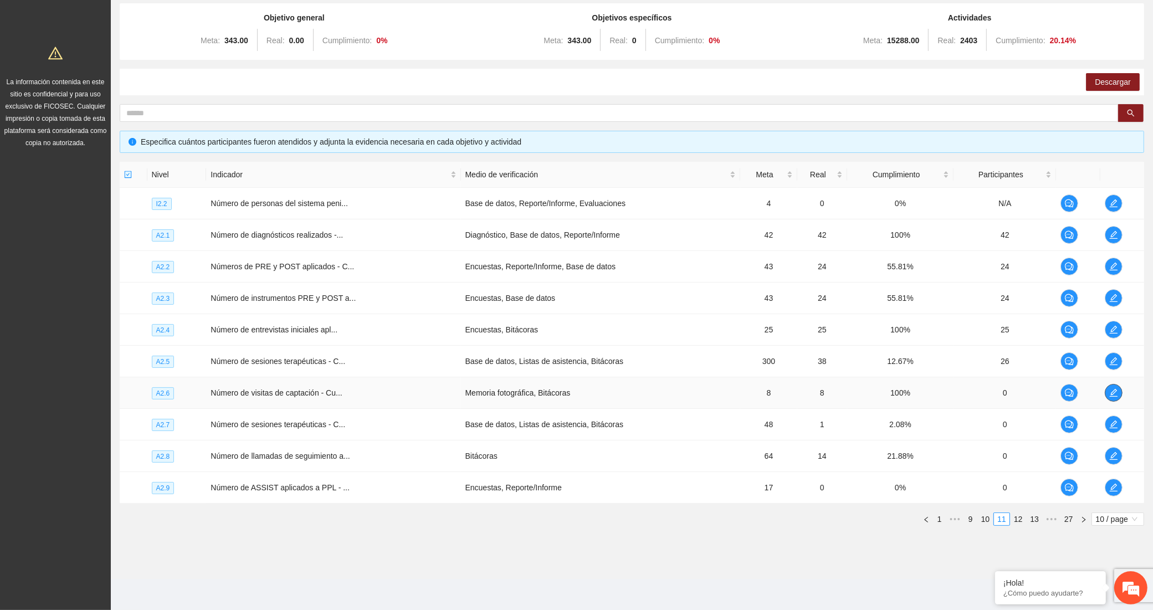
click at [1106, 394] on span "edit" at bounding box center [1113, 392] width 17 height 9
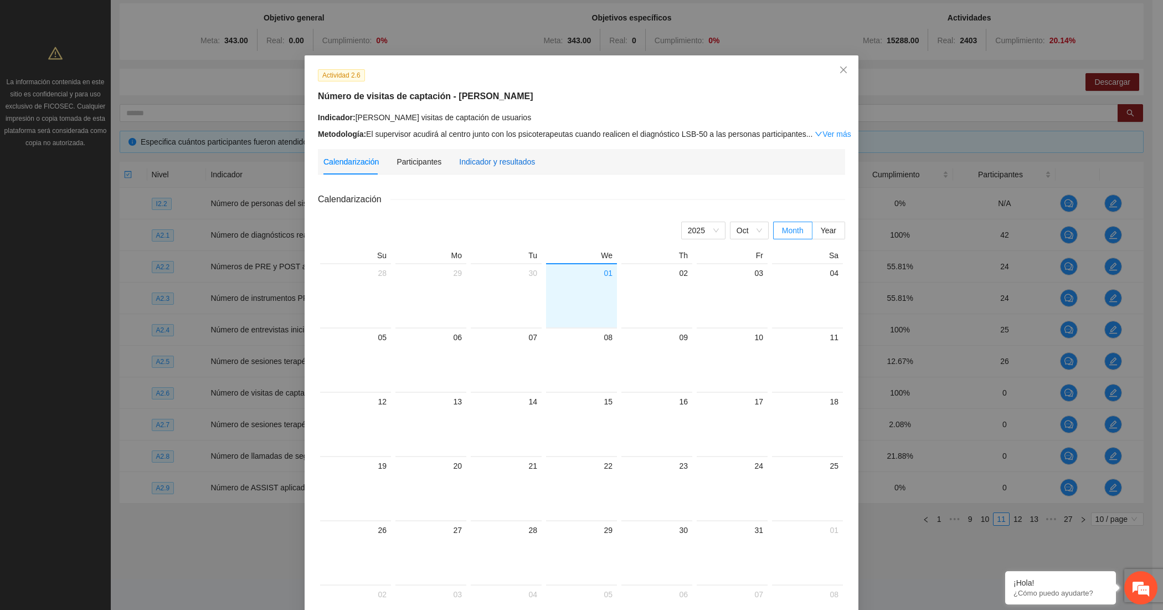
click at [470, 162] on div "Indicador y resultados" at bounding box center [497, 162] width 76 height 12
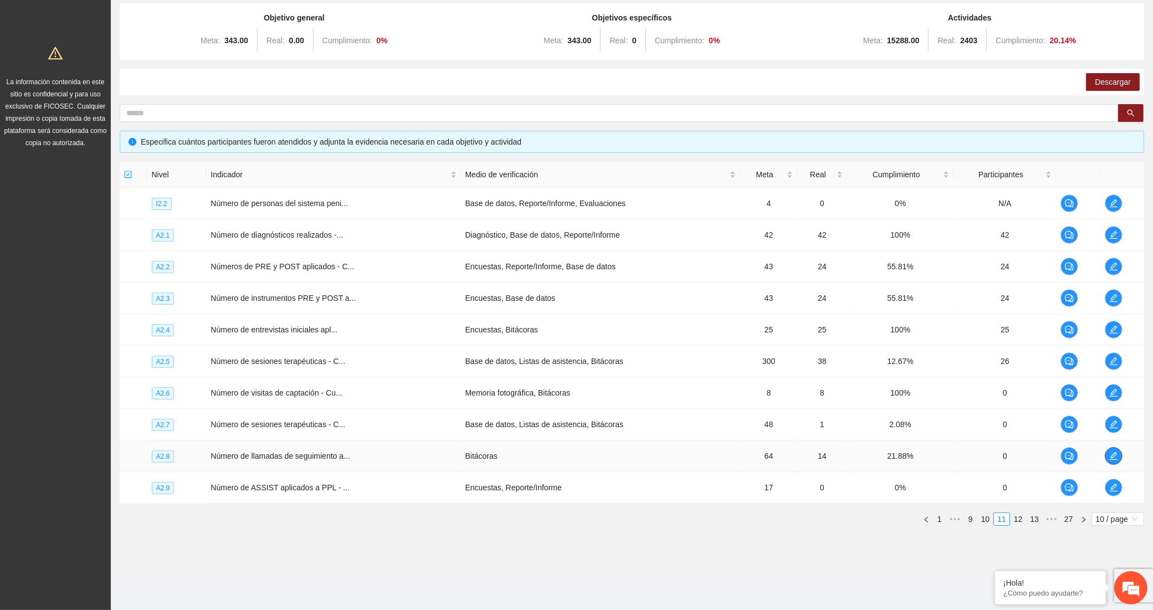
click at [1109, 452] on icon "edit" at bounding box center [1113, 456] width 9 height 9
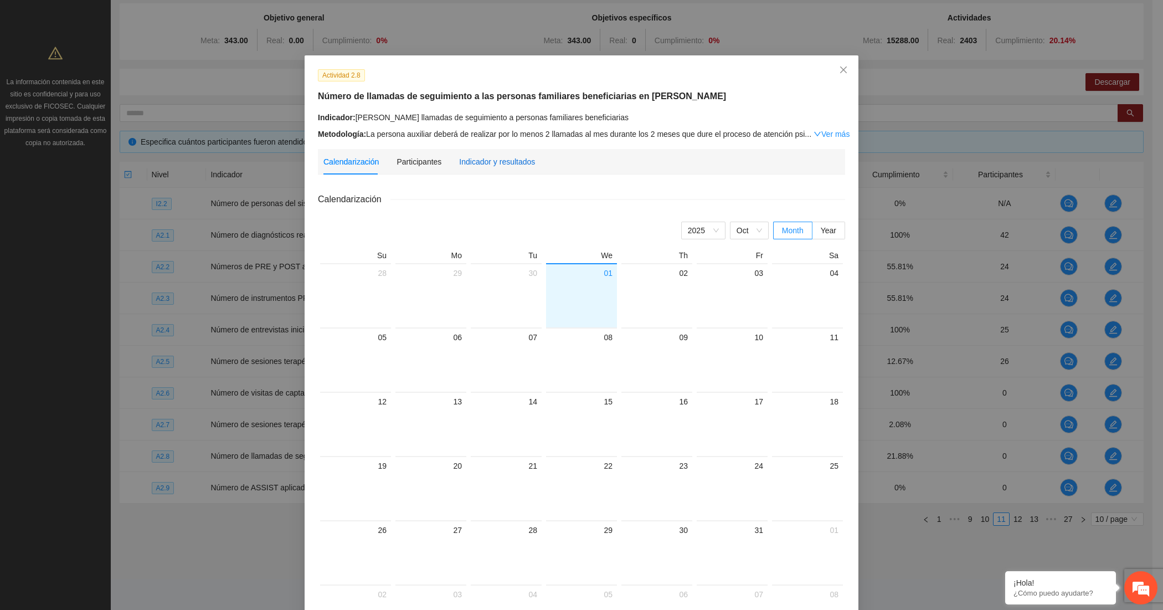
click at [475, 162] on div "Indicador y resultados" at bounding box center [497, 162] width 76 height 12
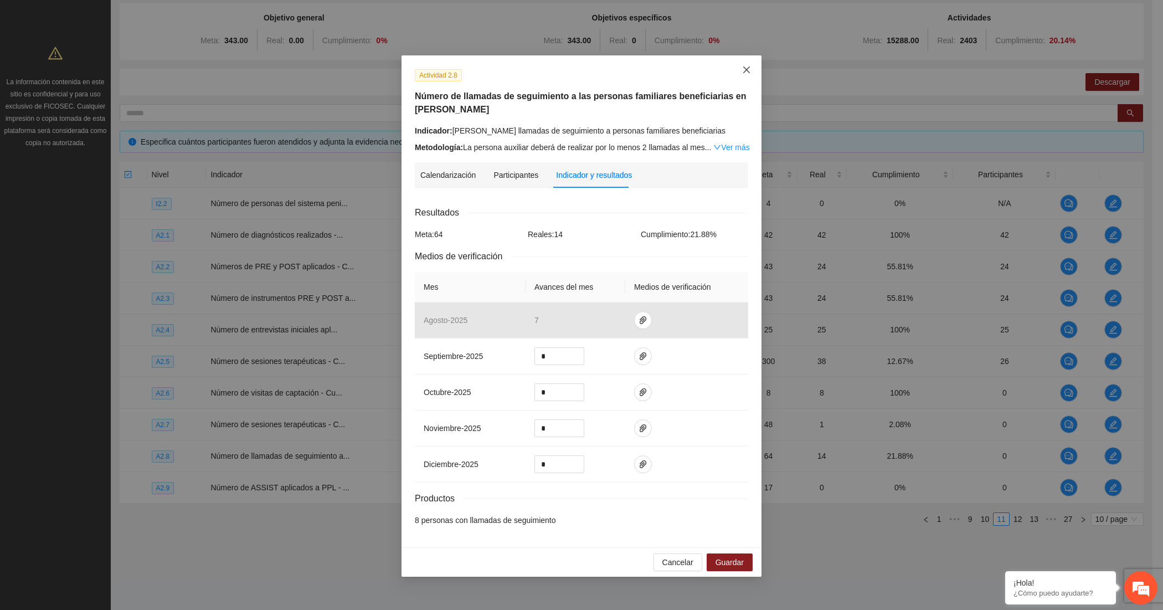
click at [750, 68] on icon "close" at bounding box center [747, 69] width 7 height 7
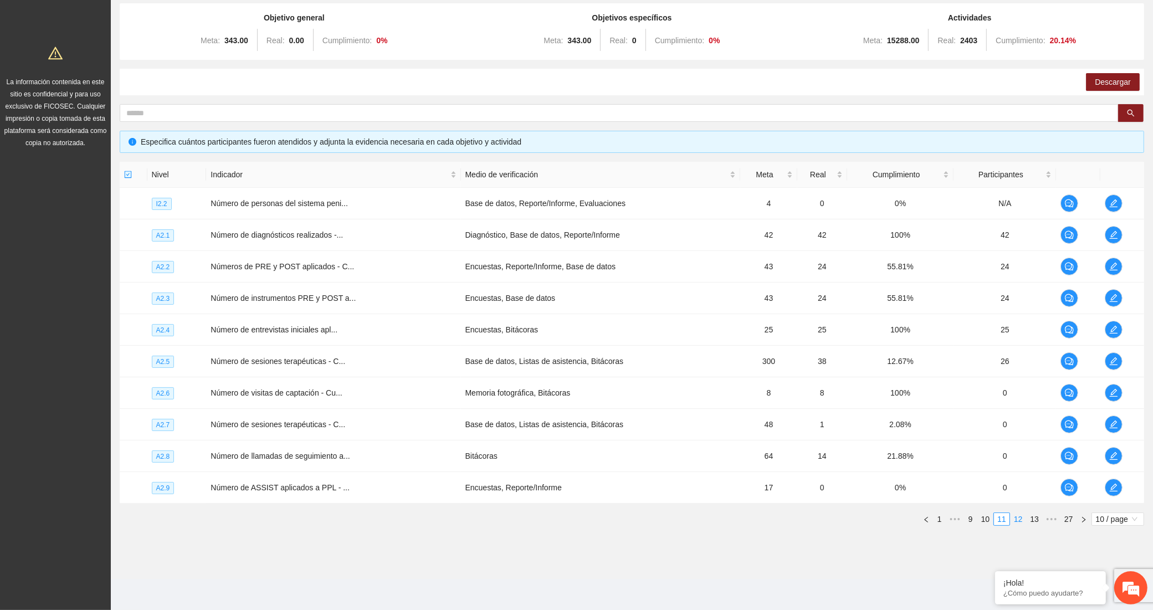
click at [1014, 521] on link "12" at bounding box center [1019, 519] width 16 height 12
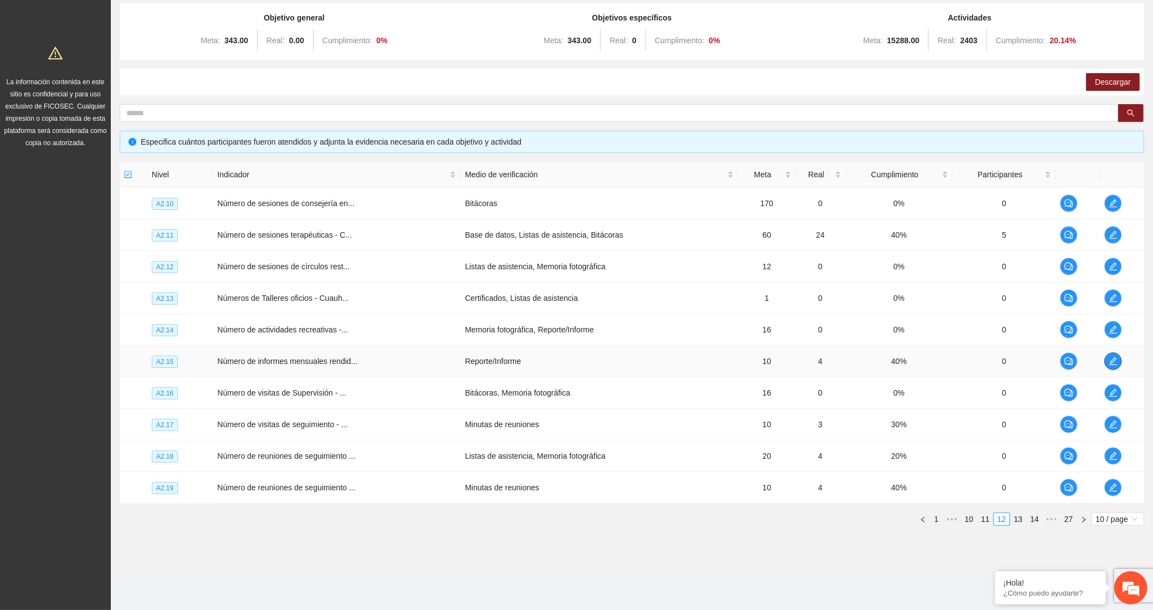
click at [1121, 362] on button "button" at bounding box center [1113, 361] width 18 height 18
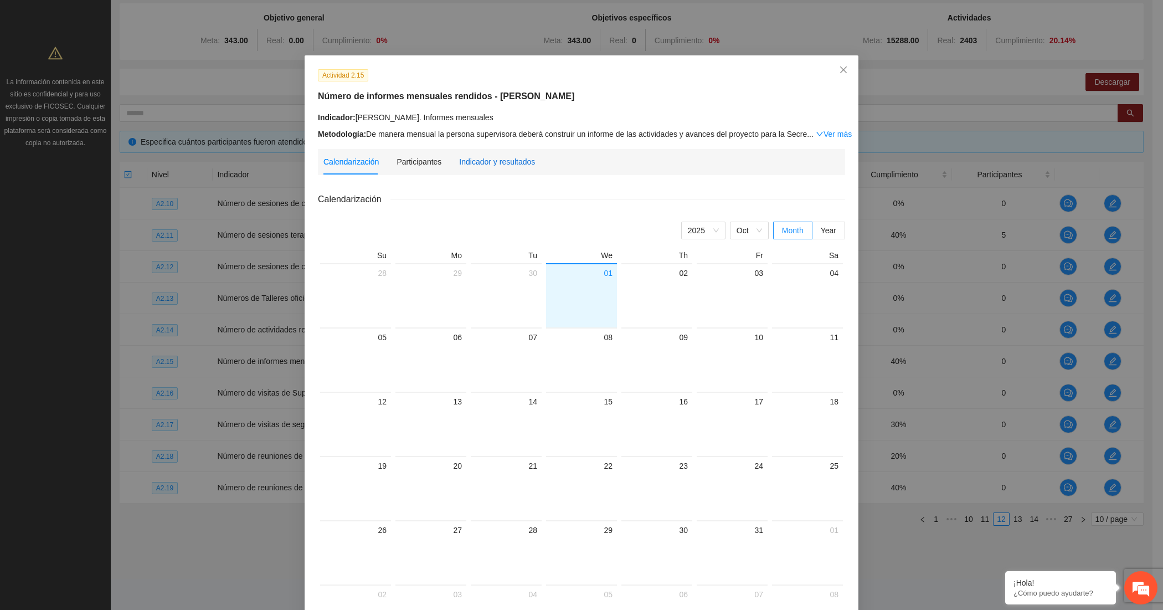
click at [489, 161] on div "Indicador y resultados" at bounding box center [497, 162] width 76 height 12
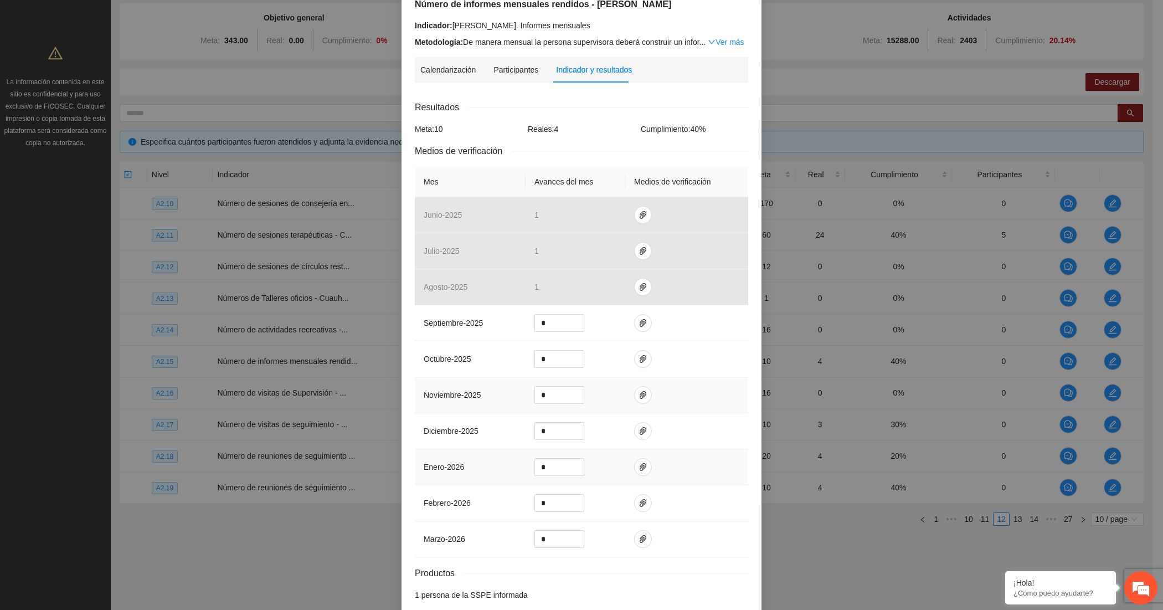
scroll to position [150, 0]
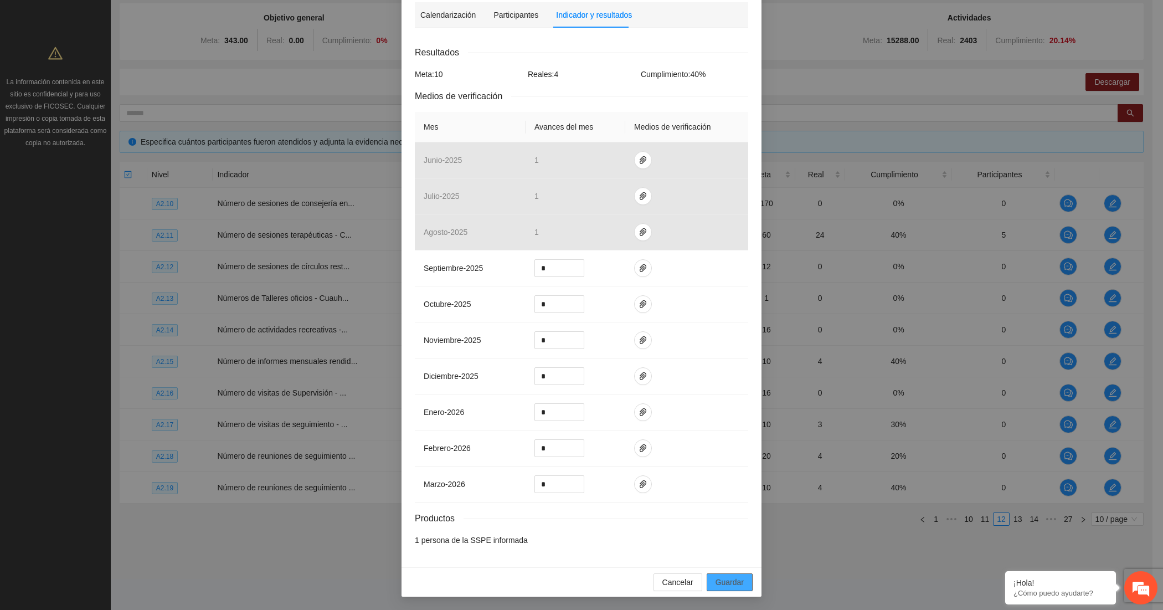
click at [732, 579] on span "Guardar" at bounding box center [730, 582] width 28 height 12
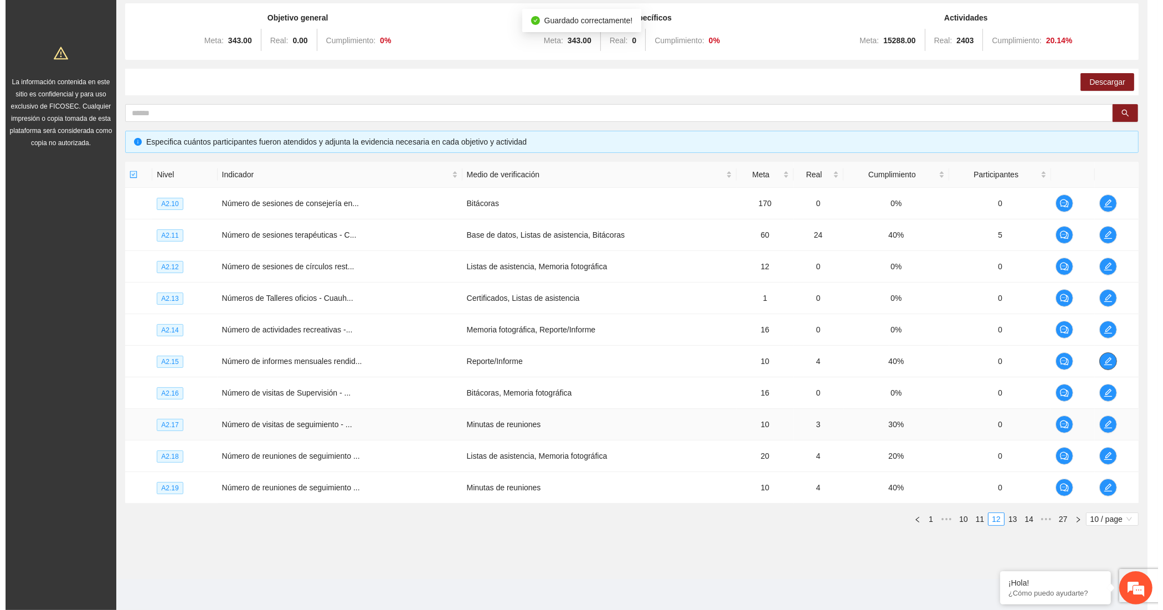
scroll to position [0, 0]
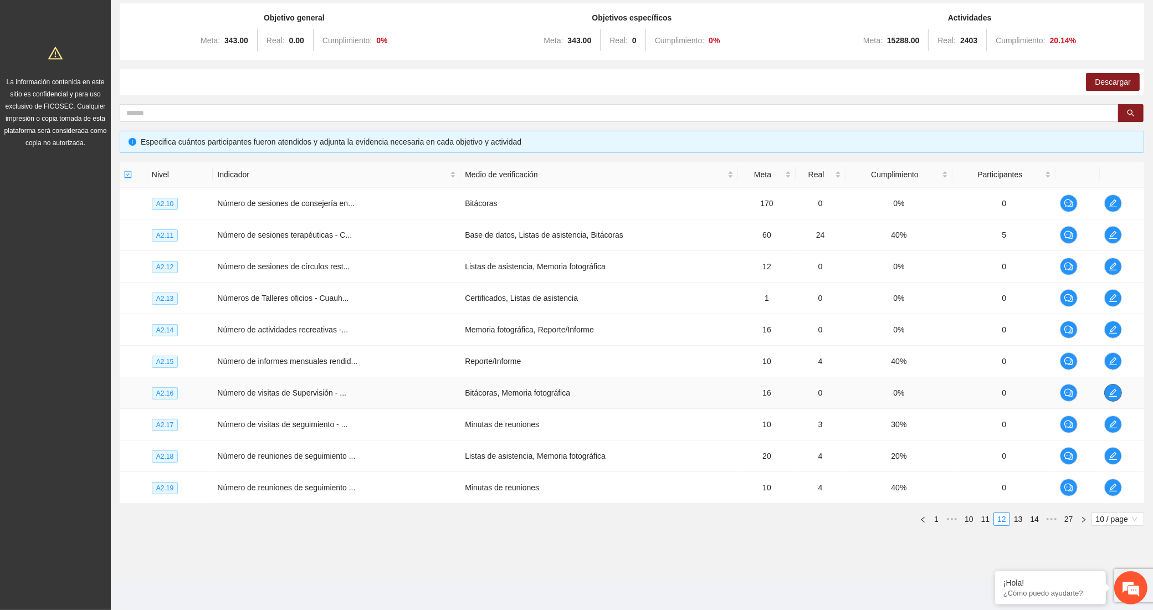
click at [1114, 386] on button "button" at bounding box center [1113, 393] width 18 height 18
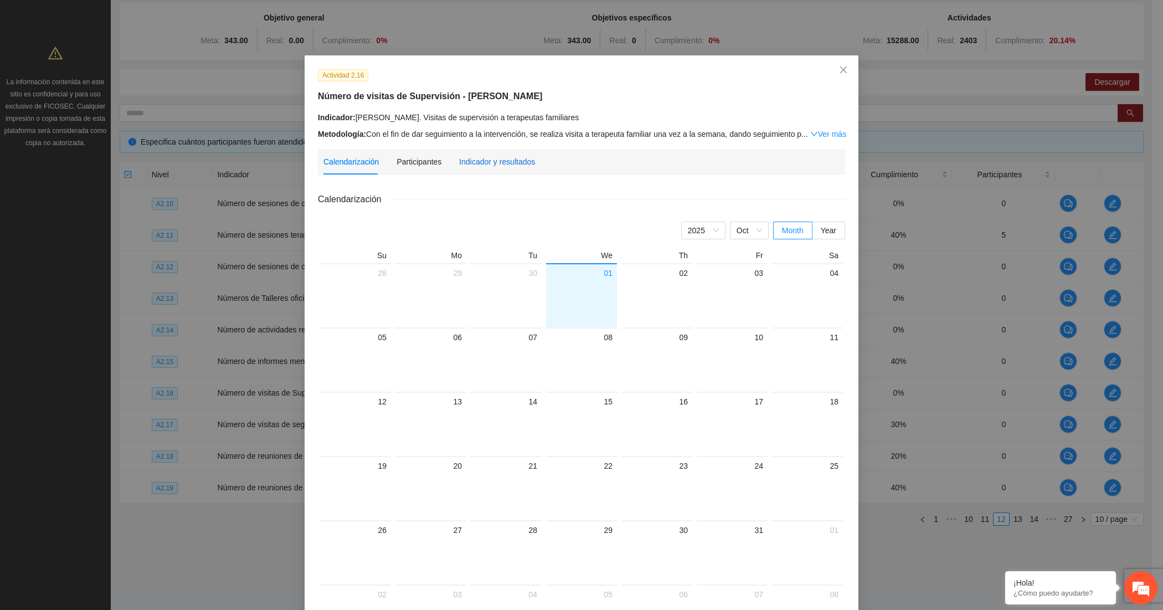
click at [475, 167] on div "Indicador y resultados" at bounding box center [497, 162] width 76 height 12
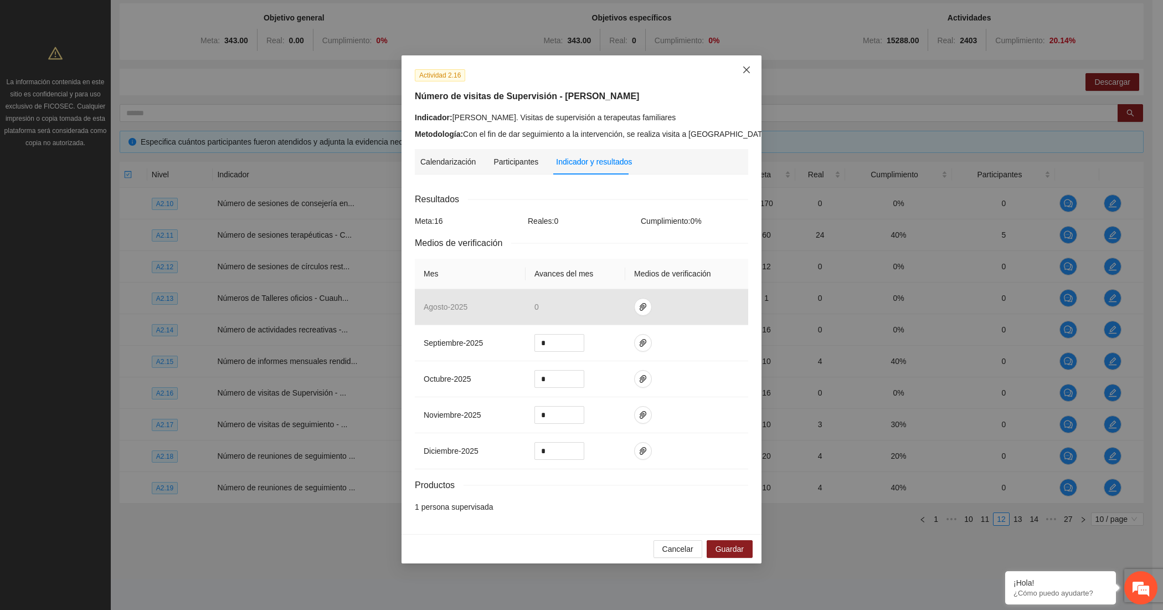
click at [746, 64] on span "Close" at bounding box center [747, 70] width 30 height 30
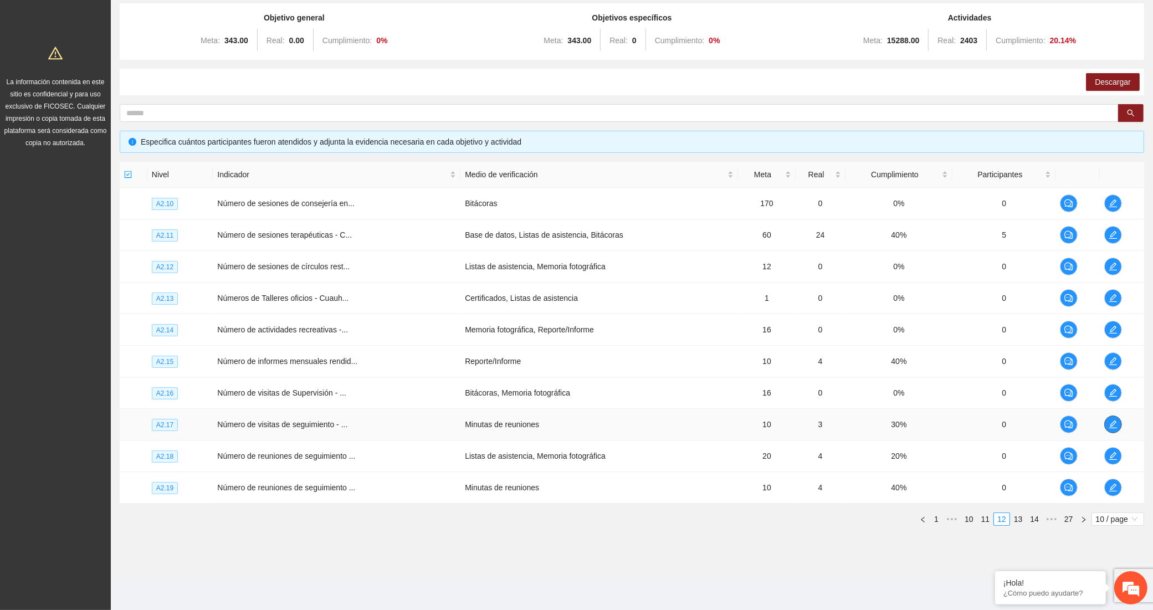
click at [1115, 425] on icon "edit" at bounding box center [1113, 424] width 9 height 9
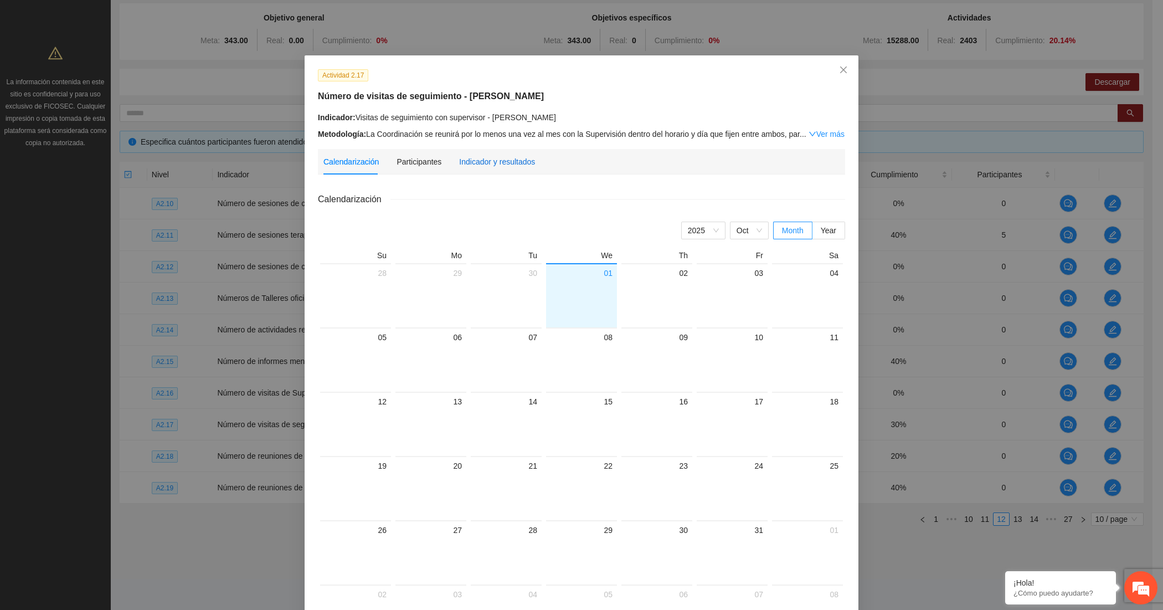
click at [495, 160] on div "Indicador y resultados" at bounding box center [497, 162] width 76 height 12
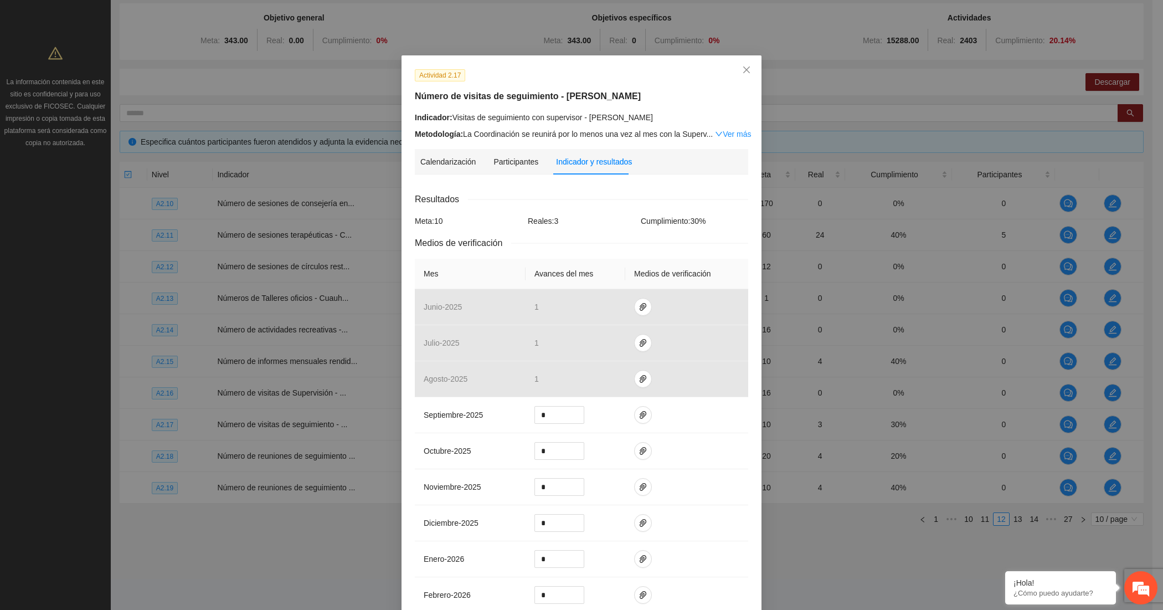
click at [557, 94] on h5 "Número de visitas de seguimiento - [PERSON_NAME]" at bounding box center [582, 96] width 334 height 13
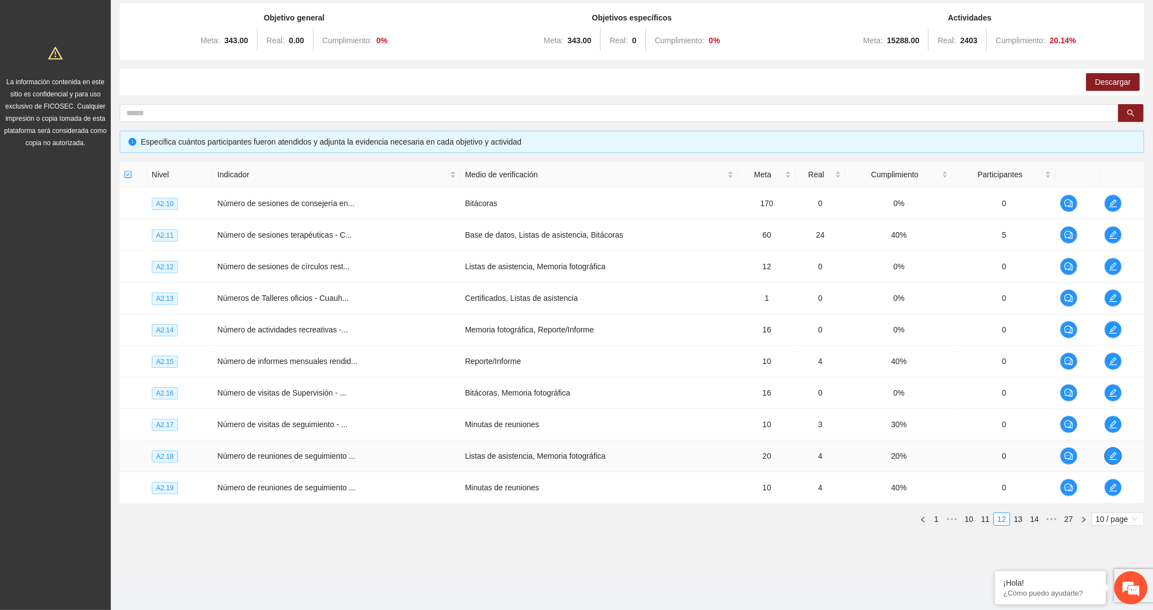
click at [1115, 455] on icon "edit" at bounding box center [1113, 456] width 9 height 9
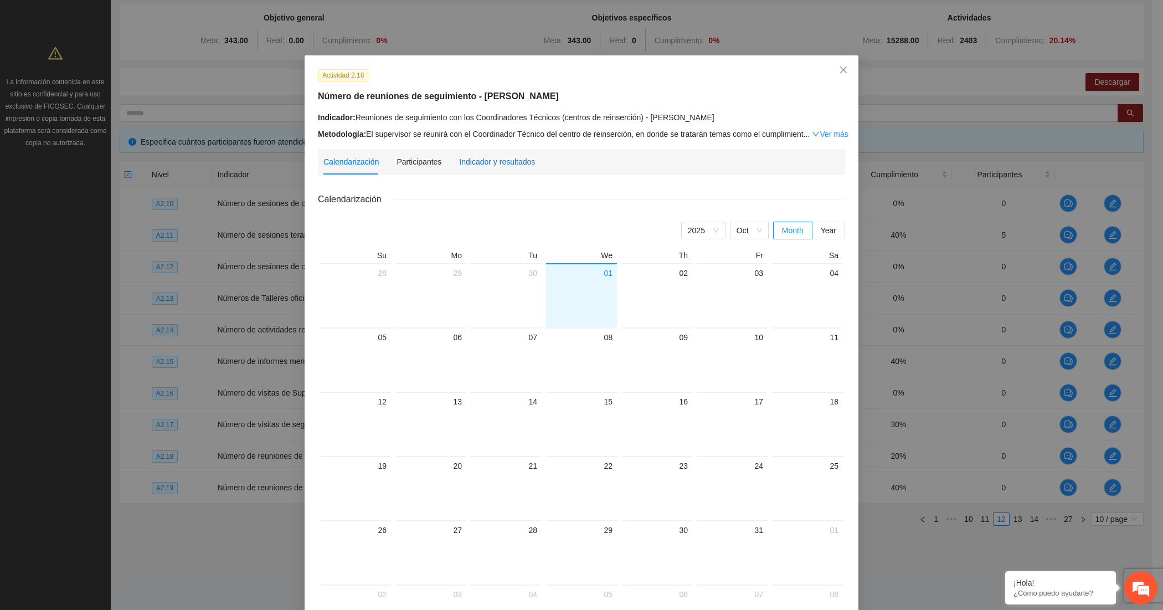
click at [489, 159] on div "Indicador y resultados" at bounding box center [497, 162] width 76 height 12
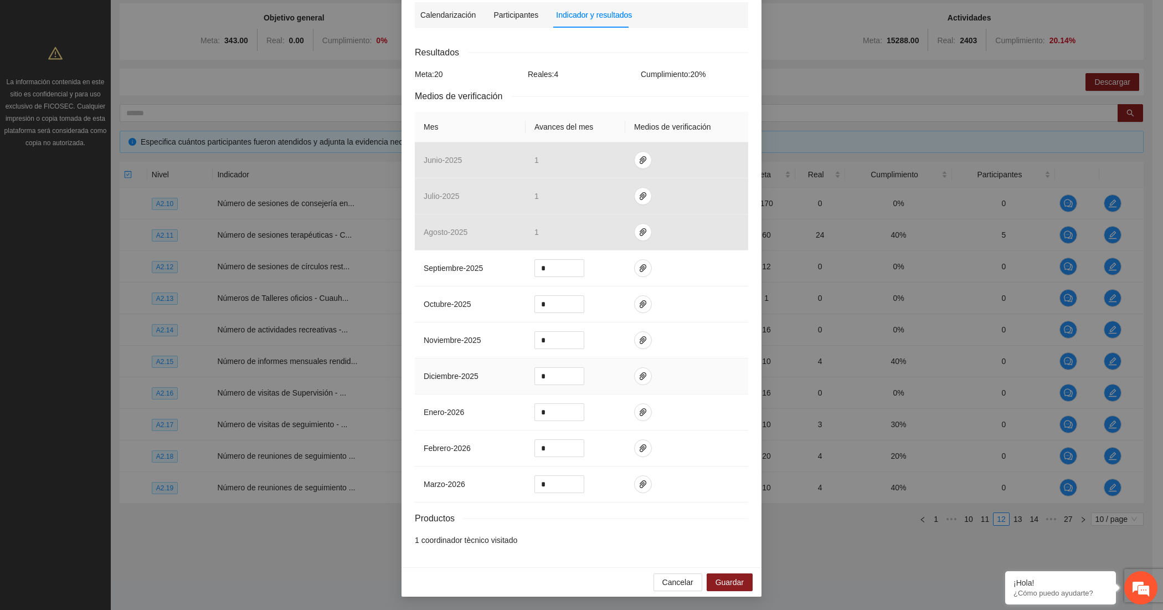
scroll to position [162, 0]
click at [636, 55] on div "Resultados" at bounding box center [582, 52] width 334 height 14
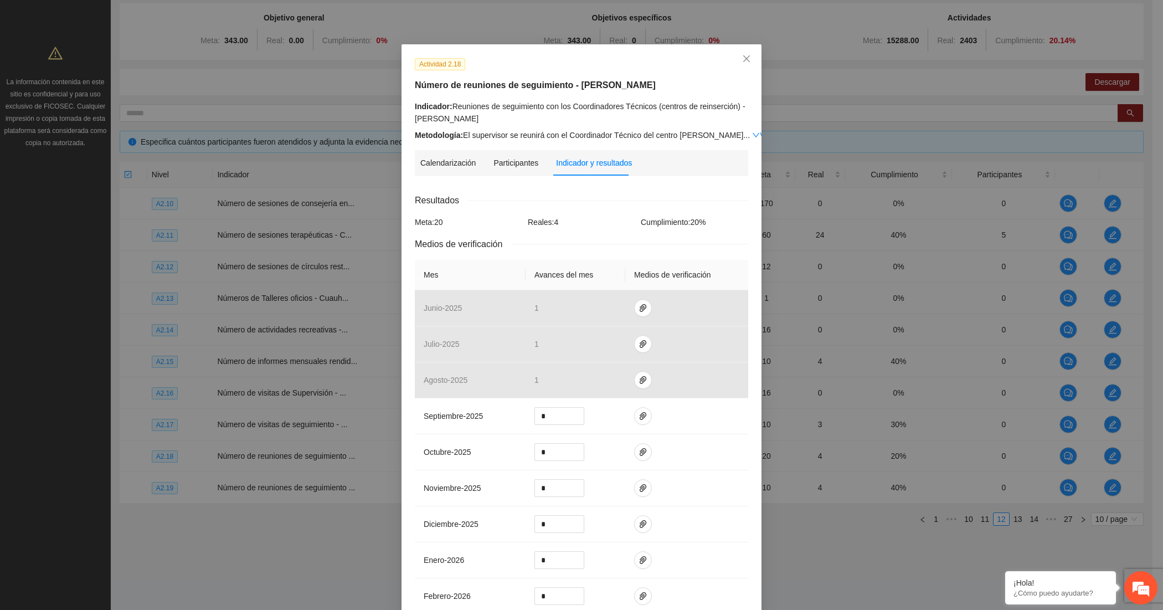
scroll to position [0, 0]
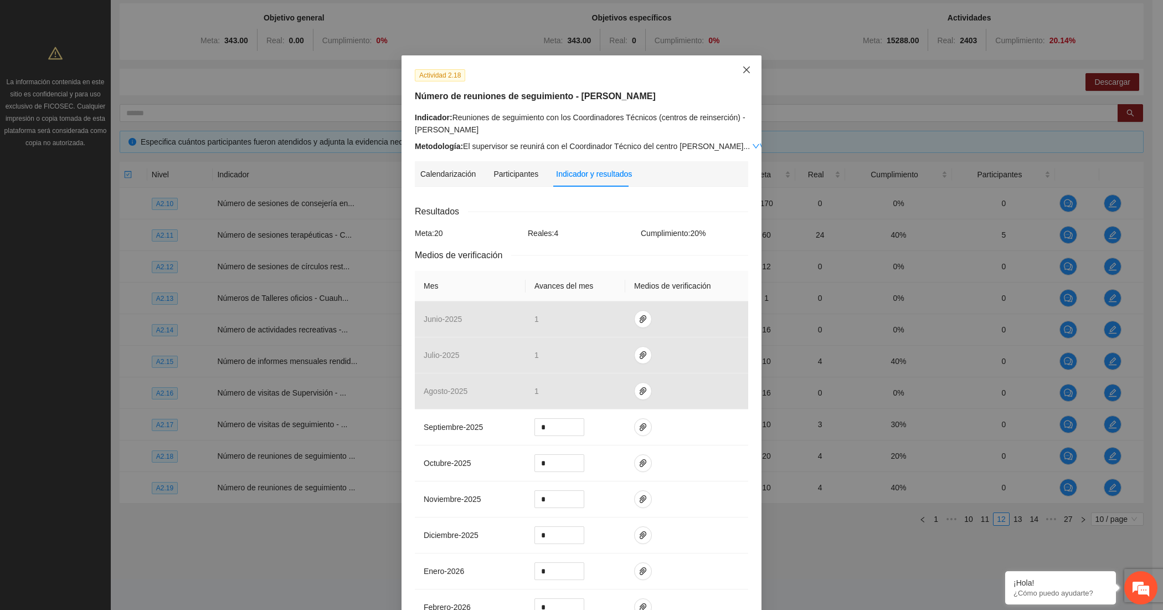
click at [744, 72] on icon "close" at bounding box center [747, 69] width 7 height 7
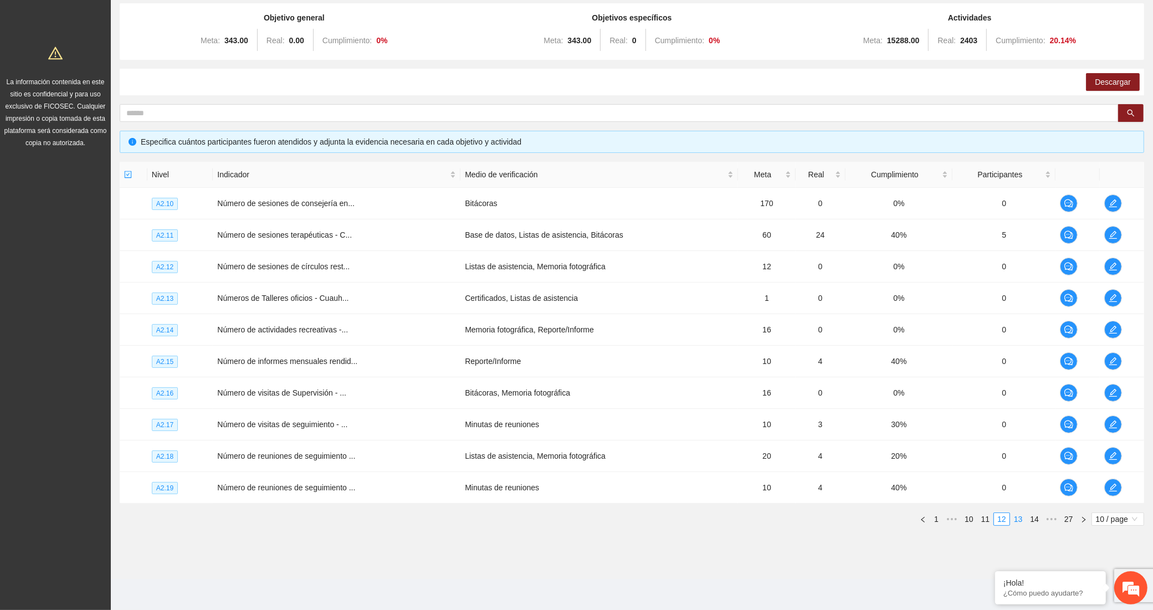
click at [1016, 520] on link "13" at bounding box center [1019, 519] width 16 height 12
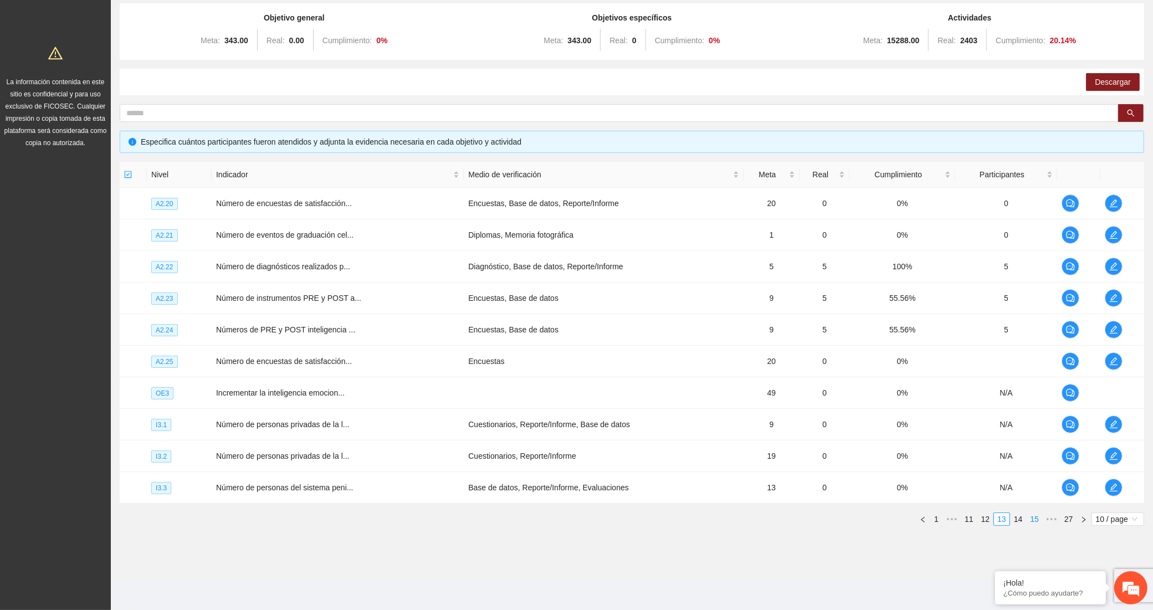
click at [1037, 518] on link "15" at bounding box center [1035, 519] width 16 height 12
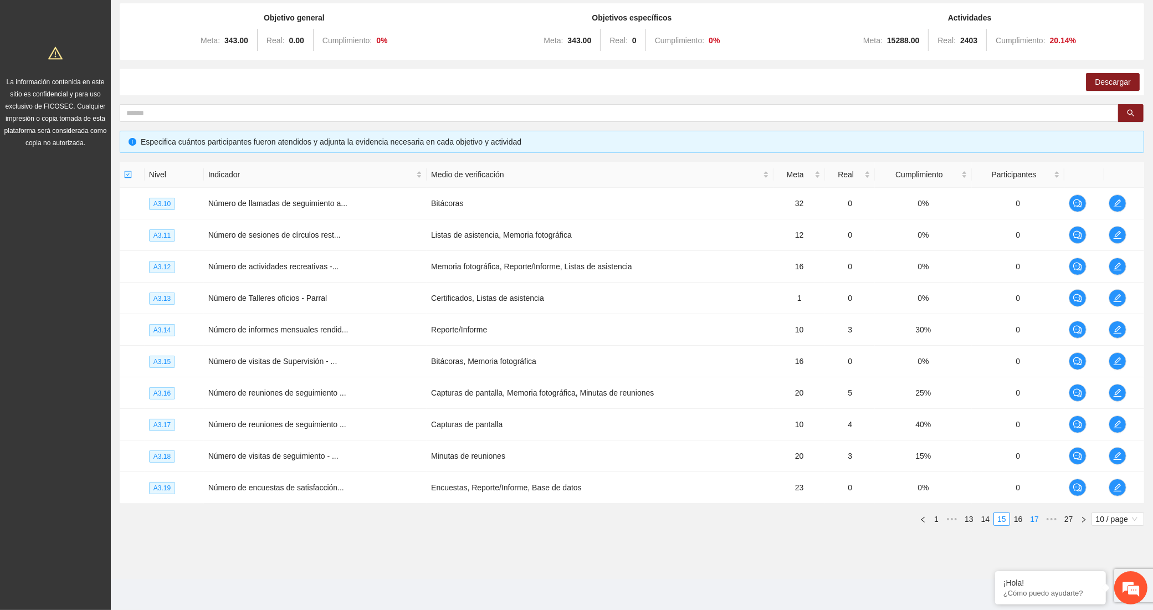
click at [1037, 518] on link "17" at bounding box center [1035, 519] width 16 height 12
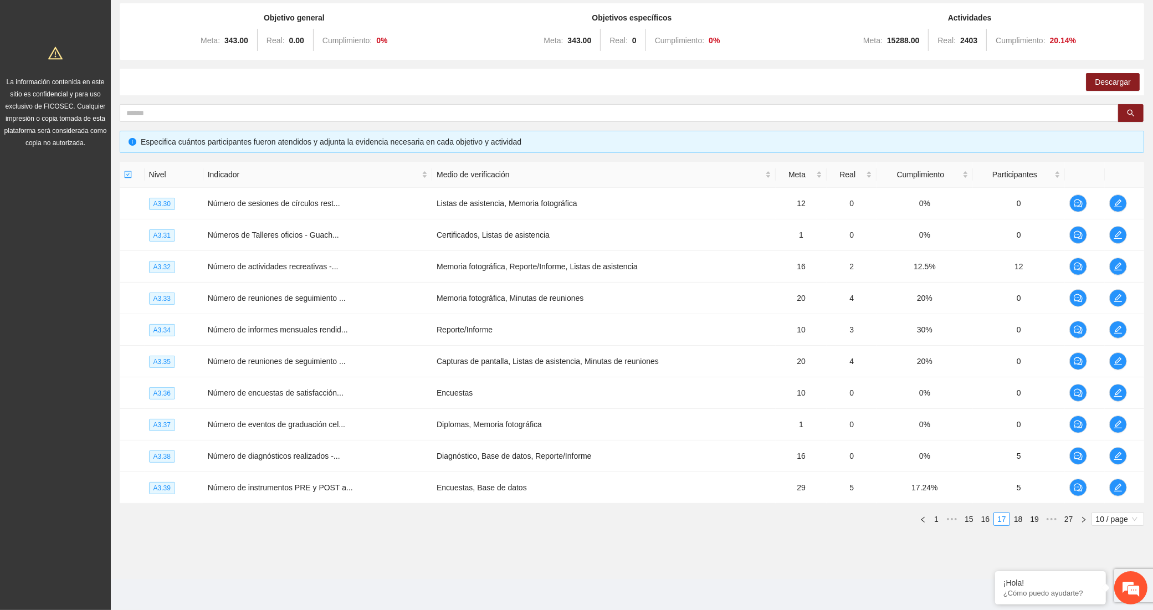
click at [1035, 526] on div "Nivel Indicador Medio de verificación Meta Real Cumplimiento Participantes A3.3…" at bounding box center [632, 348] width 1024 height 373
click at [1034, 525] on li "19" at bounding box center [1034, 518] width 17 height 13
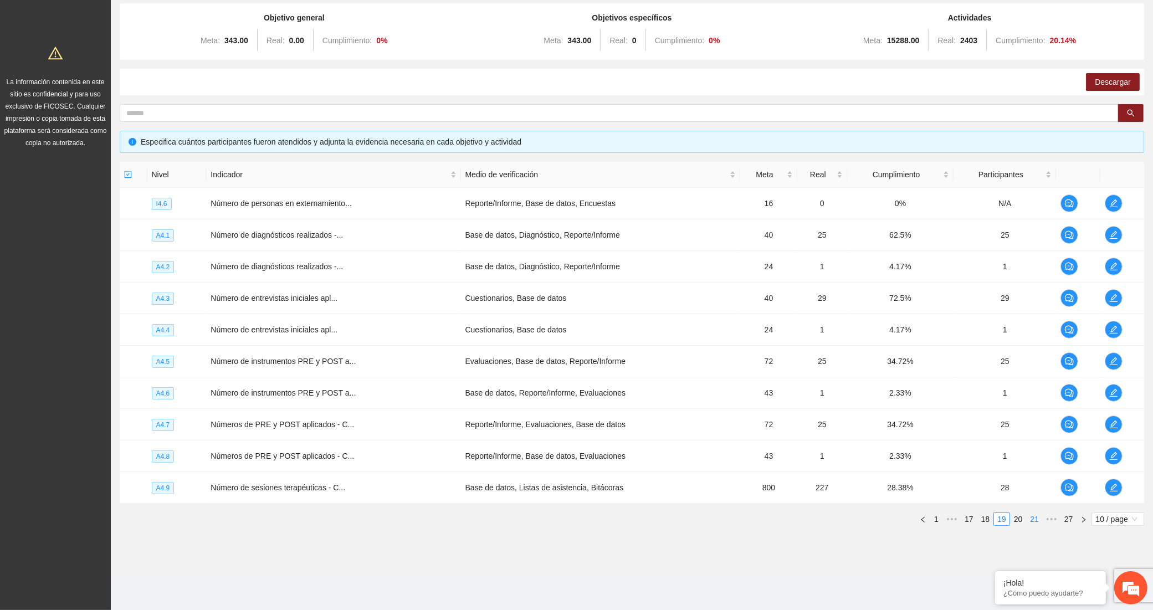
click at [1039, 519] on link "21" at bounding box center [1035, 519] width 16 height 12
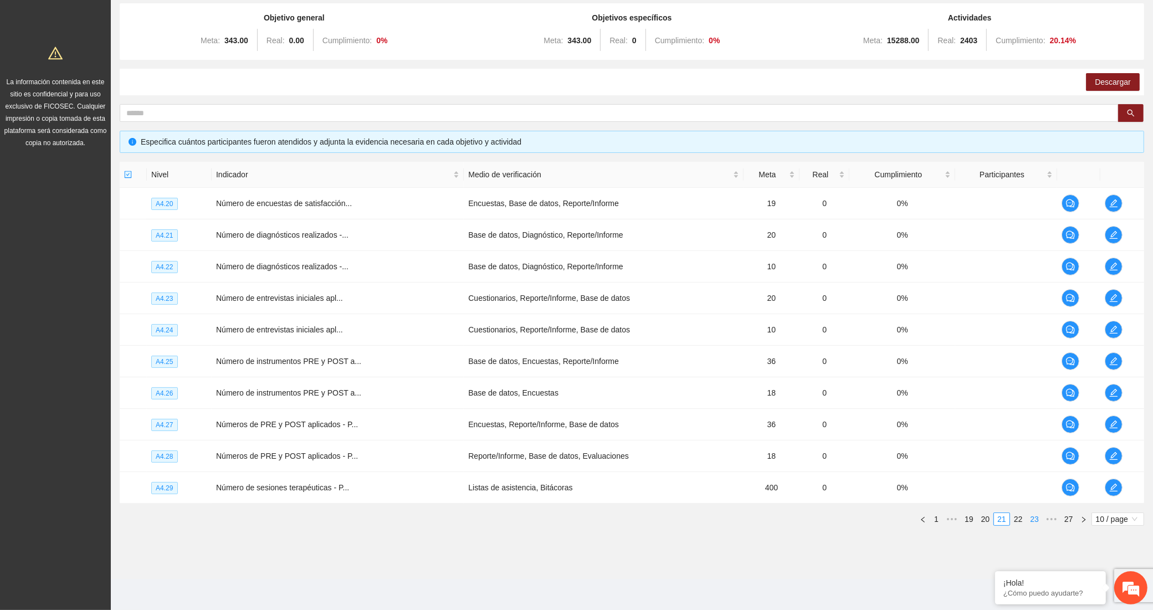
click at [1030, 520] on link "23" at bounding box center [1035, 519] width 16 height 12
click at [987, 519] on link "22" at bounding box center [986, 519] width 16 height 12
click at [1107, 362] on span "edit" at bounding box center [1113, 361] width 17 height 9
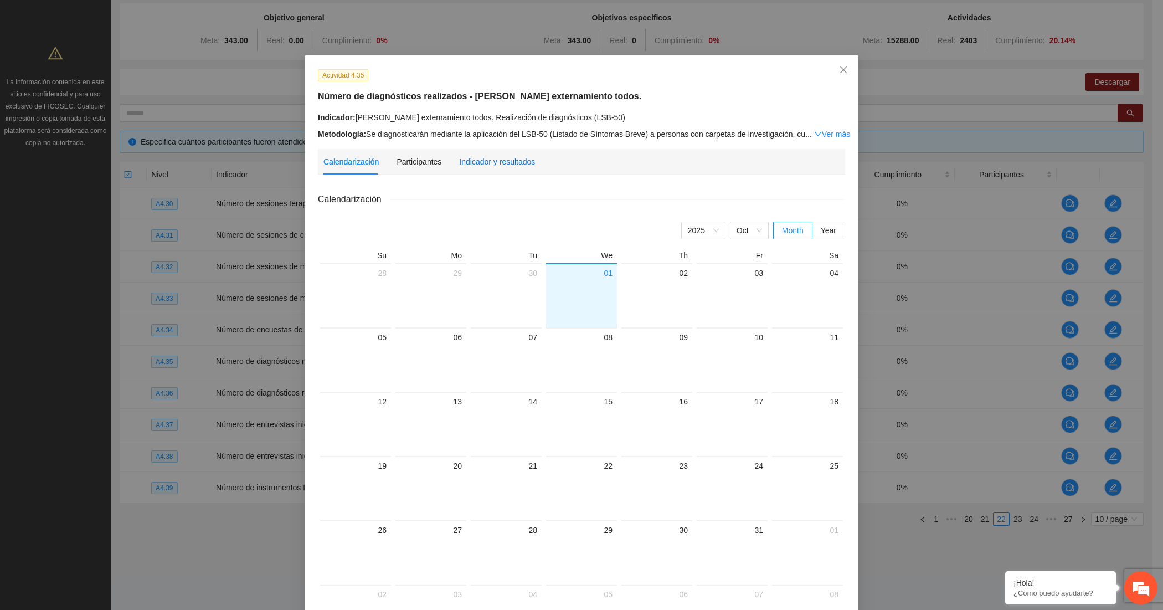
click at [515, 158] on div "Indicador y resultados" at bounding box center [497, 162] width 76 height 12
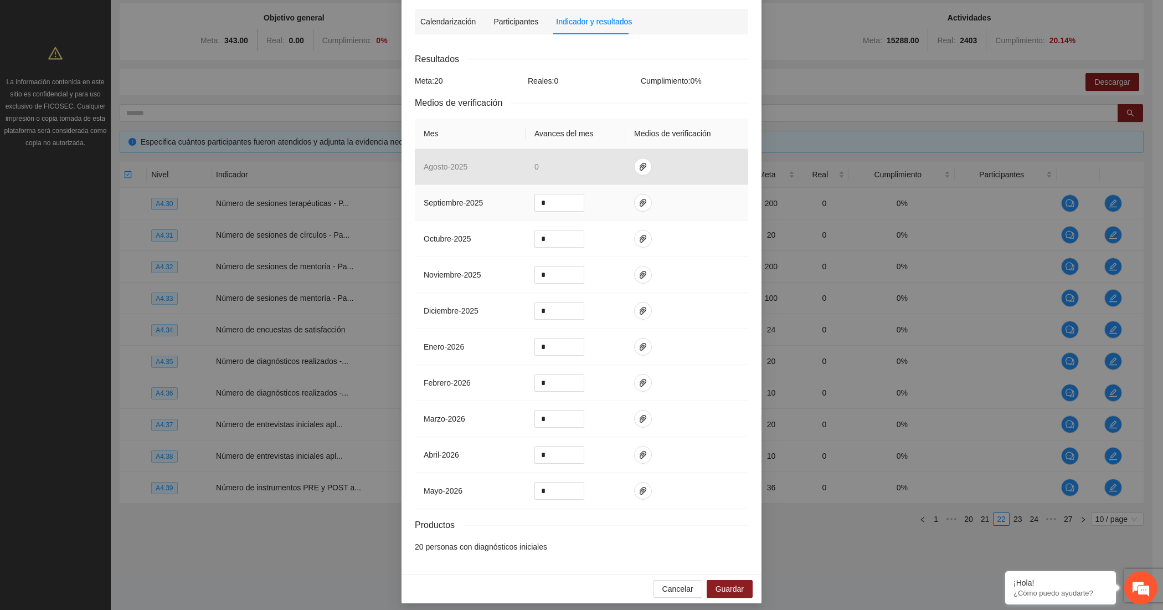
scroll to position [151, 0]
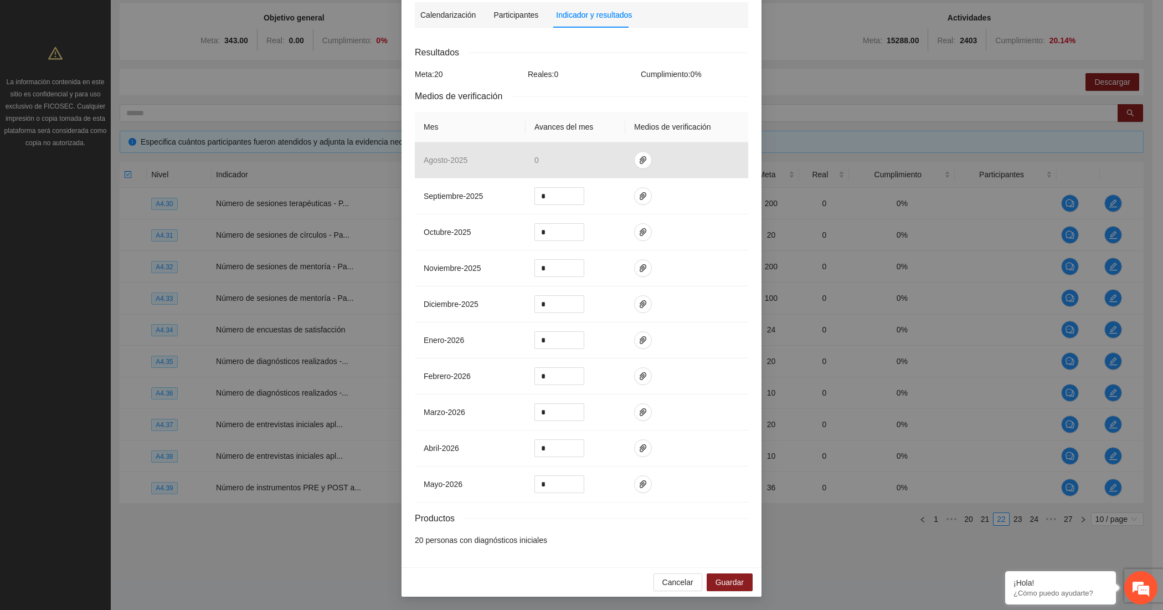
click at [474, 546] on div "Calendarización [DATE] Month Year Su Mo Tu We Th Fr Sa 28 29 30 01 02 03 04 05 …" at bounding box center [582, 295] width 334 height 517
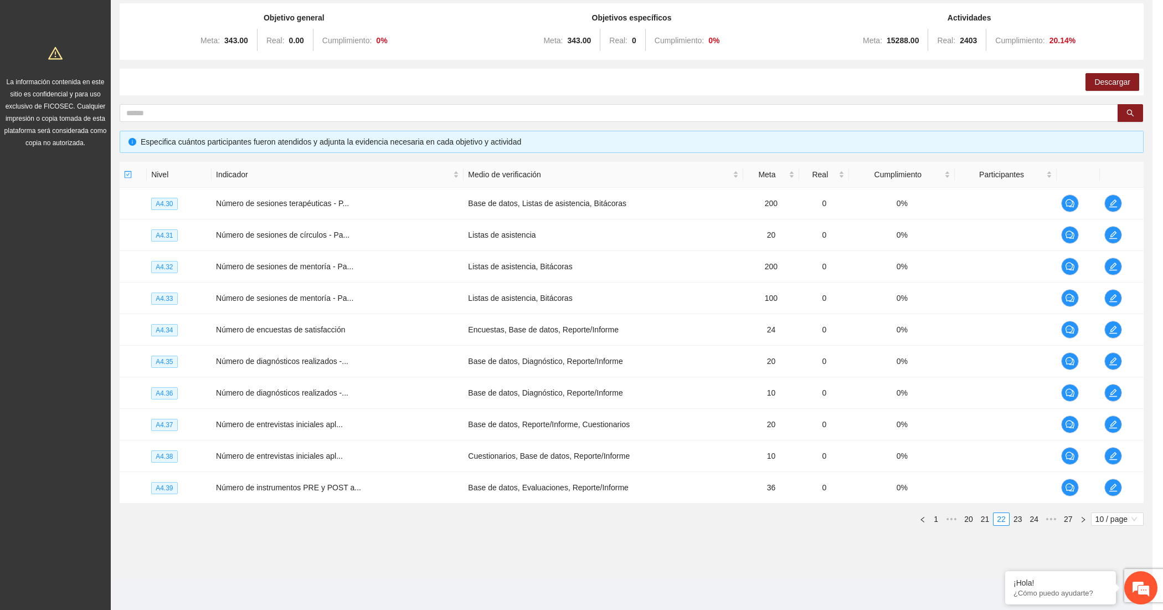
scroll to position [95, 0]
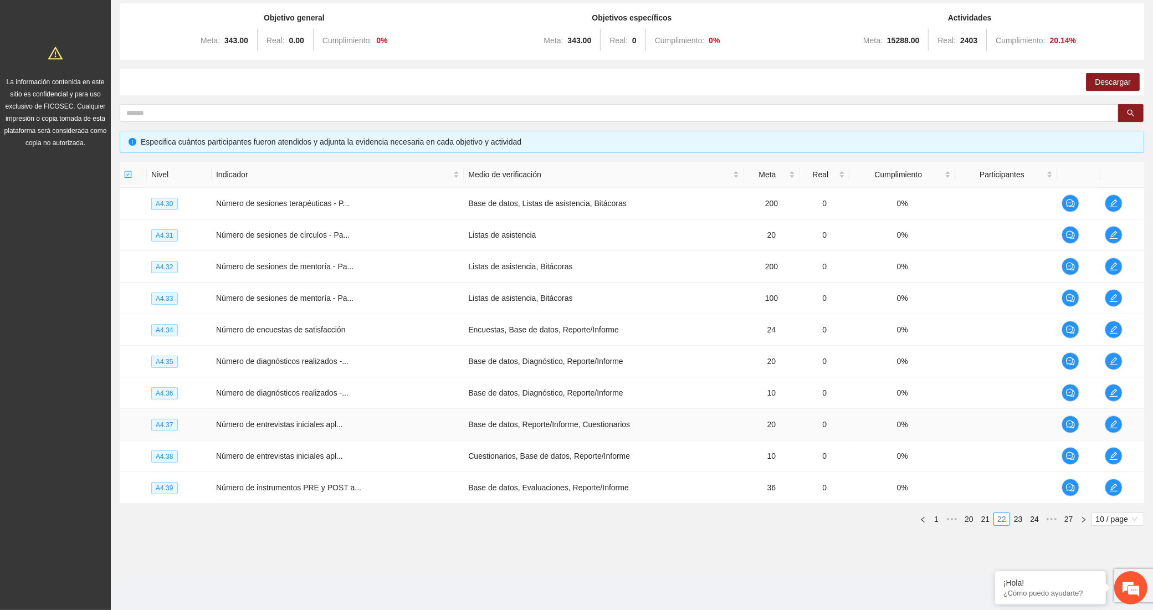
click at [1106, 416] on td at bounding box center [1122, 425] width 44 height 32
click at [1109, 423] on icon "edit" at bounding box center [1113, 424] width 9 height 9
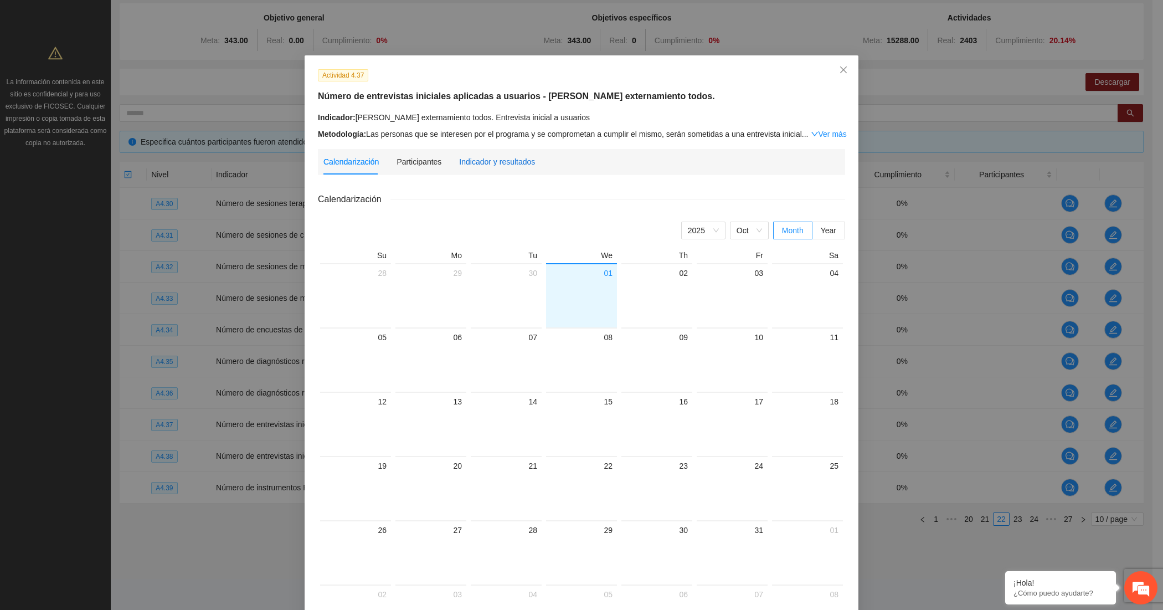
click at [485, 166] on div "Indicador y resultados" at bounding box center [497, 162] width 76 height 12
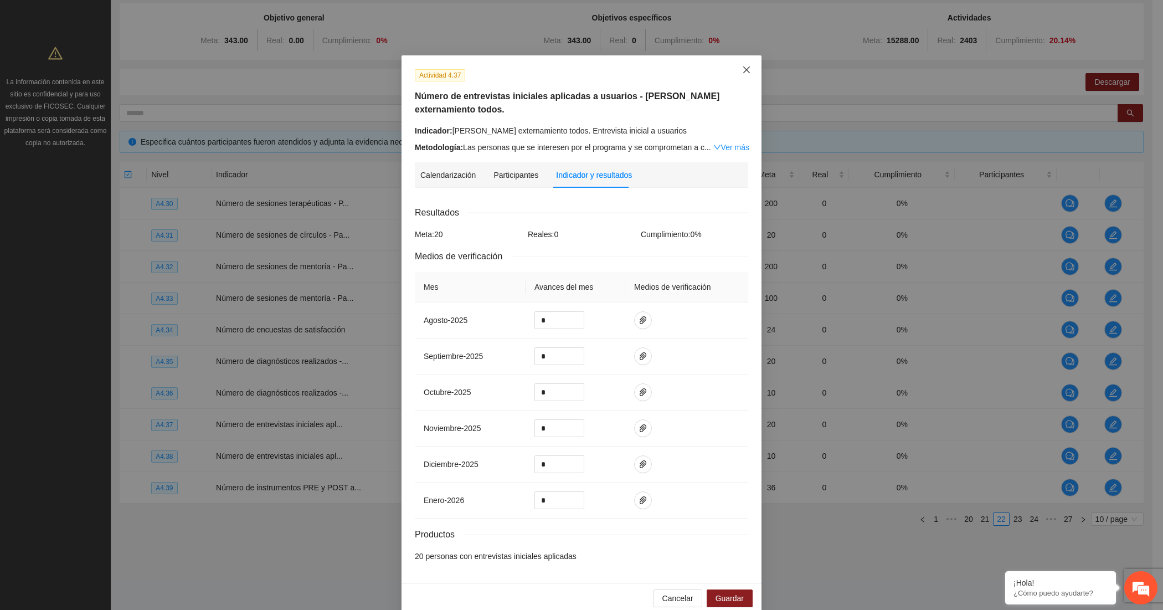
click at [742, 65] on icon "close" at bounding box center [746, 69] width 9 height 9
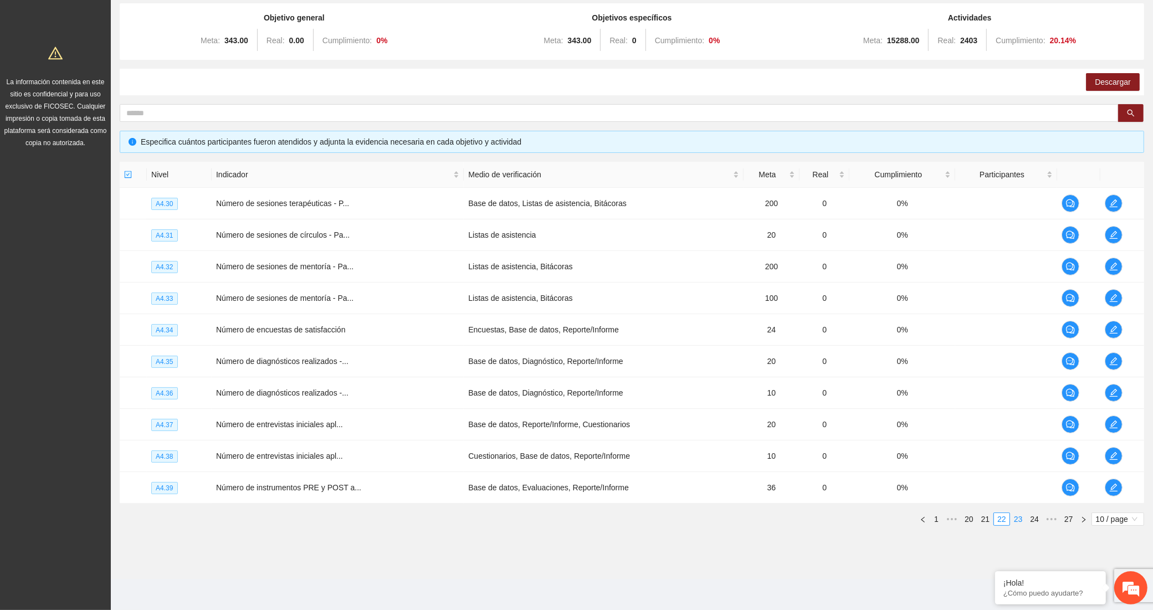
click at [1020, 517] on link "23" at bounding box center [1019, 519] width 16 height 12
click at [987, 521] on link "22" at bounding box center [986, 519] width 16 height 12
click at [1112, 486] on icon "edit" at bounding box center [1113, 487] width 9 height 9
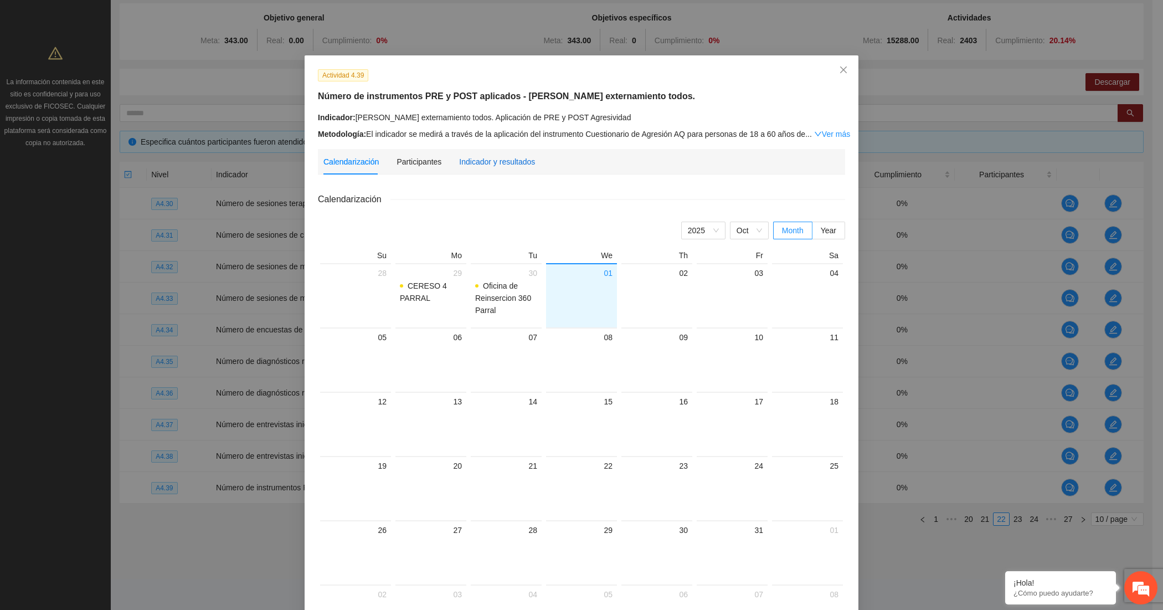
click at [483, 160] on div "Indicador y resultados" at bounding box center [497, 162] width 76 height 12
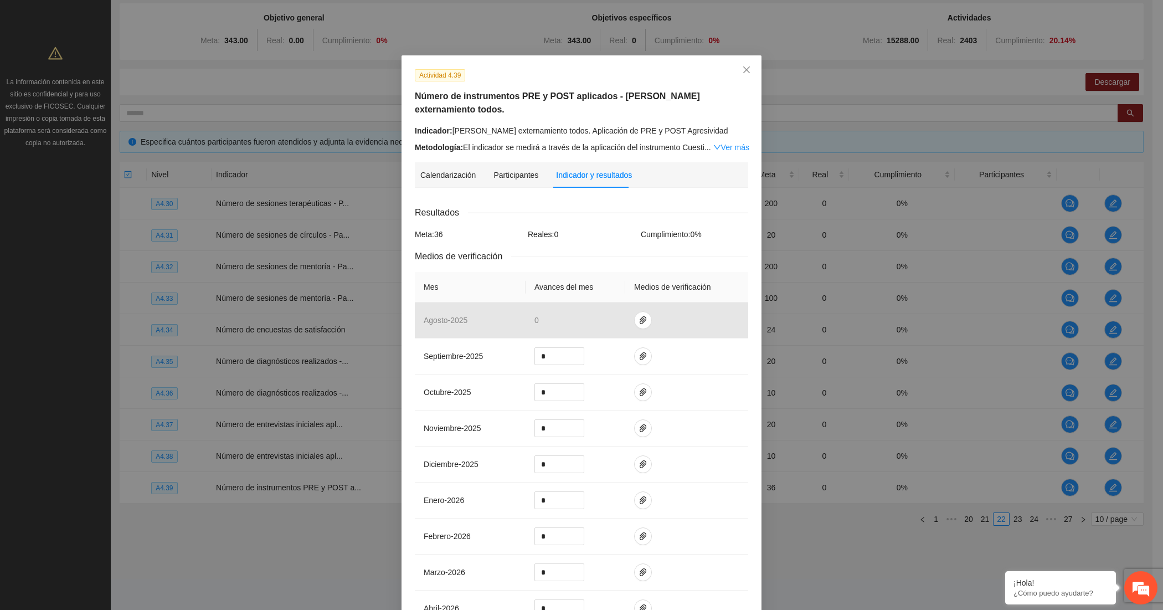
scroll to position [92, 0]
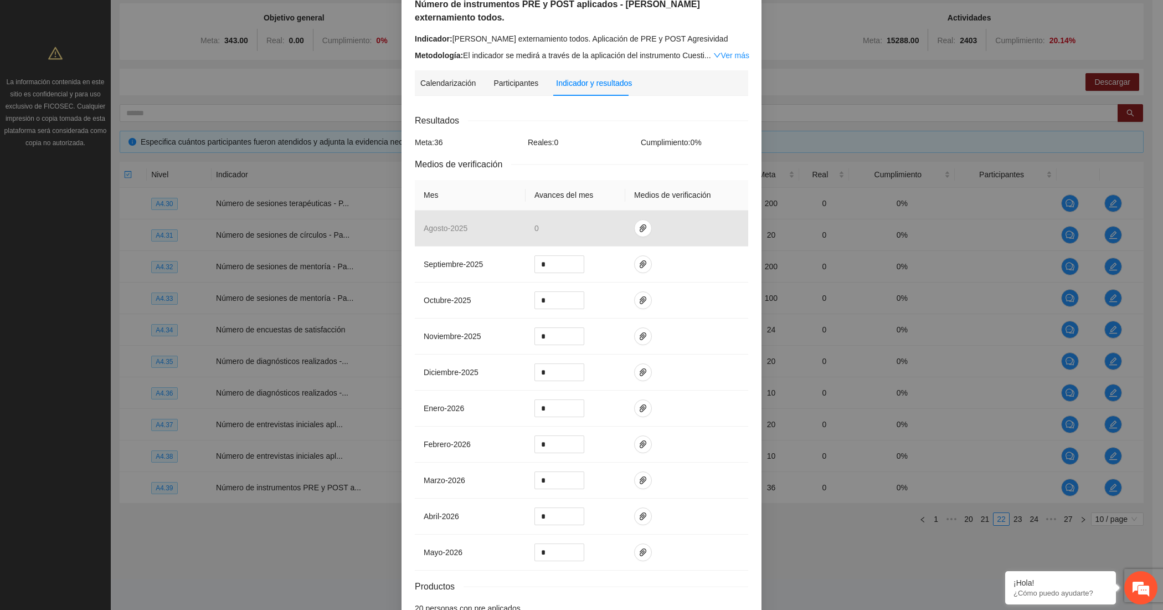
click at [502, 125] on div "Resultados" at bounding box center [582, 121] width 334 height 14
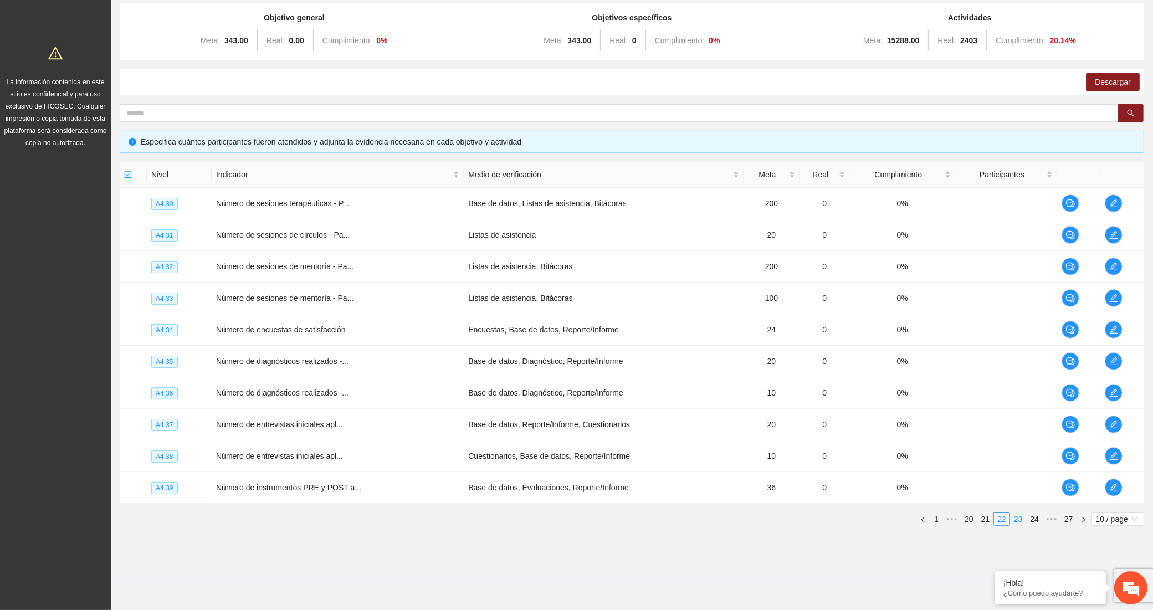
click at [1016, 521] on link "23" at bounding box center [1019, 519] width 16 height 12
click at [1110, 235] on icon "edit" at bounding box center [1114, 234] width 9 height 9
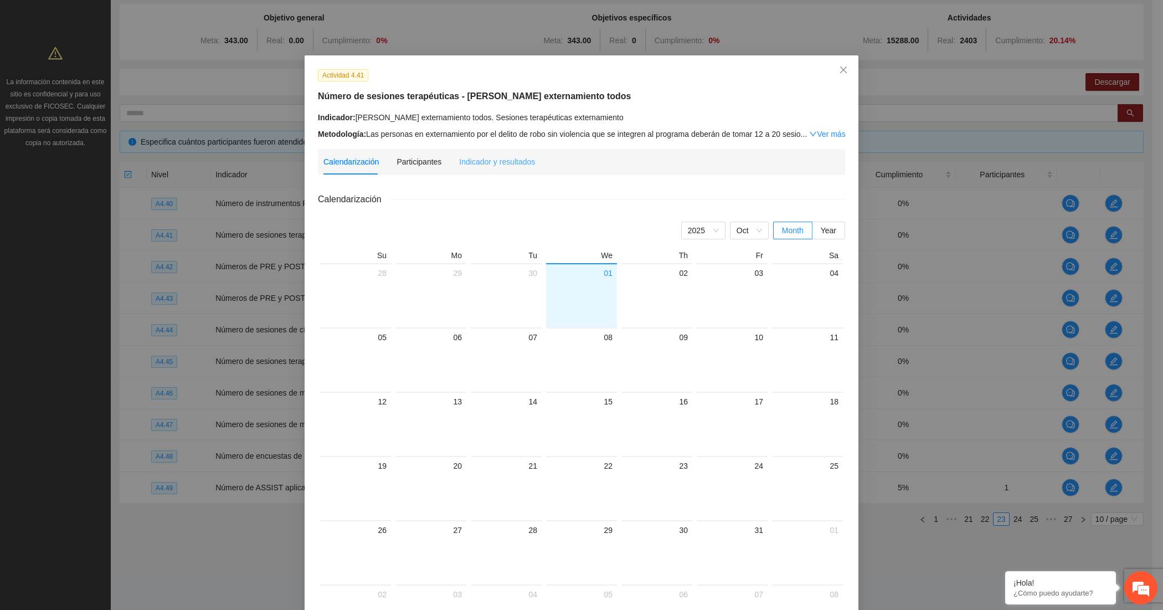
click at [467, 168] on div "Indicador y resultados" at bounding box center [497, 161] width 76 height 25
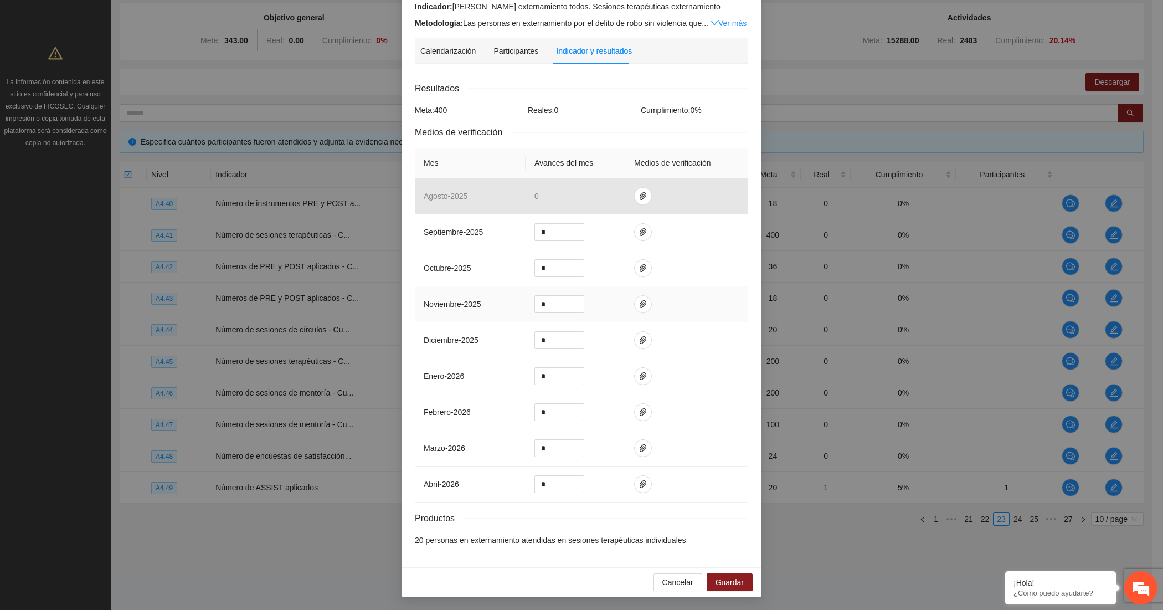
scroll to position [114, 0]
click at [527, 88] on div "Resultados" at bounding box center [582, 88] width 334 height 14
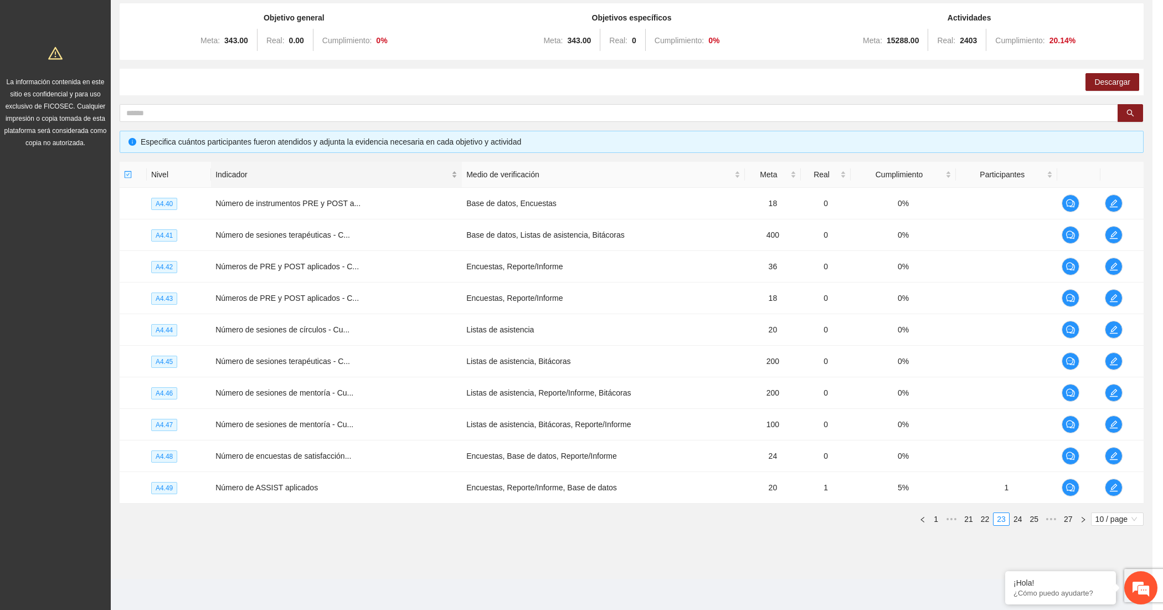
scroll to position [59, 0]
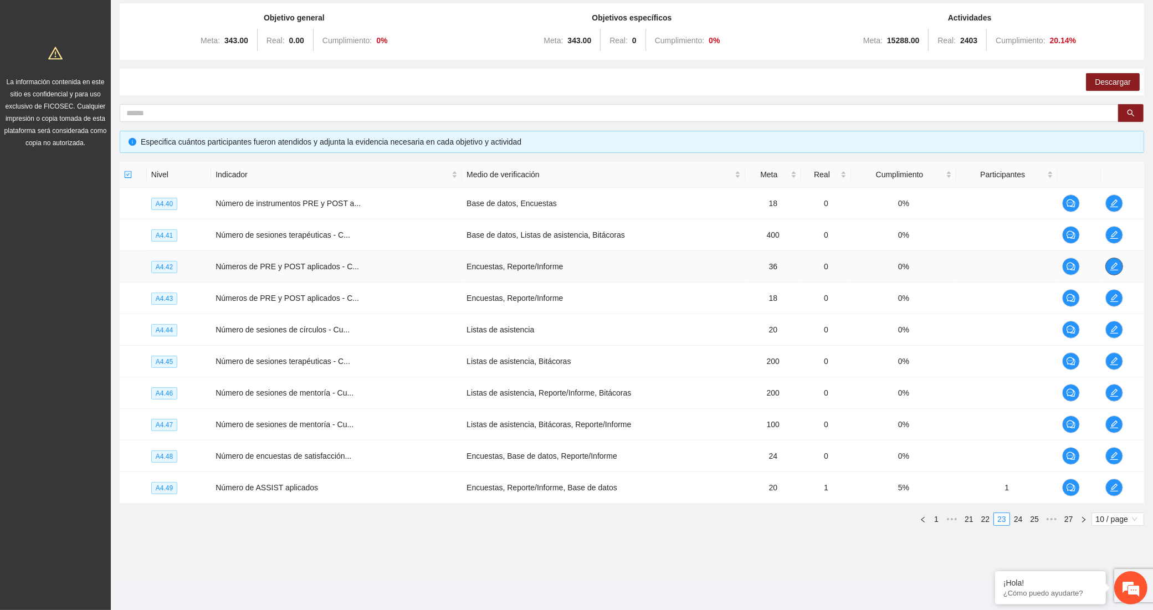
click at [1110, 265] on icon "edit" at bounding box center [1114, 266] width 9 height 9
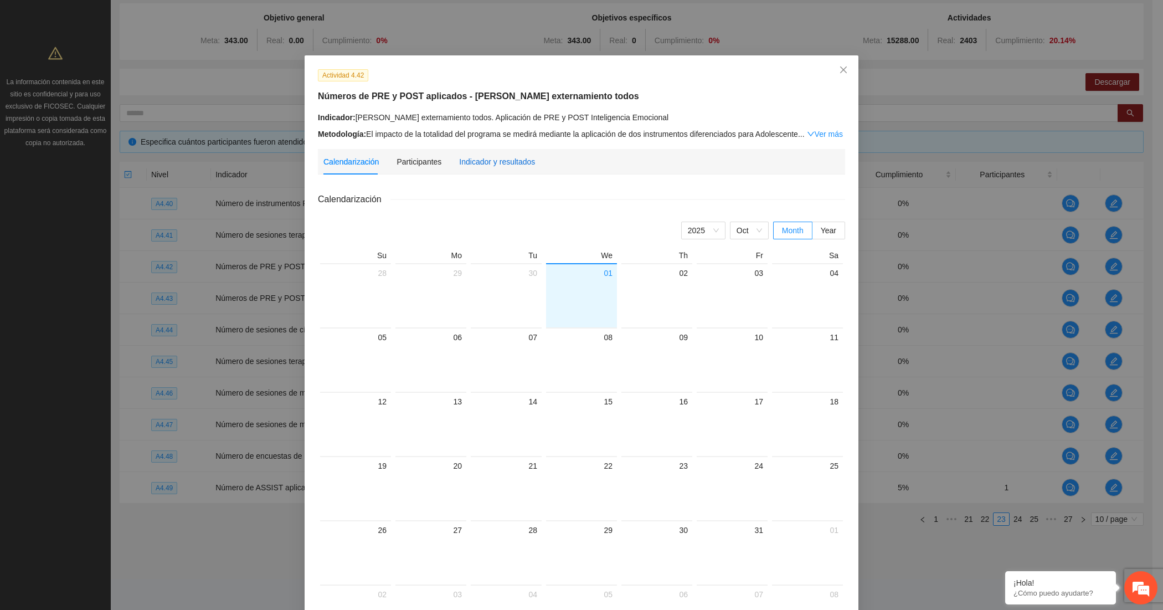
click at [515, 165] on div "Indicador y resultados" at bounding box center [497, 162] width 76 height 12
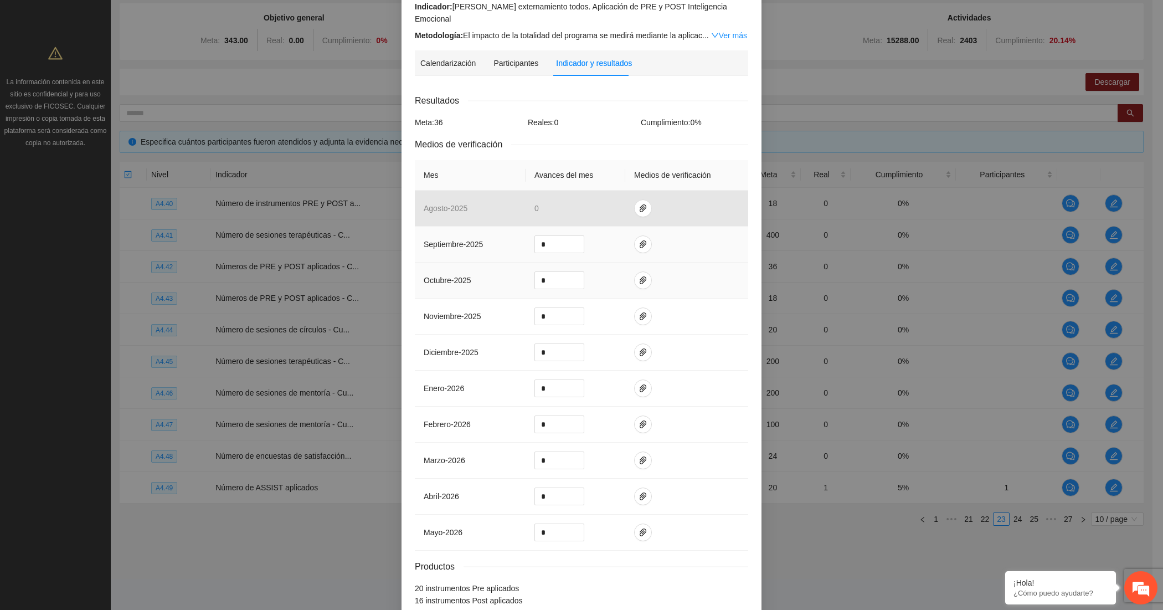
scroll to position [162, 0]
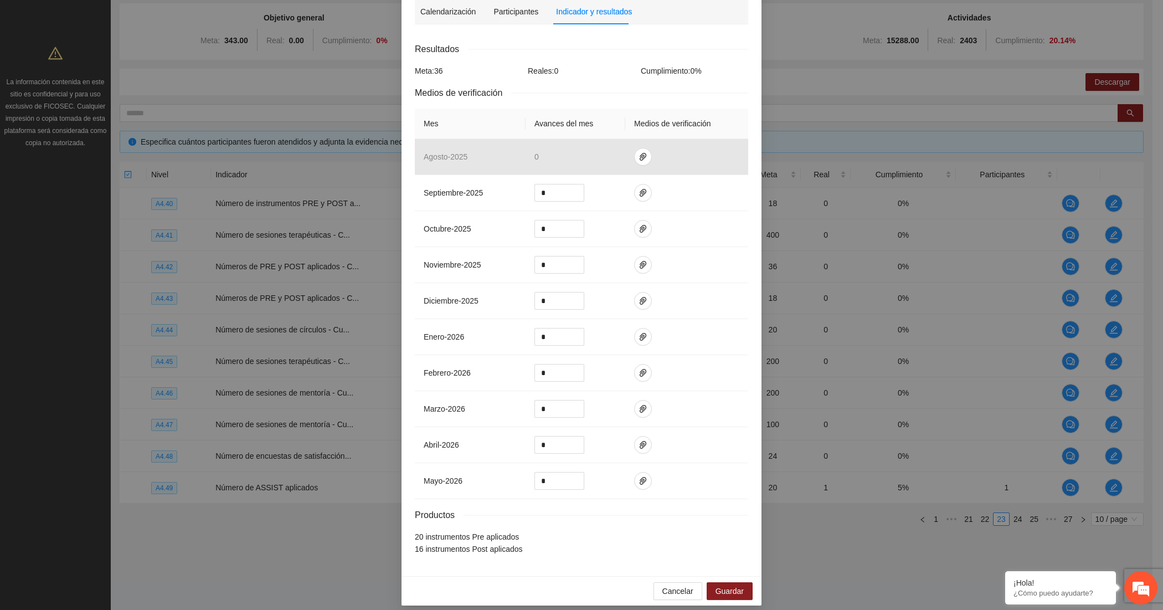
click at [402, 348] on div "Actividad 4.42 Números de PRE y POST aplicados - [PERSON_NAME] externamiento to…" at bounding box center [582, 234] width 360 height 683
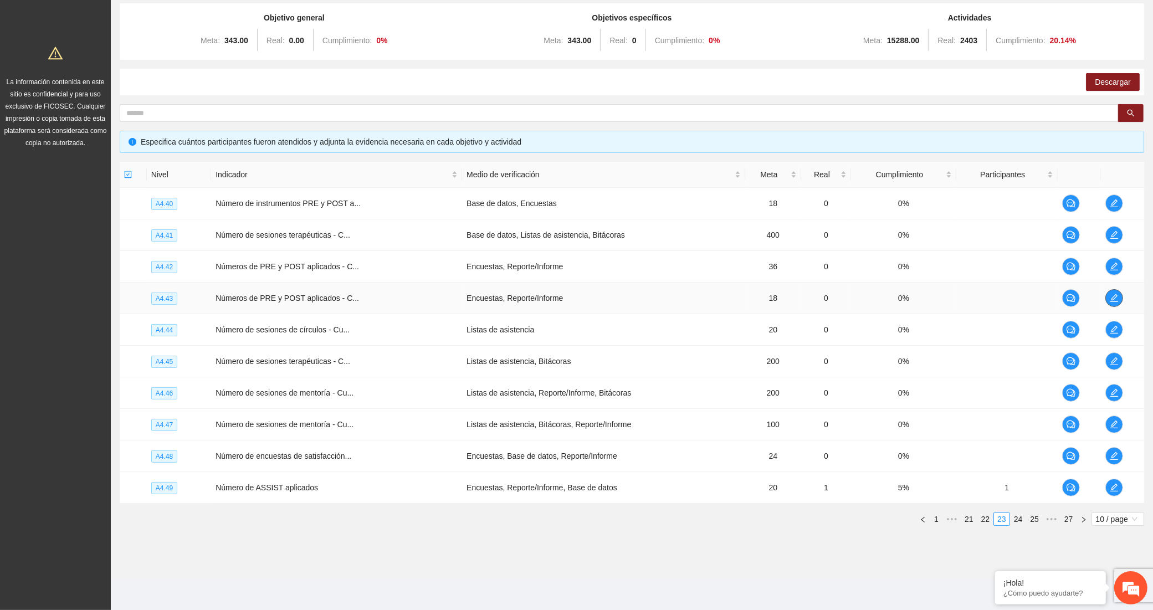
click at [1116, 295] on icon "edit" at bounding box center [1114, 298] width 9 height 9
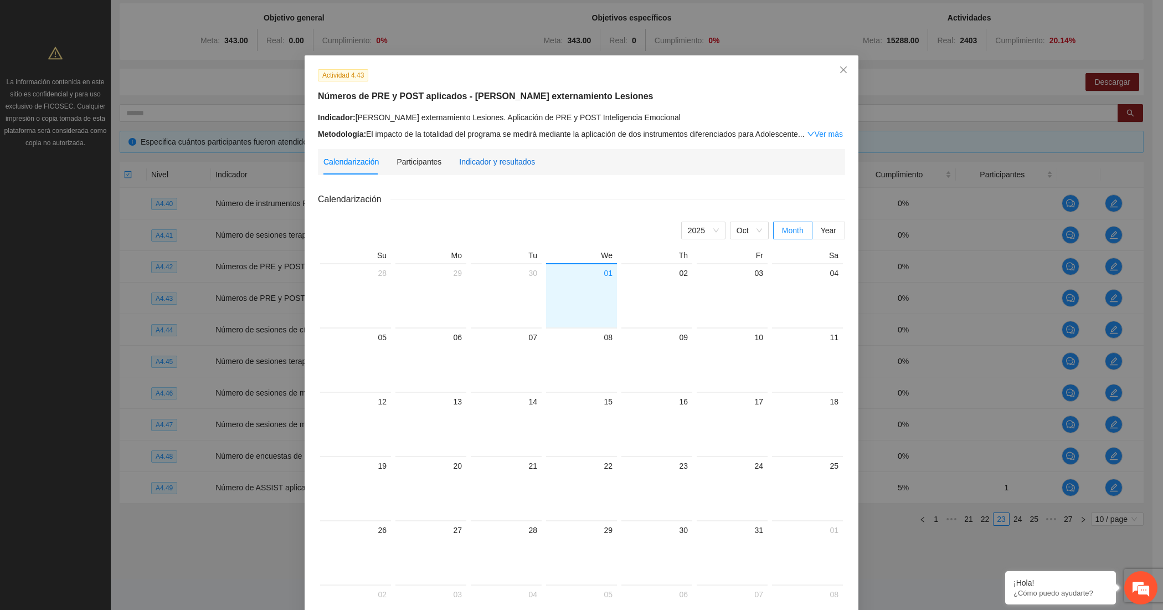
click at [497, 165] on div "Indicador y resultados" at bounding box center [497, 162] width 76 height 12
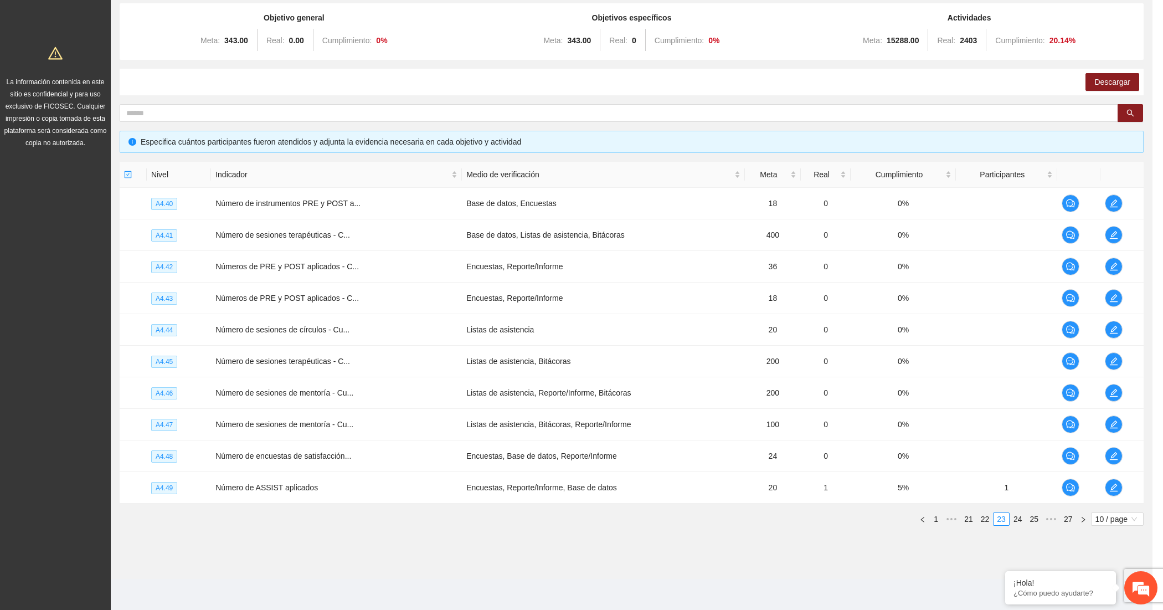
scroll to position [120, 0]
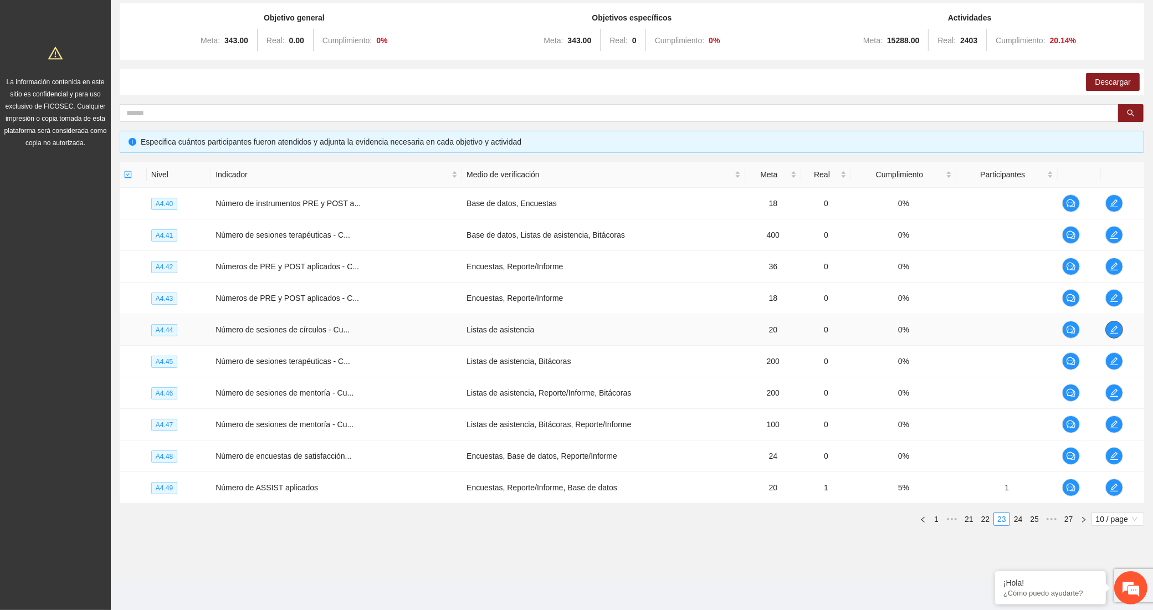
click at [1112, 332] on icon "edit" at bounding box center [1114, 330] width 8 height 8
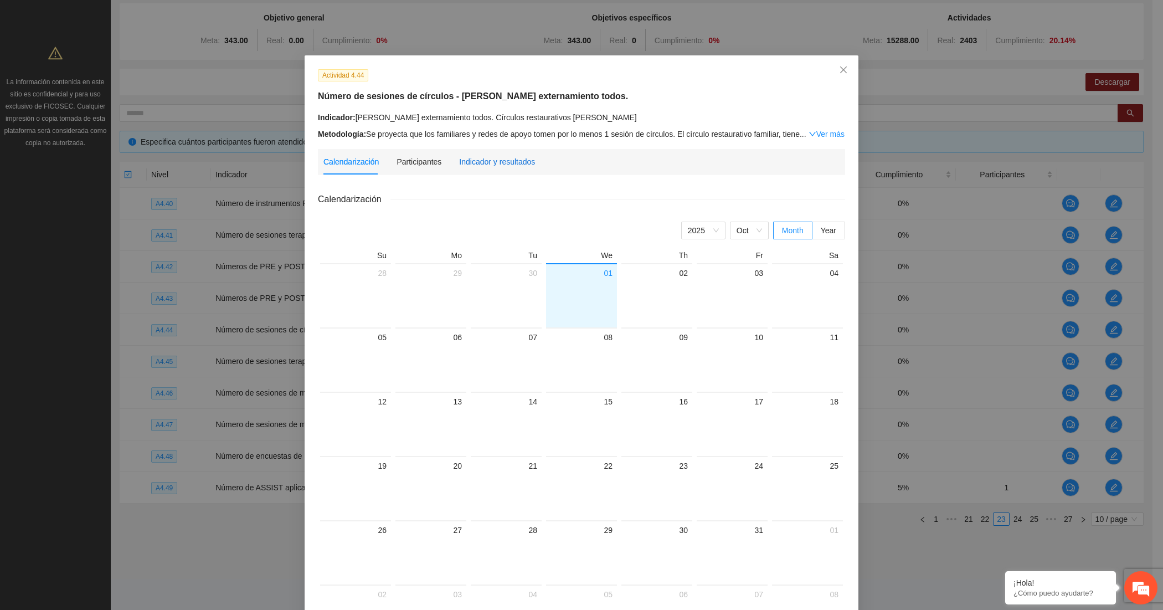
click at [478, 165] on div "Indicador y resultados" at bounding box center [497, 162] width 76 height 12
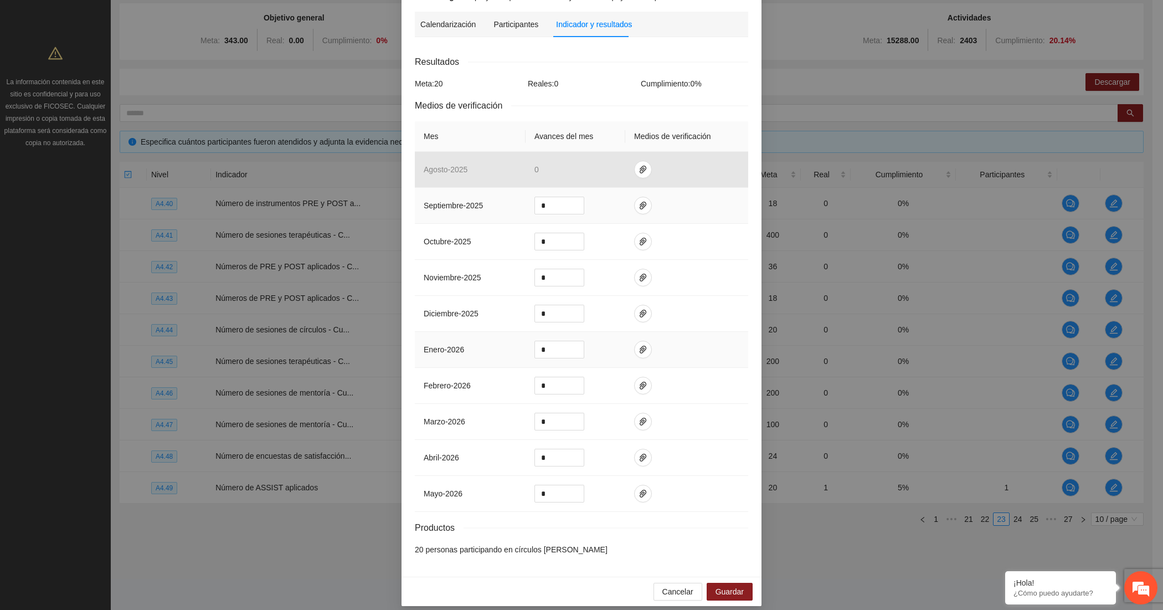
scroll to position [151, 0]
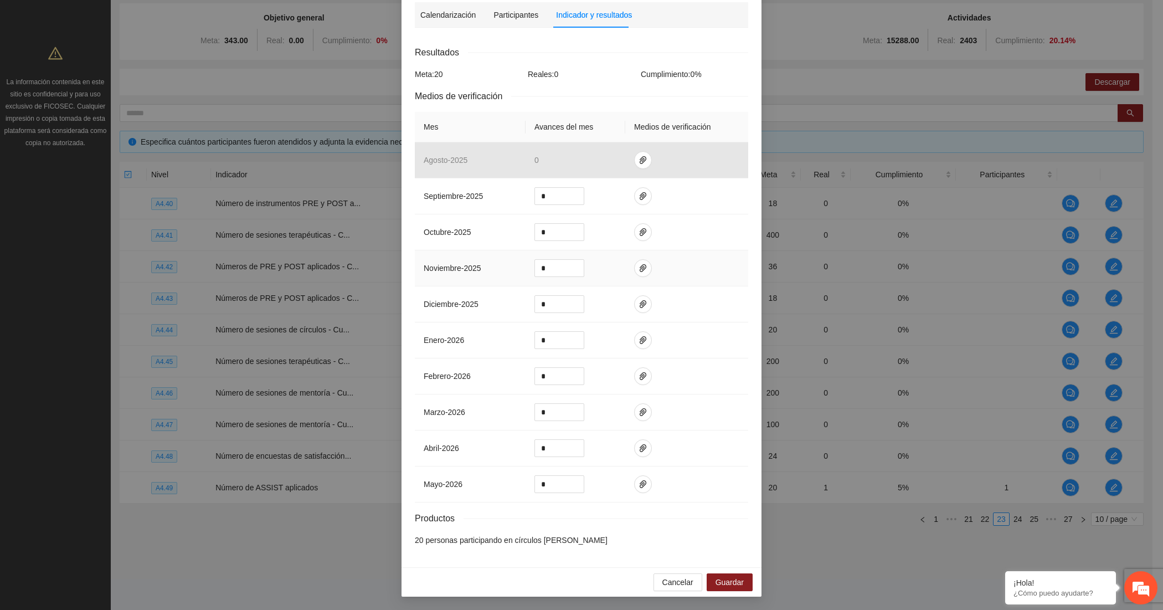
click at [415, 275] on td "noviembre - 2025" at bounding box center [470, 268] width 111 height 36
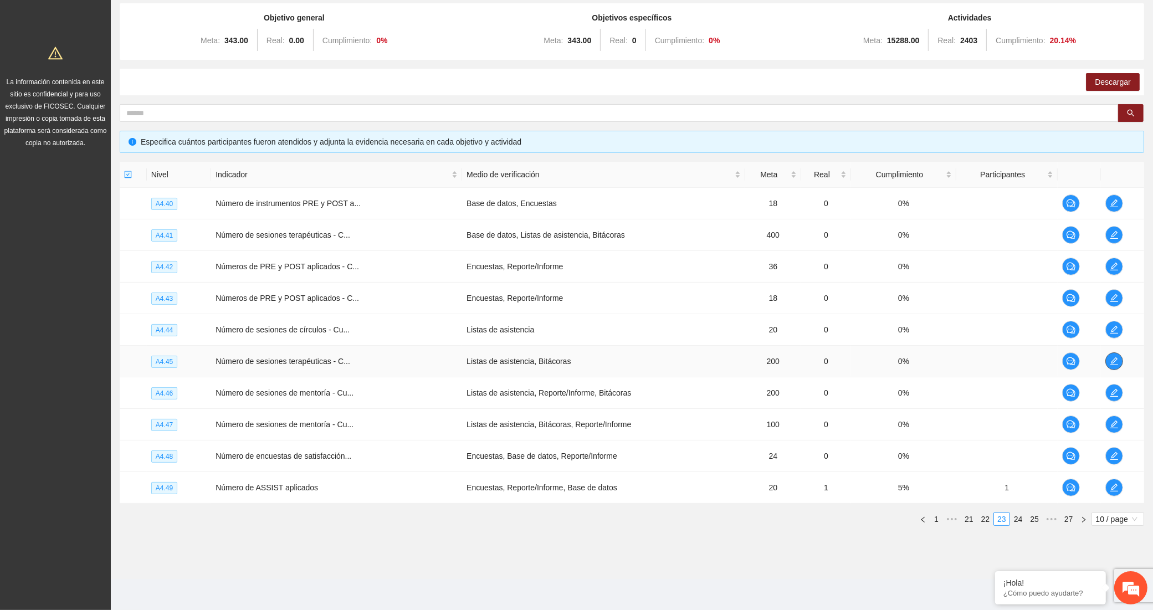
click at [1116, 361] on icon "edit" at bounding box center [1114, 361] width 9 height 9
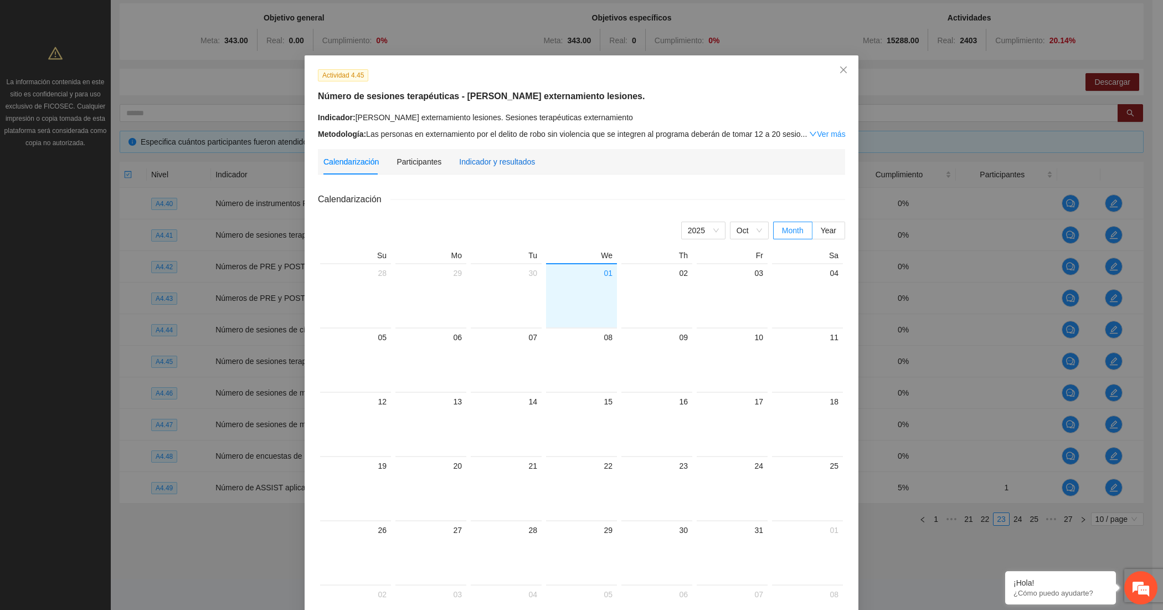
click at [515, 158] on div "Indicador y resultados" at bounding box center [497, 162] width 76 height 12
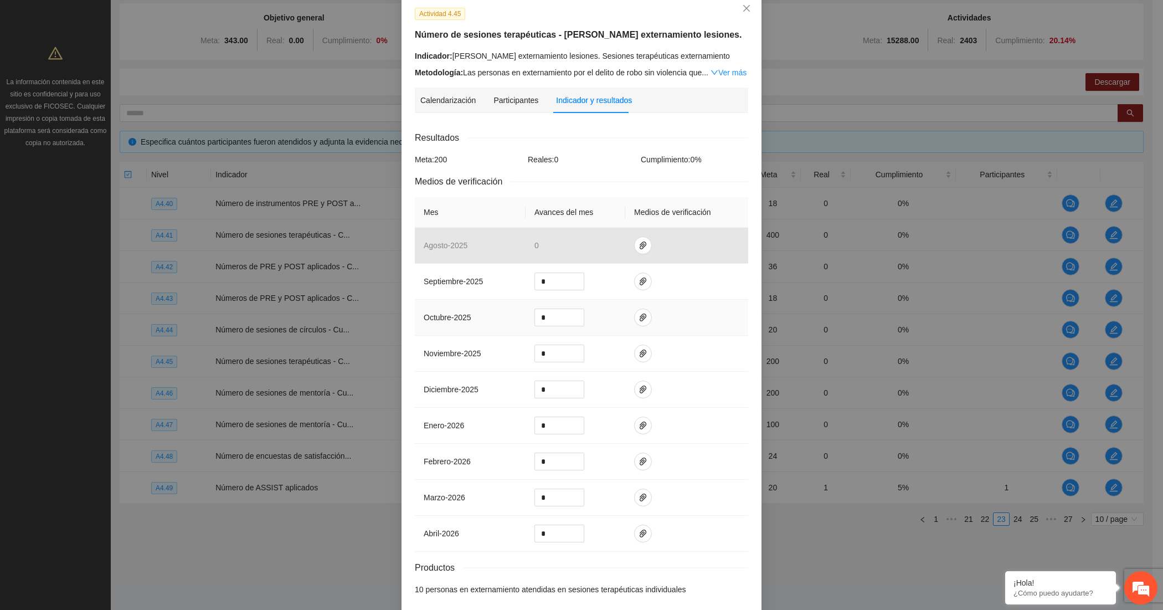
scroll to position [114, 0]
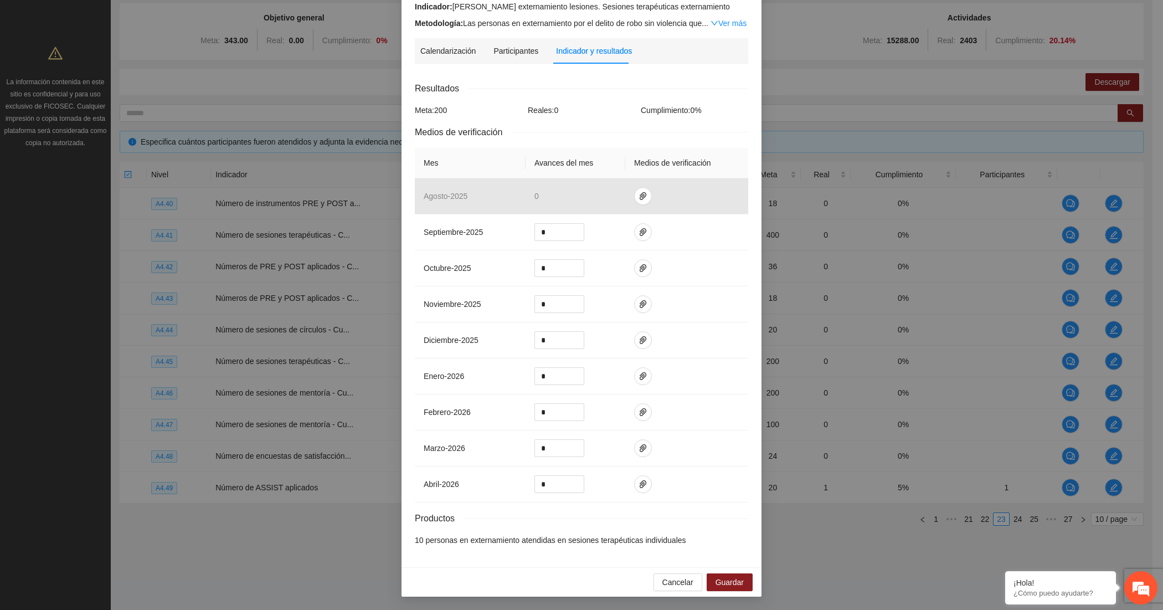
click at [402, 176] on div "Actividad 4.45 Número de sesiones terapéuticas - [PERSON_NAME] externamiento le…" at bounding box center [582, 256] width 360 height 623
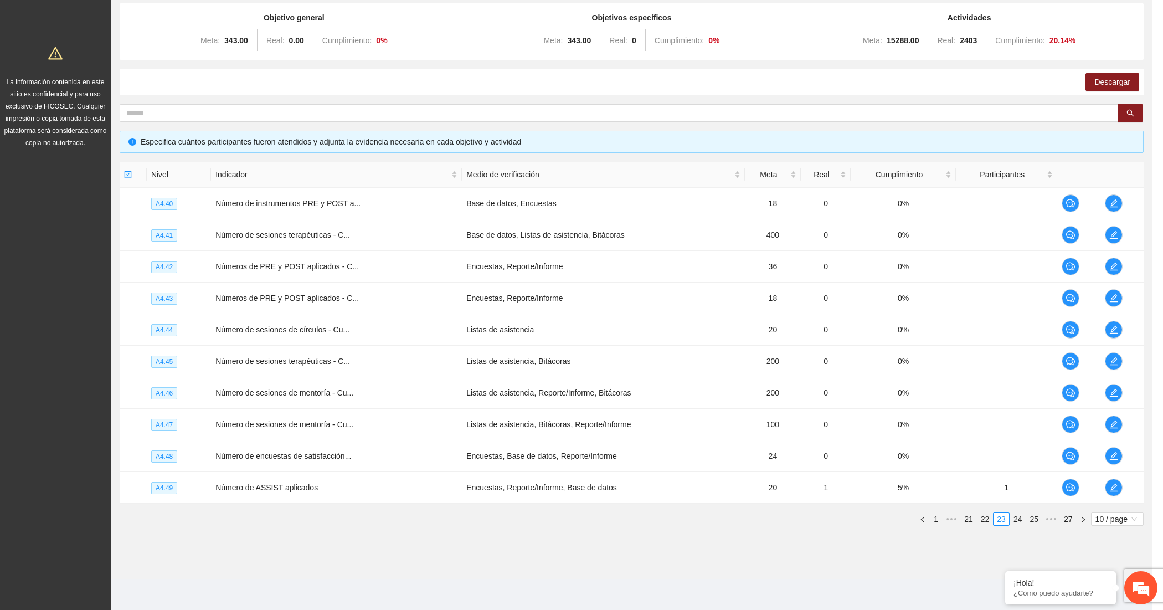
scroll to position [59, 0]
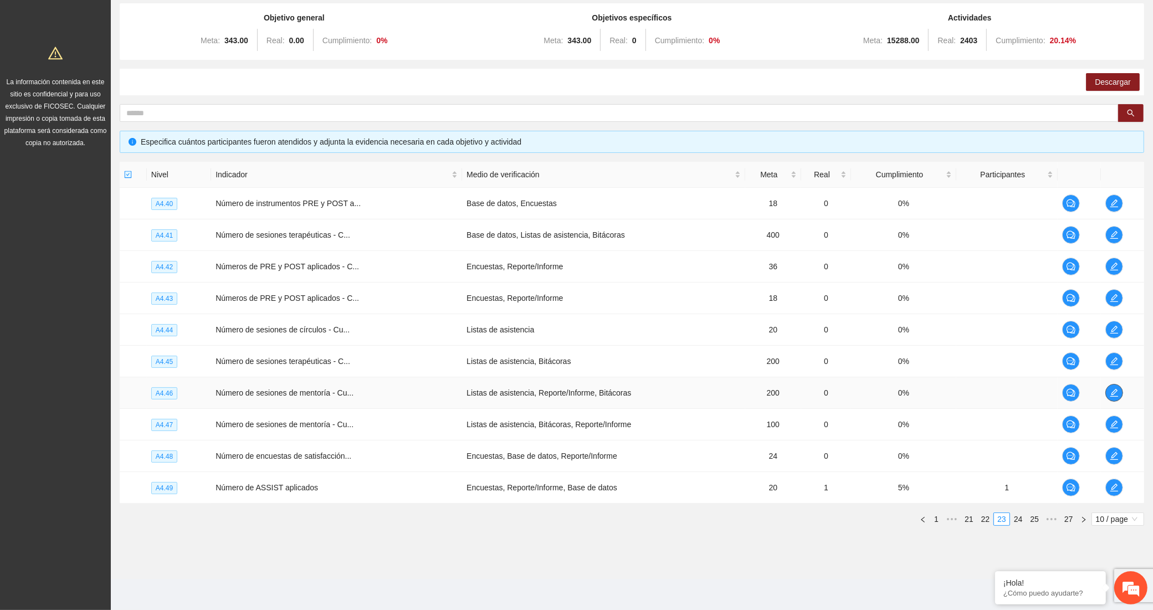
click at [1108, 391] on span "edit" at bounding box center [1114, 392] width 17 height 9
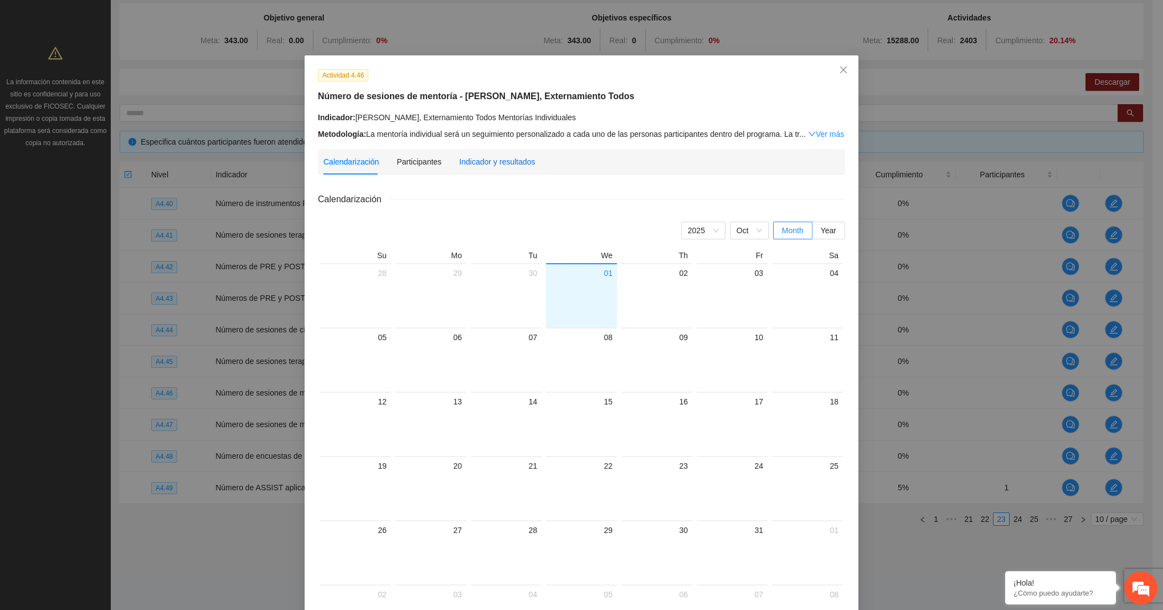
click at [516, 161] on div "Indicador y resultados" at bounding box center [497, 162] width 76 height 12
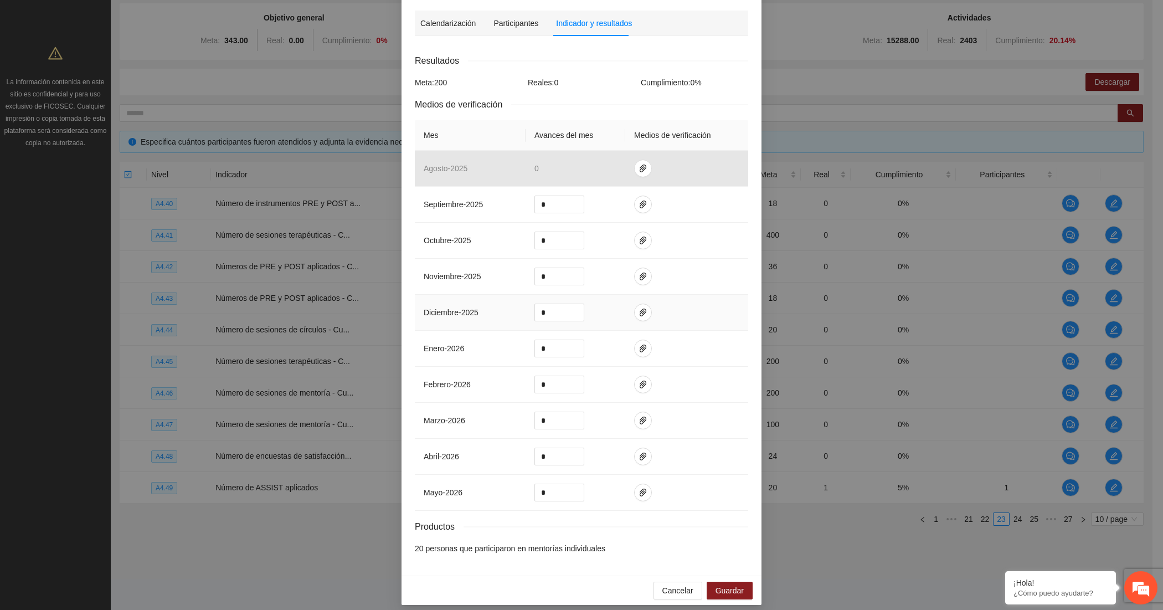
scroll to position [151, 0]
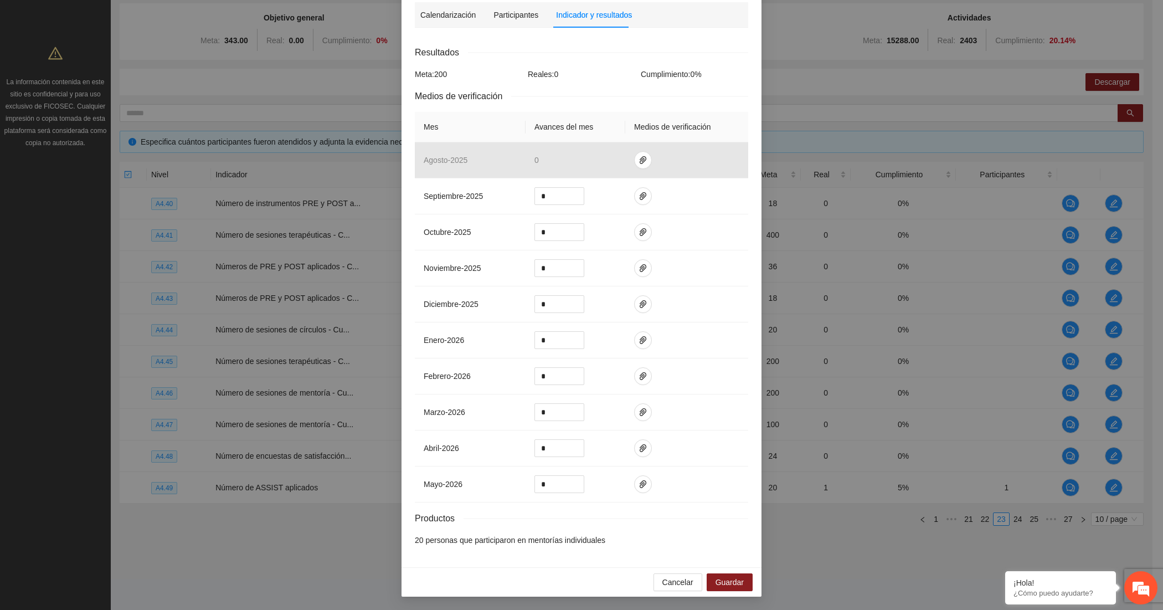
click at [483, 115] on th "Mes" at bounding box center [470, 127] width 111 height 30
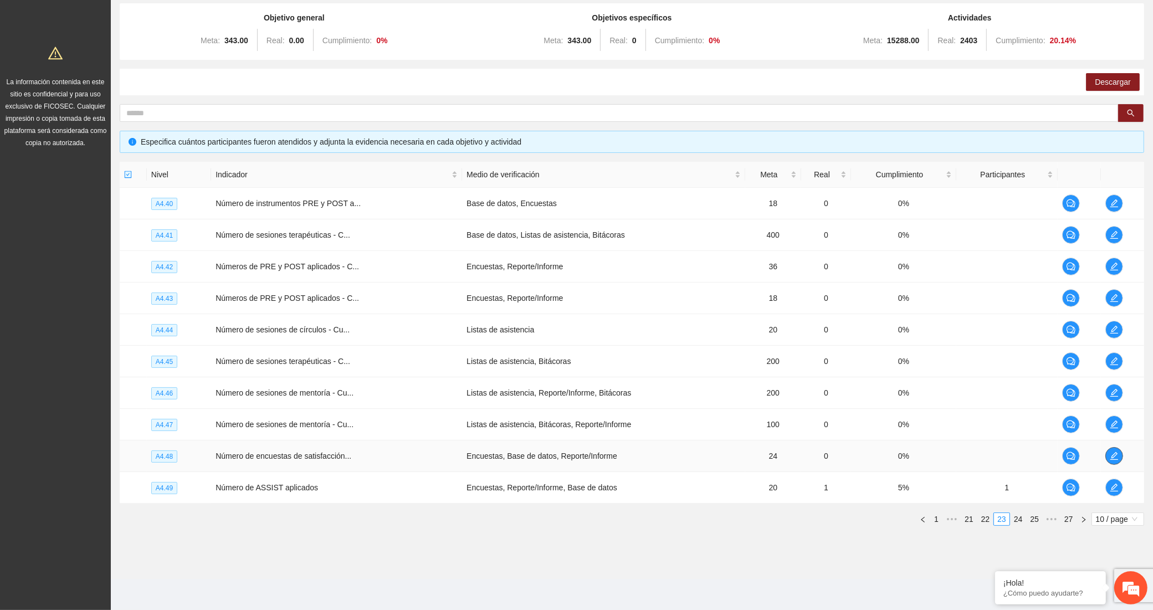
click at [1111, 457] on icon "edit" at bounding box center [1114, 456] width 9 height 9
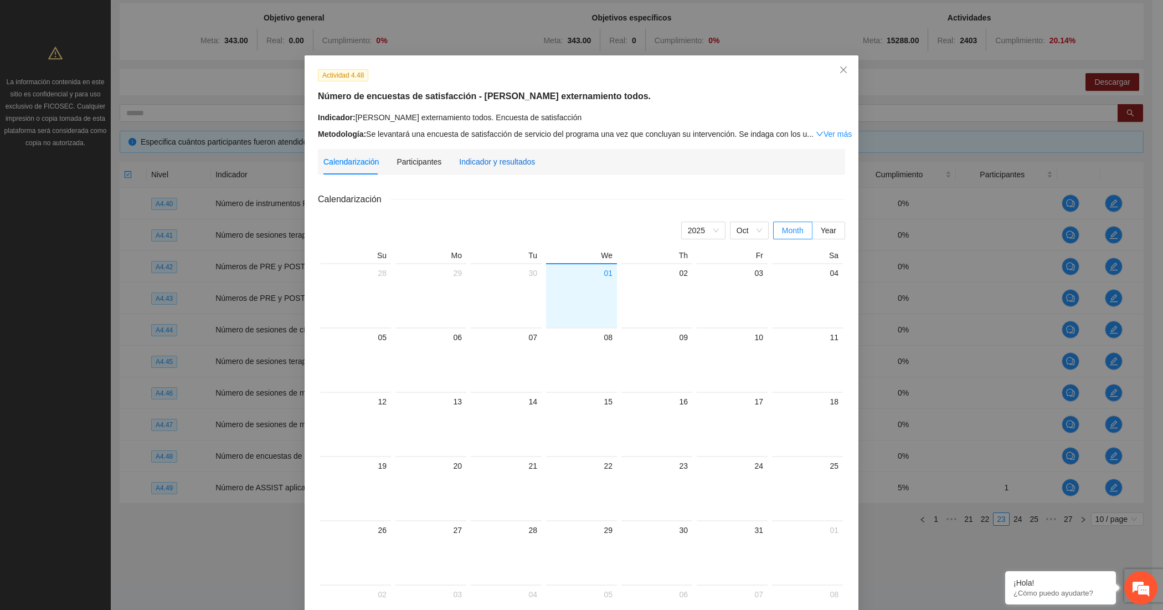
click at [495, 161] on div "Indicador y resultados" at bounding box center [497, 162] width 76 height 12
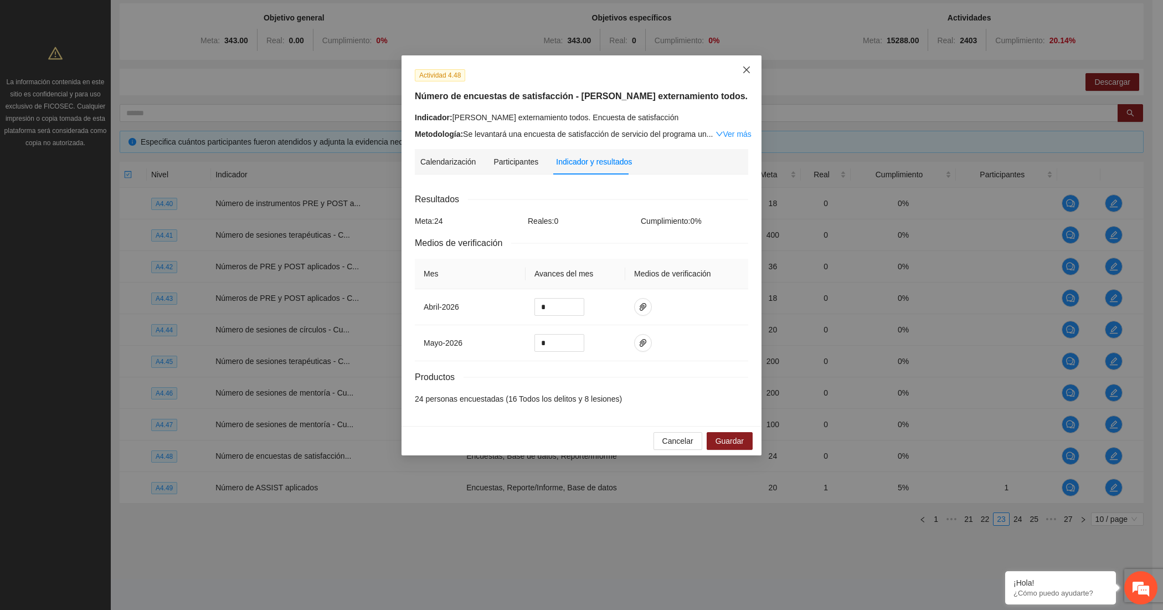
click at [751, 66] on span "Close" at bounding box center [747, 70] width 30 height 30
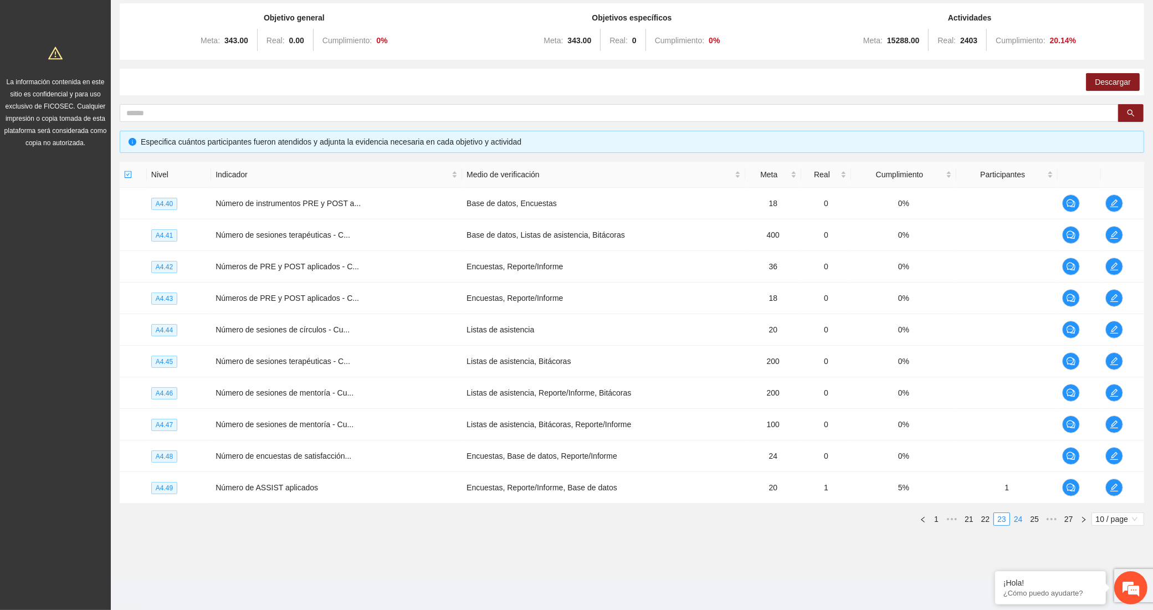
click at [1021, 519] on link "24" at bounding box center [1019, 519] width 16 height 12
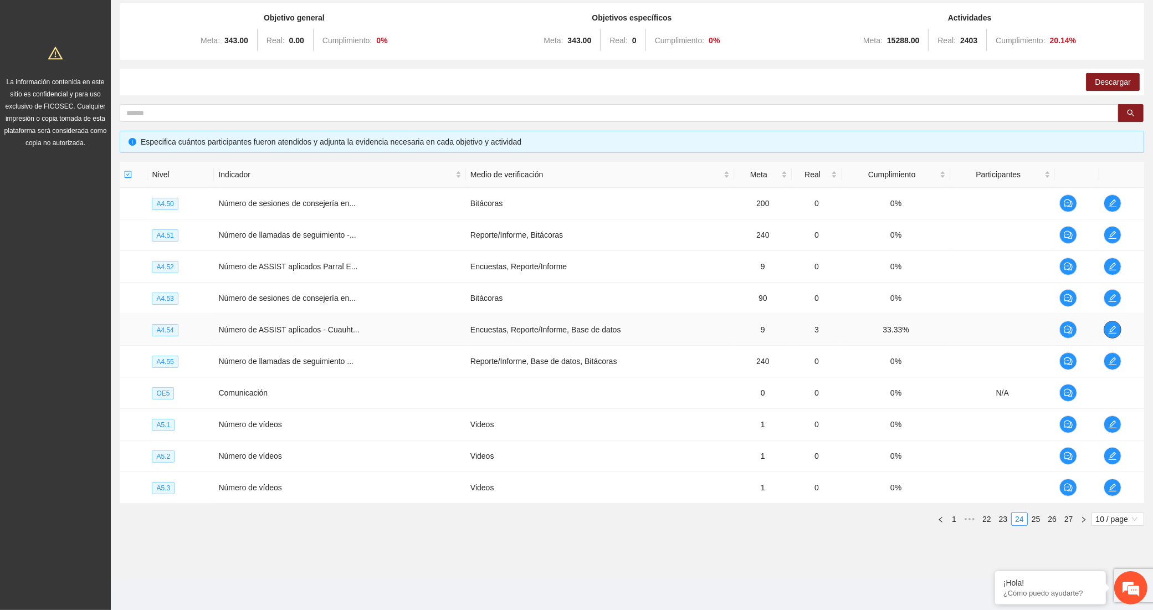
click at [1105, 330] on span "edit" at bounding box center [1112, 329] width 17 height 9
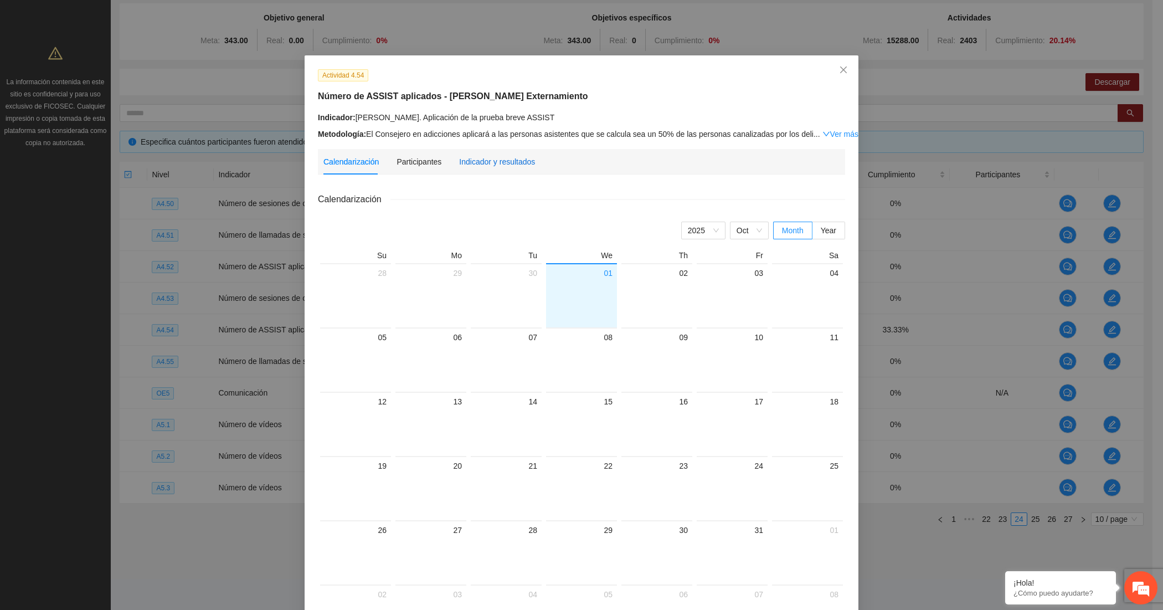
click at [471, 165] on div "Indicador y resultados" at bounding box center [497, 162] width 76 height 12
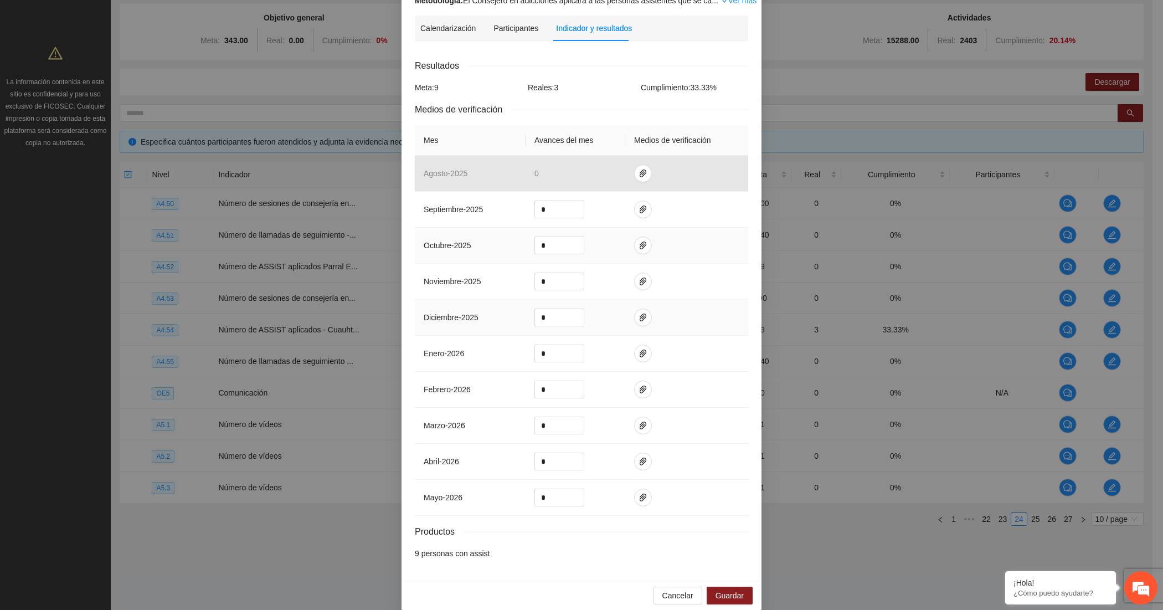
scroll to position [151, 0]
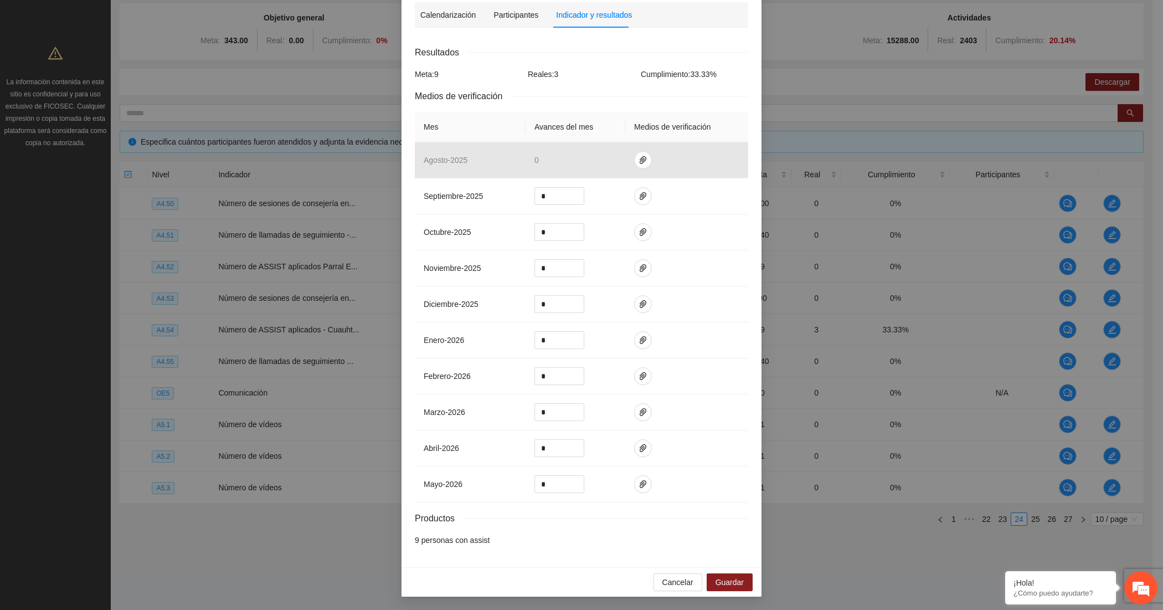
click at [726, 100] on div "Resultados Meta: 9 Reales: 3 Cumplimiento: 33.33 % Medios de verificación Mes A…" at bounding box center [582, 295] width 334 height 501
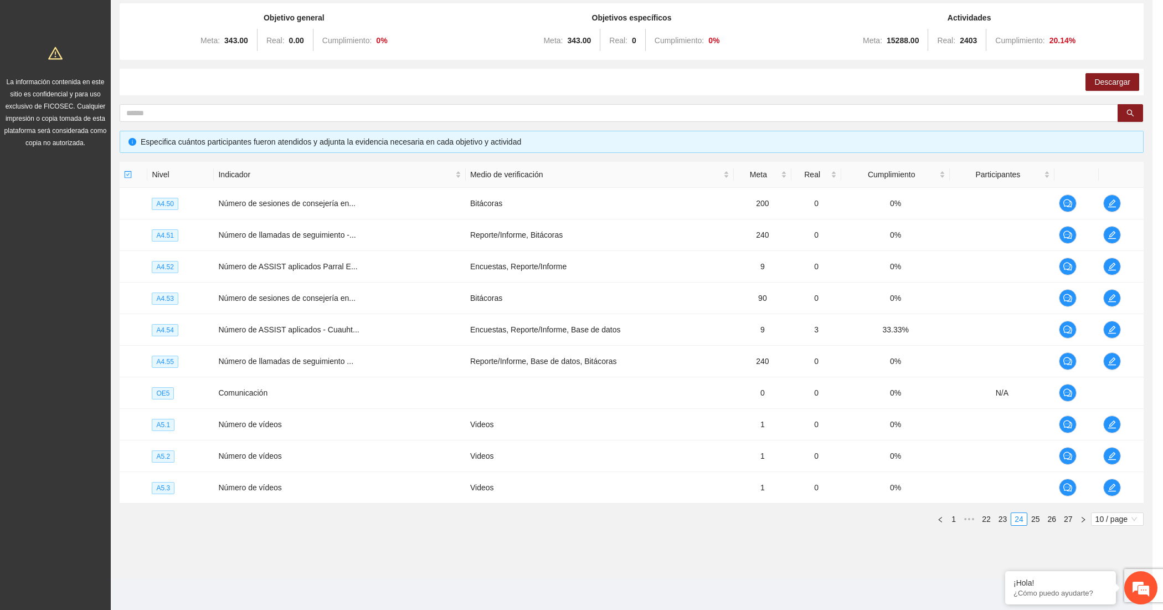
scroll to position [95, 0]
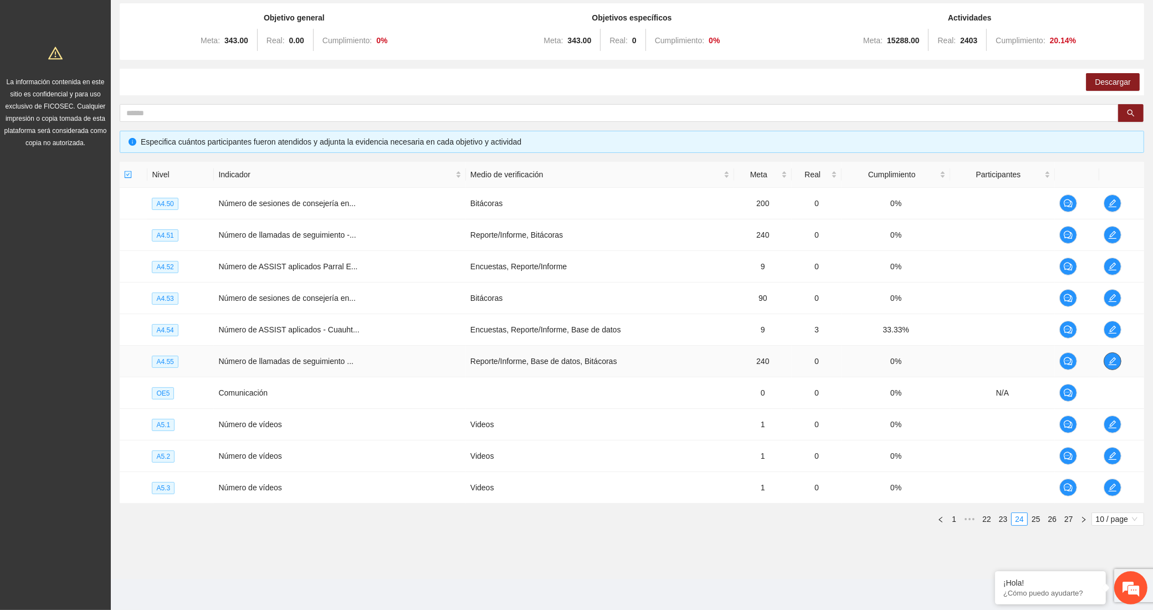
click at [1109, 357] on icon "edit" at bounding box center [1112, 361] width 9 height 9
click at [1111, 322] on button "button" at bounding box center [1113, 330] width 18 height 18
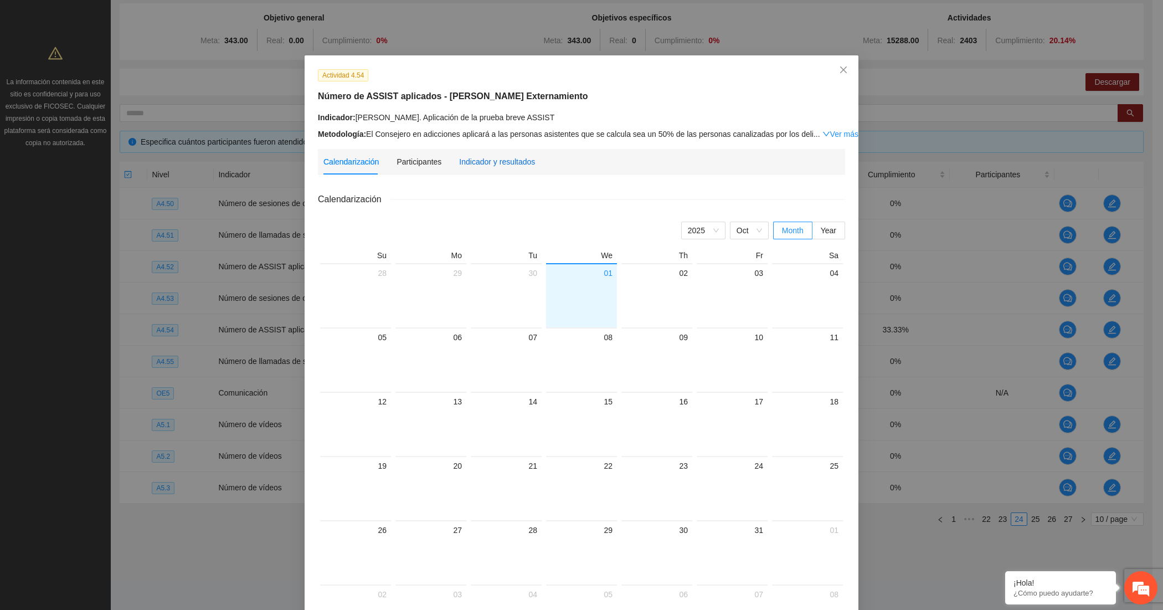
click at [510, 158] on div "Indicador y resultados" at bounding box center [497, 162] width 76 height 12
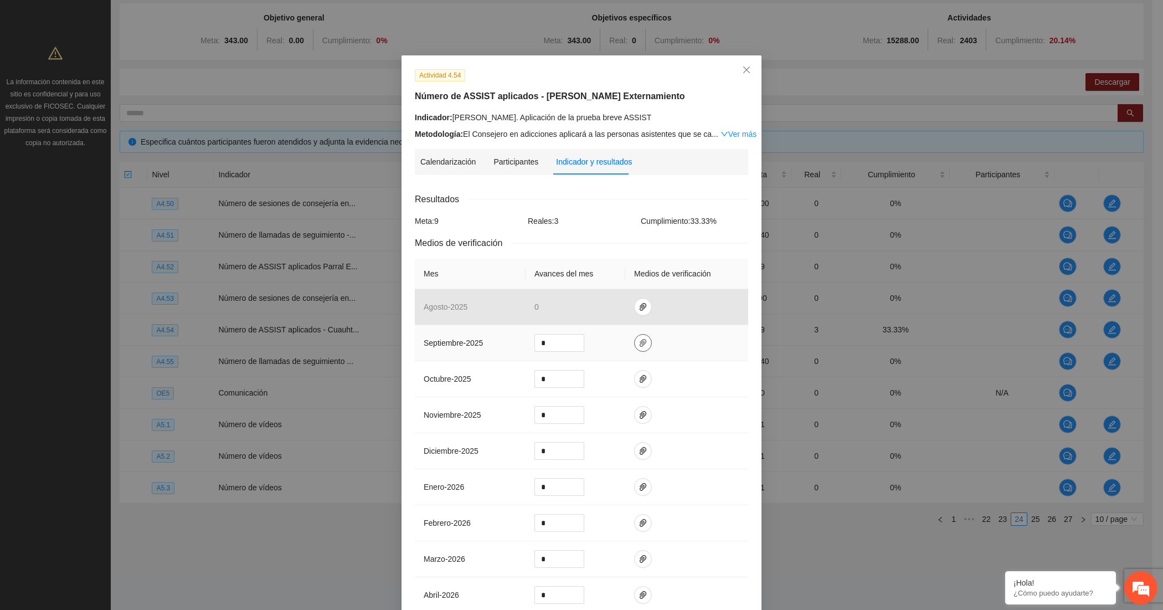
click at [639, 341] on icon "paper-clip" at bounding box center [643, 343] width 9 height 9
click at [708, 311] on icon "delete" at bounding box center [712, 313] width 8 height 8
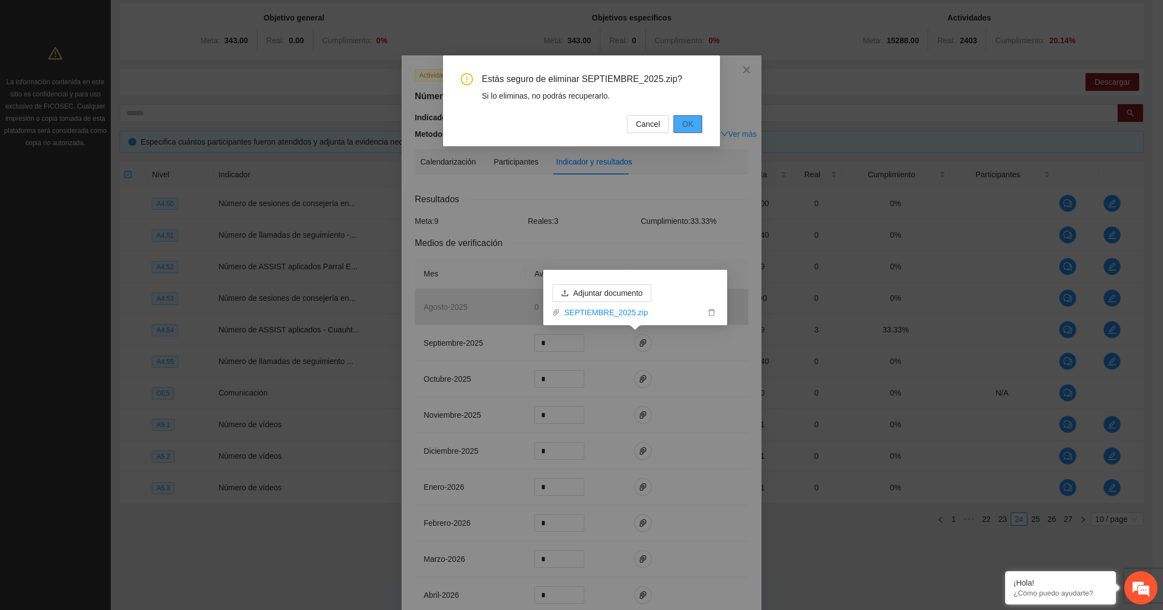
click at [684, 120] on span "OK" at bounding box center [688, 124] width 11 height 12
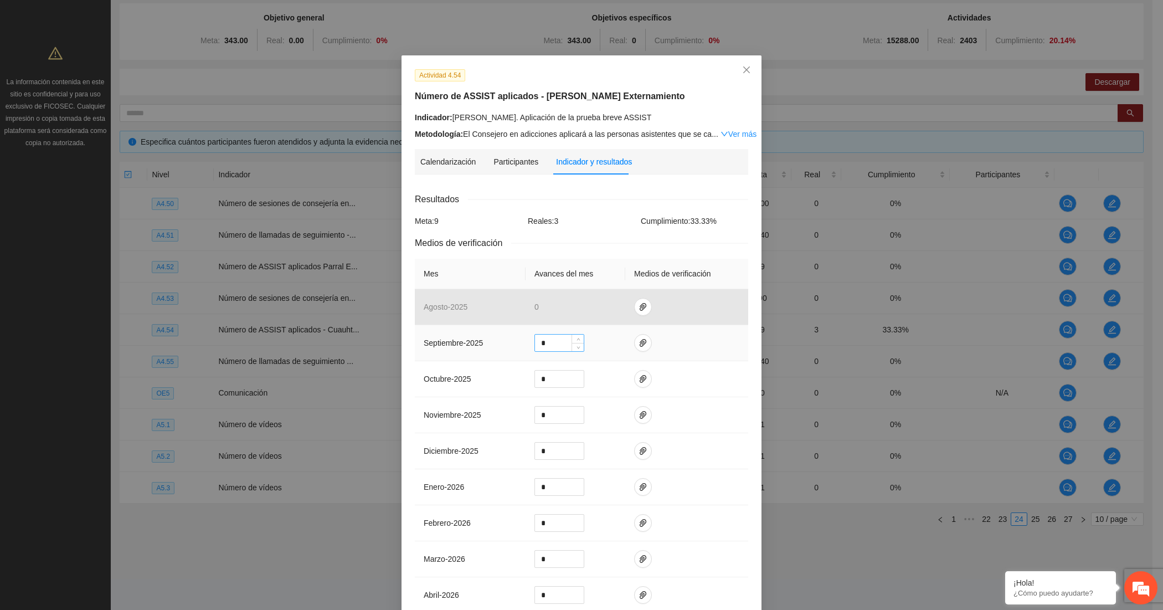
click at [547, 341] on input "*" at bounding box center [559, 343] width 49 height 17
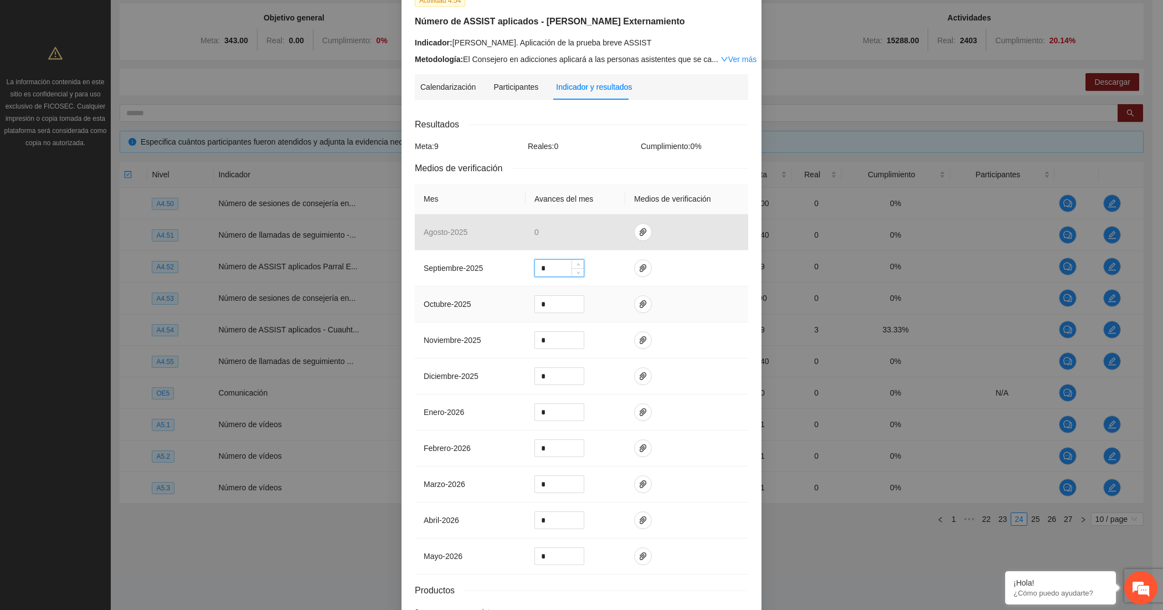
scroll to position [151, 0]
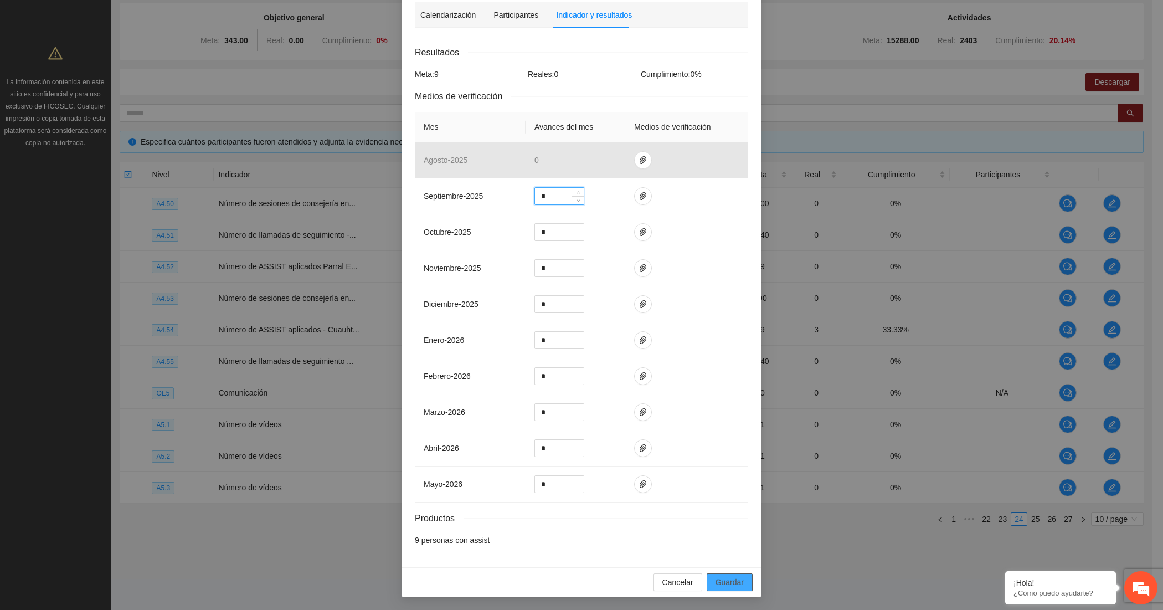
type input "*"
click at [716, 583] on span "Guardar" at bounding box center [730, 582] width 28 height 12
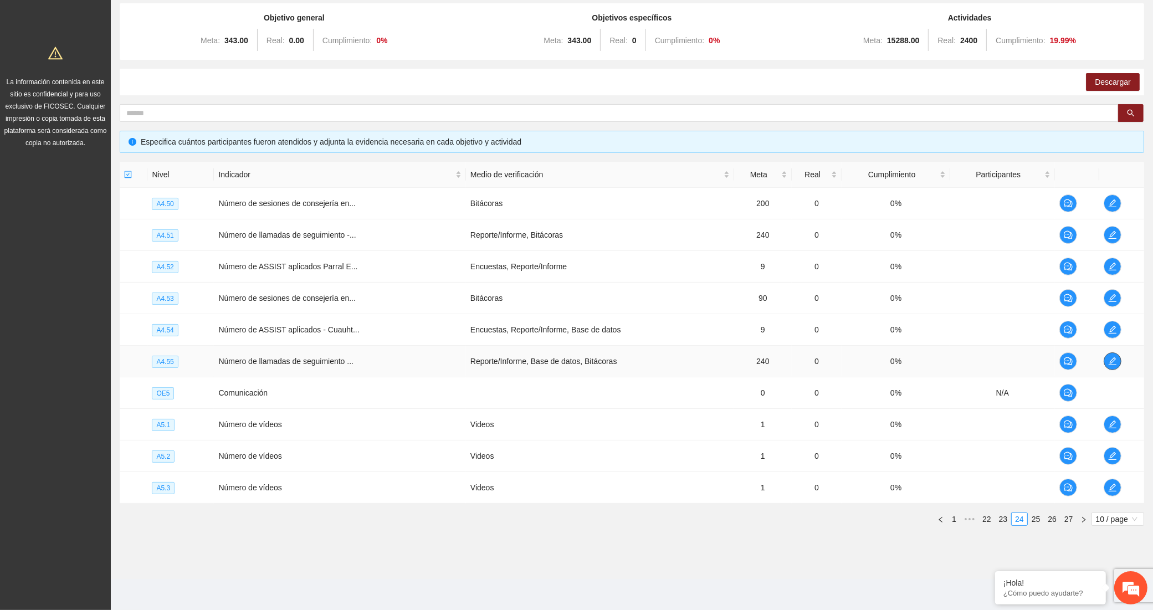
click at [1111, 358] on icon "edit" at bounding box center [1112, 361] width 9 height 9
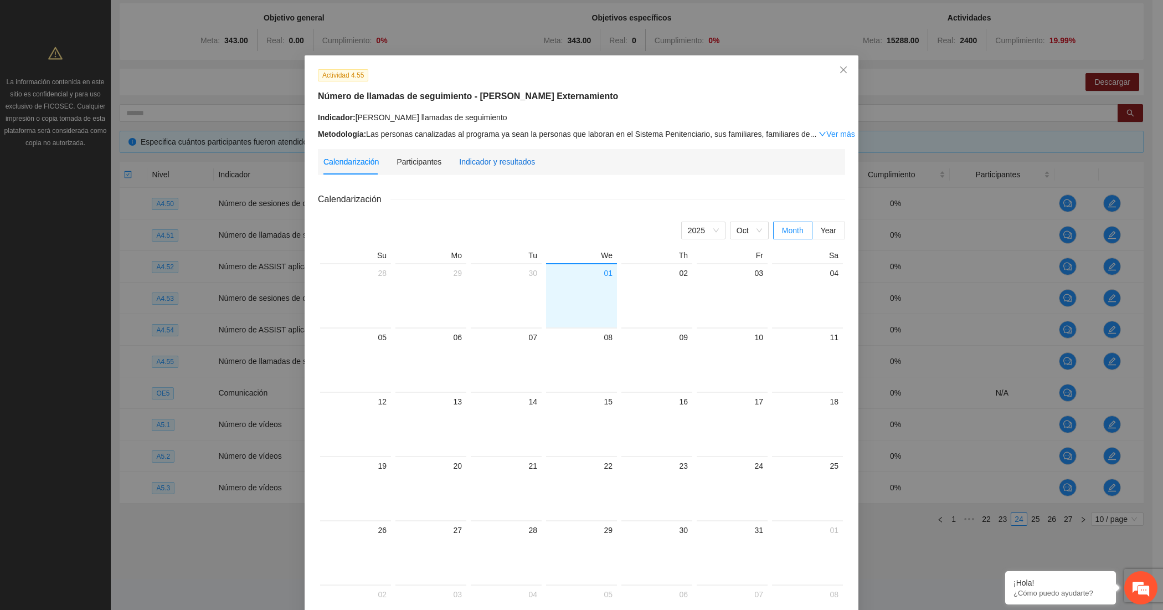
click at [484, 157] on div "Indicador y resultados" at bounding box center [497, 162] width 76 height 12
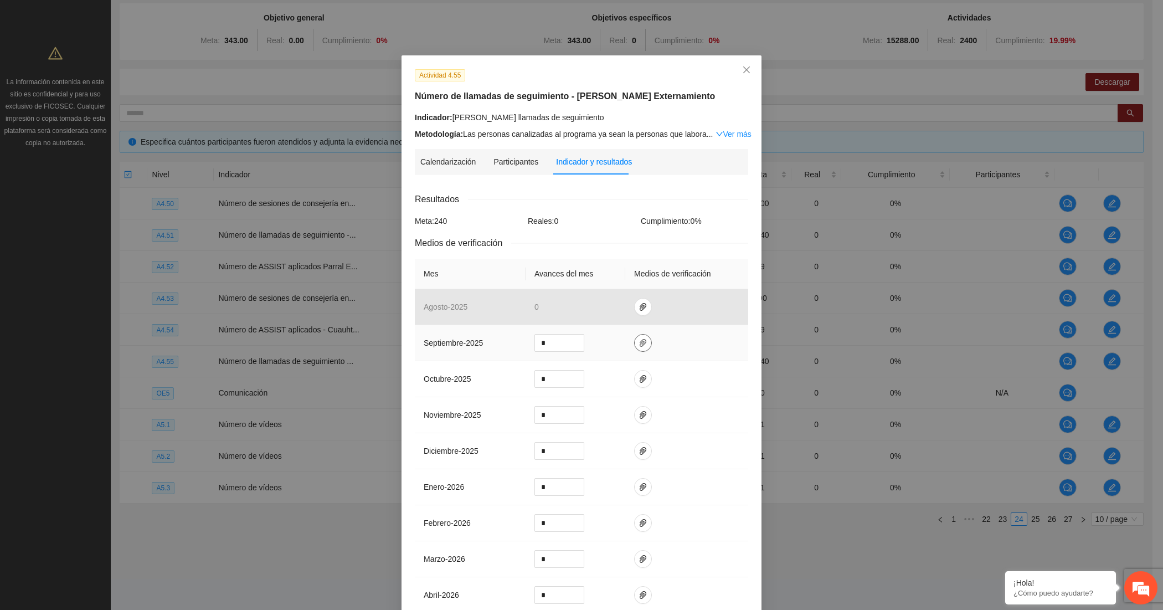
click at [639, 339] on icon "paper-clip" at bounding box center [643, 343] width 9 height 9
click at [575, 311] on span "Adjuntar documento" at bounding box center [607, 310] width 69 height 12
click at [544, 342] on input "*" at bounding box center [559, 343] width 49 height 17
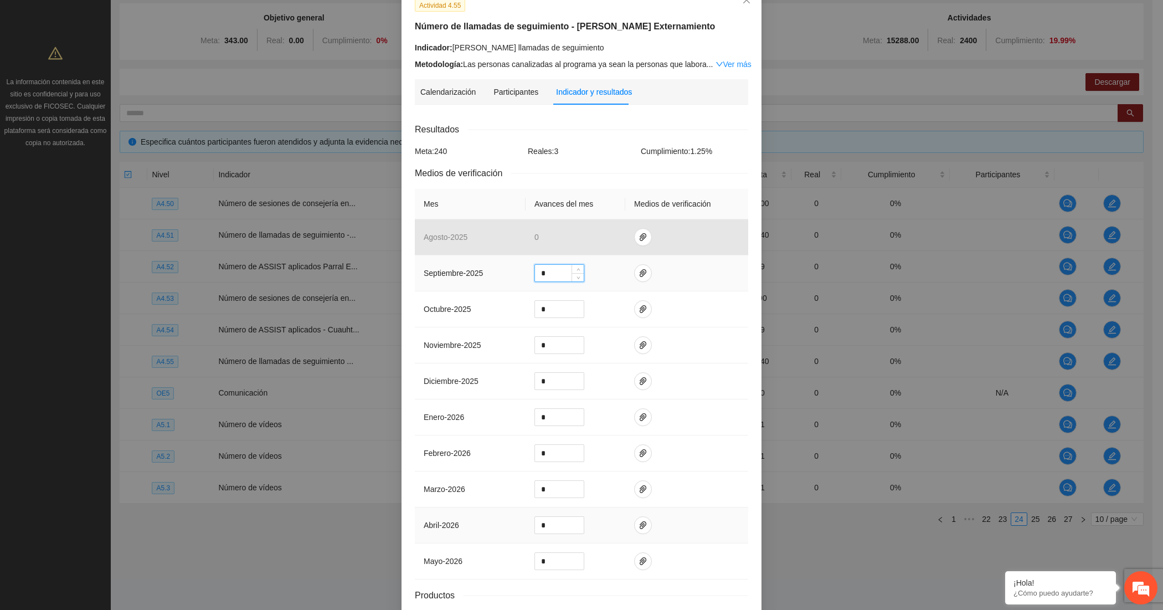
scroll to position [151, 0]
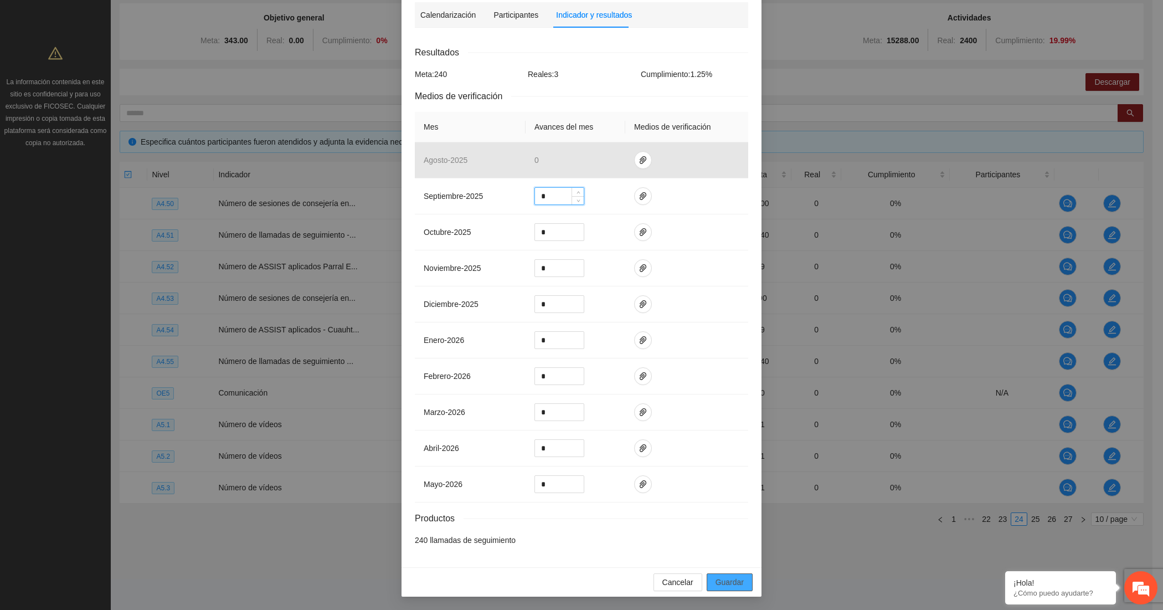
type input "*"
click at [716, 577] on span "Guardar" at bounding box center [730, 582] width 28 height 12
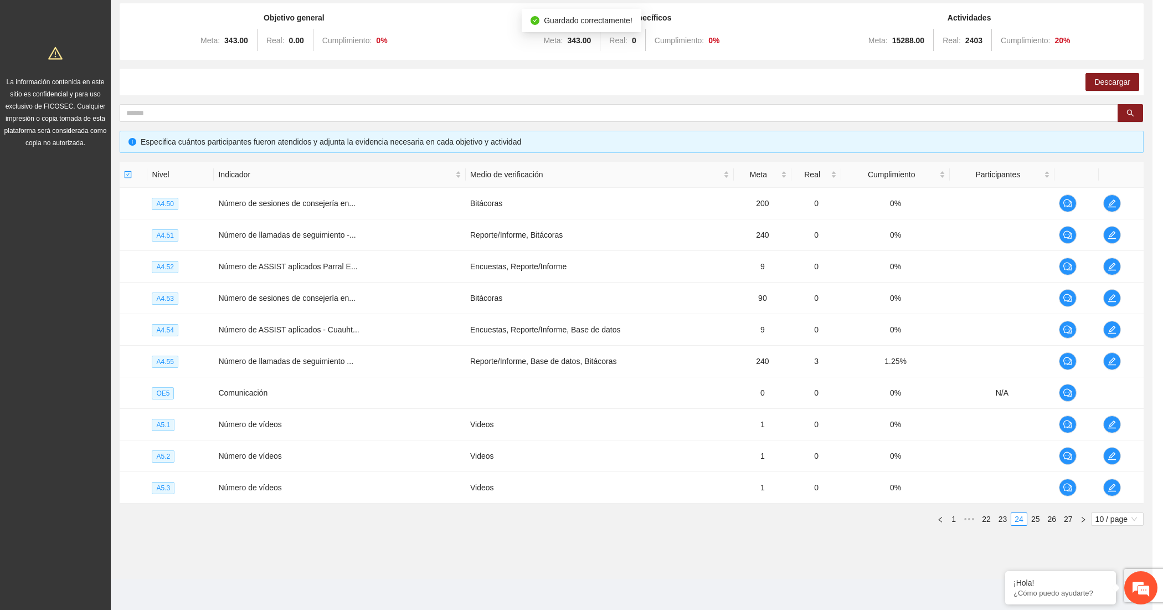
scroll to position [95, 0]
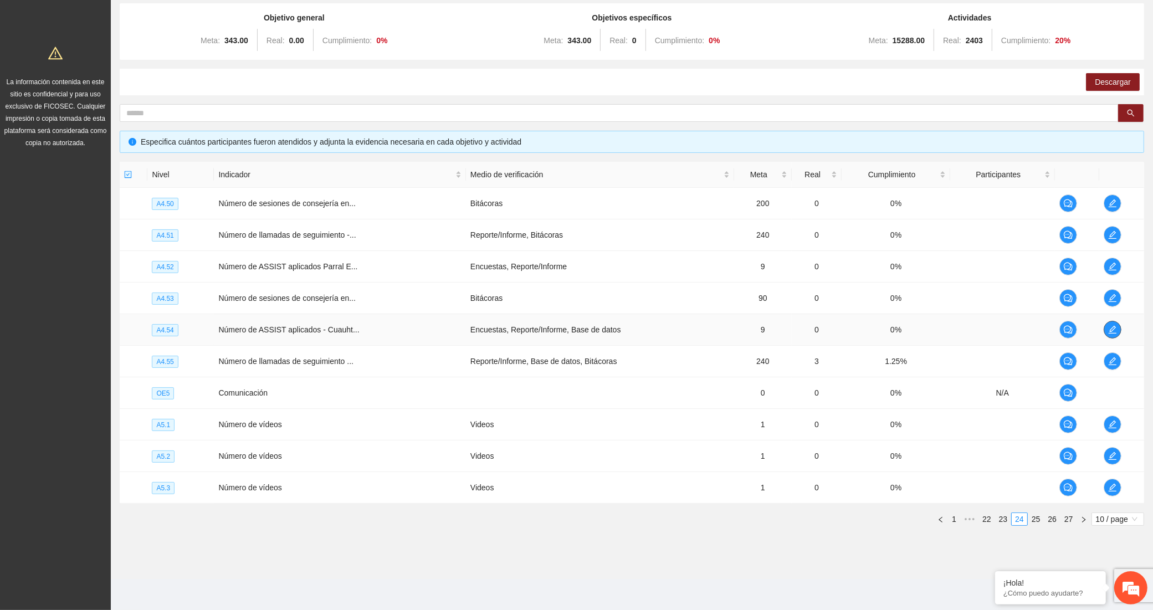
click at [1111, 331] on icon "edit" at bounding box center [1112, 329] width 9 height 9
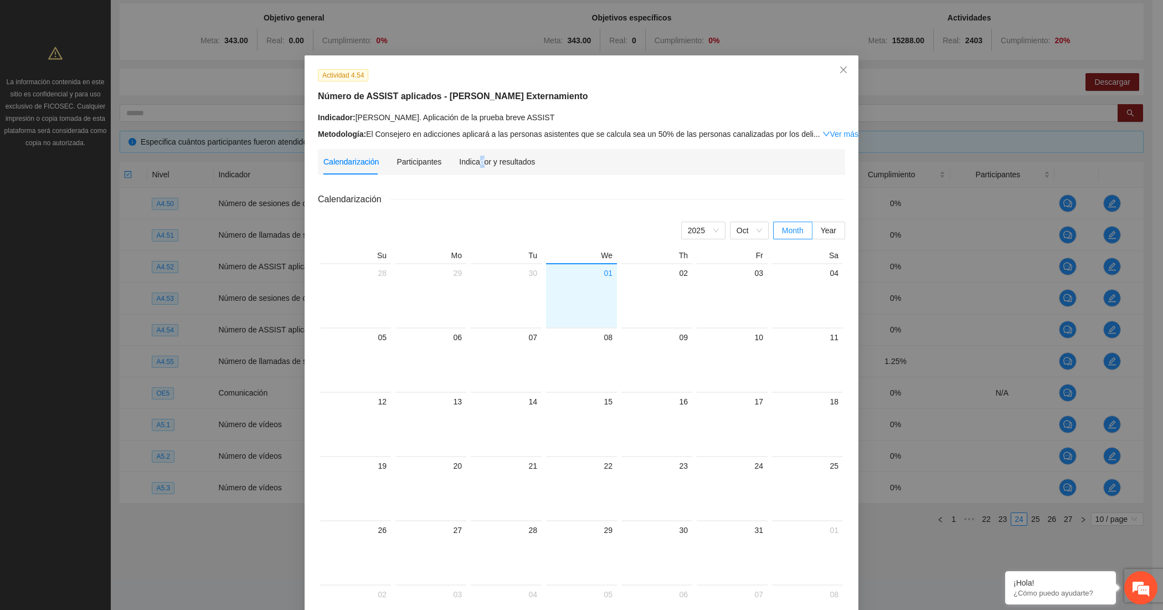
click at [474, 154] on div "Indicador y resultados" at bounding box center [497, 161] width 76 height 25
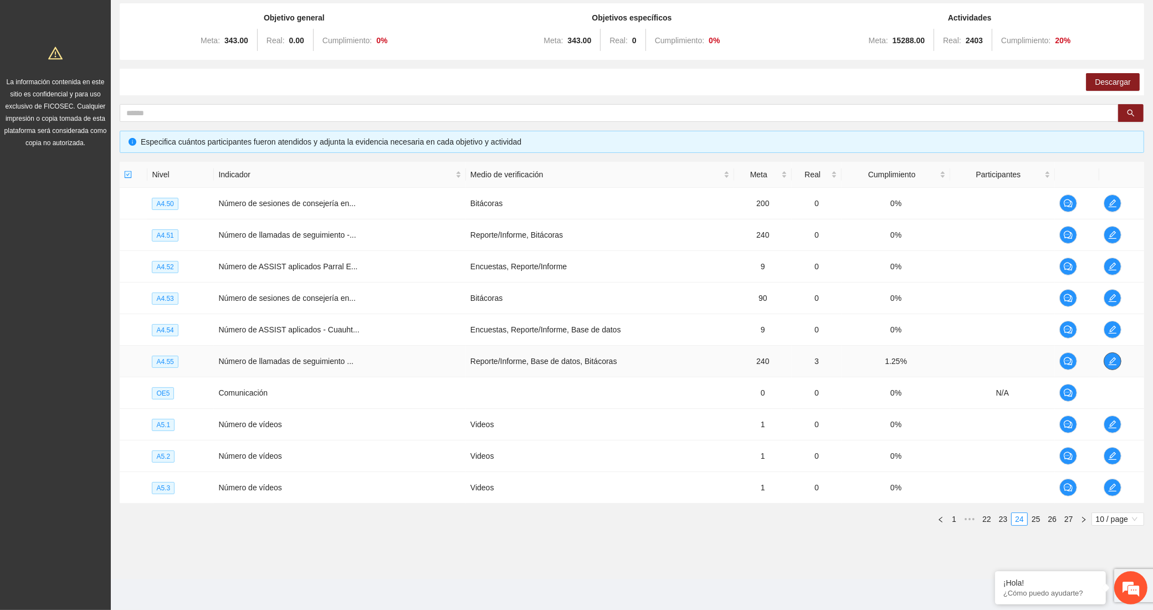
click at [1114, 355] on button "button" at bounding box center [1113, 361] width 18 height 18
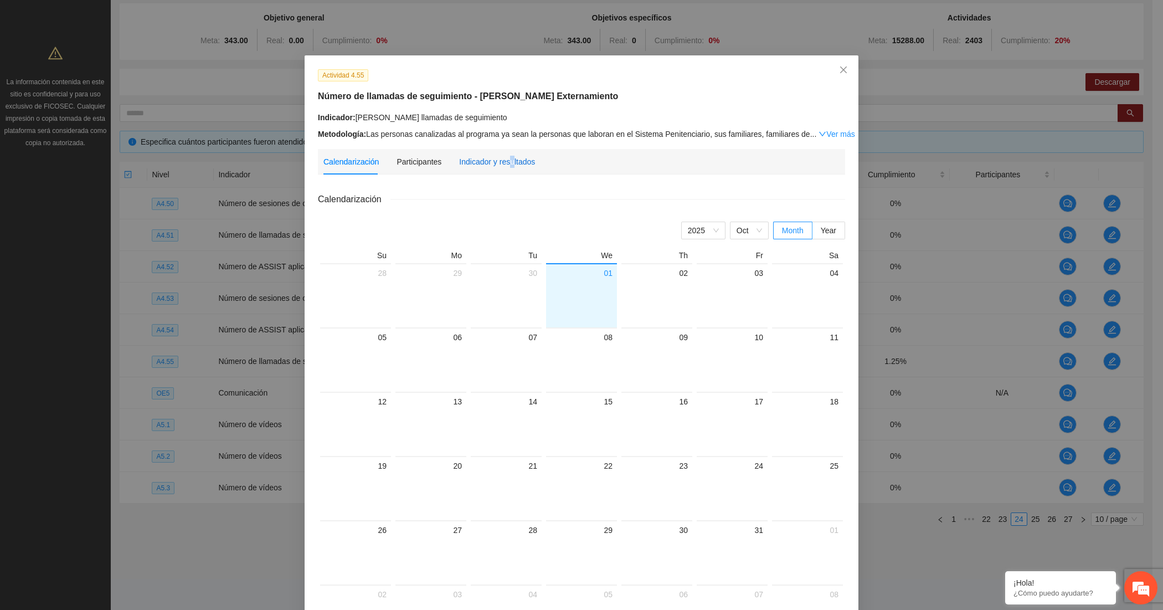
click at [503, 159] on div "Indicador y resultados" at bounding box center [497, 162] width 76 height 12
